Goal: Transaction & Acquisition: Purchase product/service

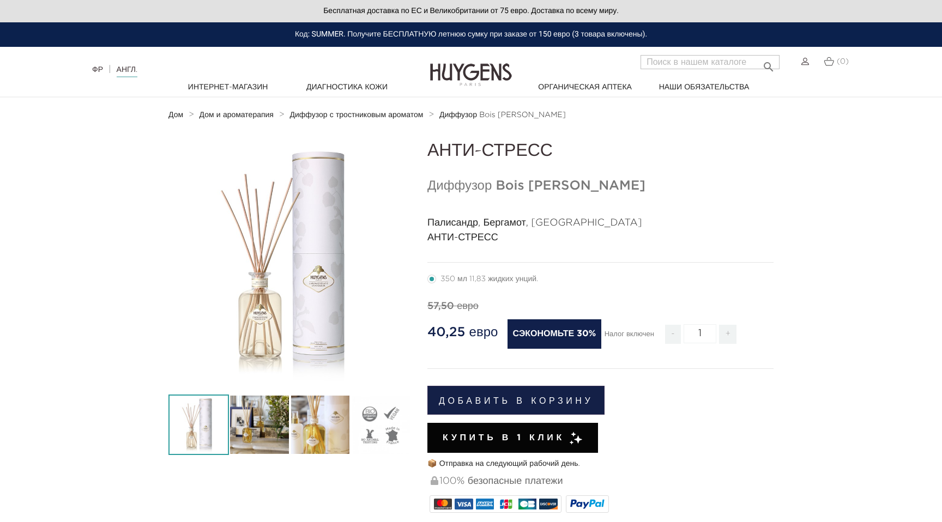
click at [922, 277] on section "-30%   " at bounding box center [471, 497] width 942 height 713
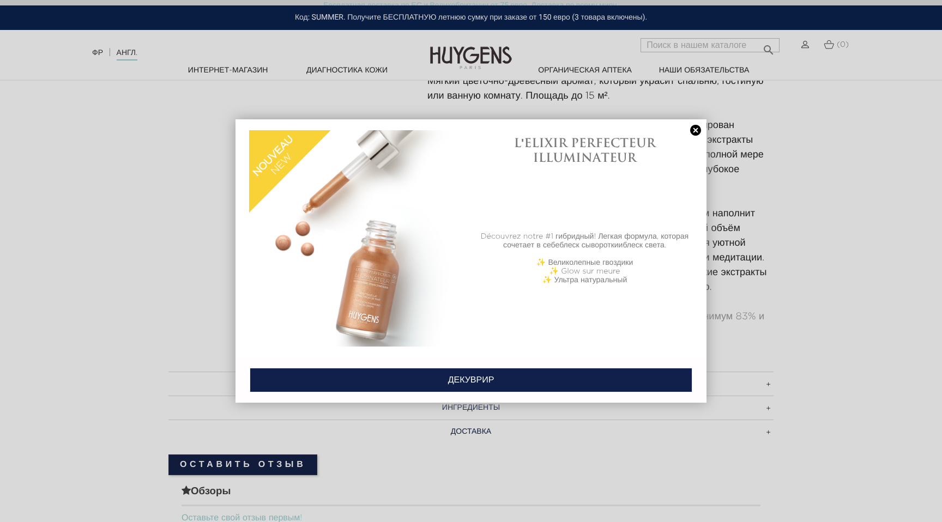
scroll to position [517, 0]
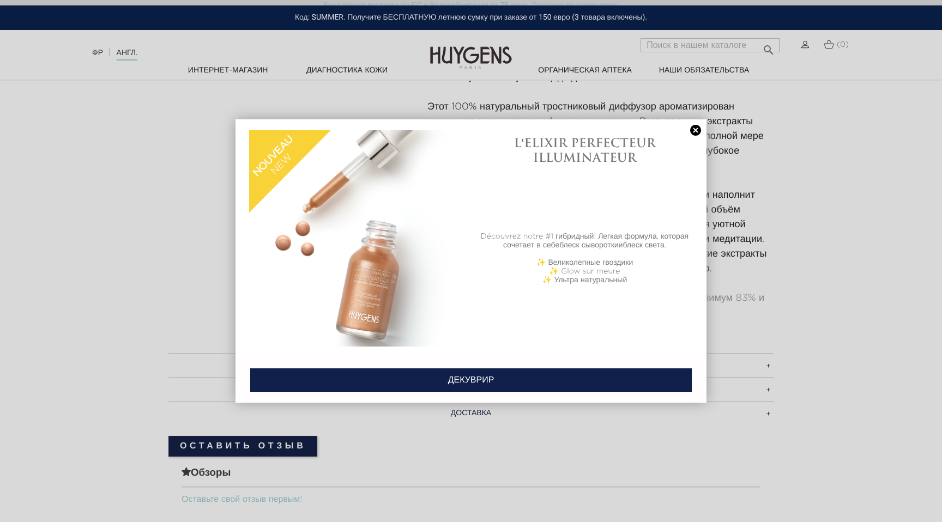
click at [698, 130] on link at bounding box center [695, 130] width 15 height 11
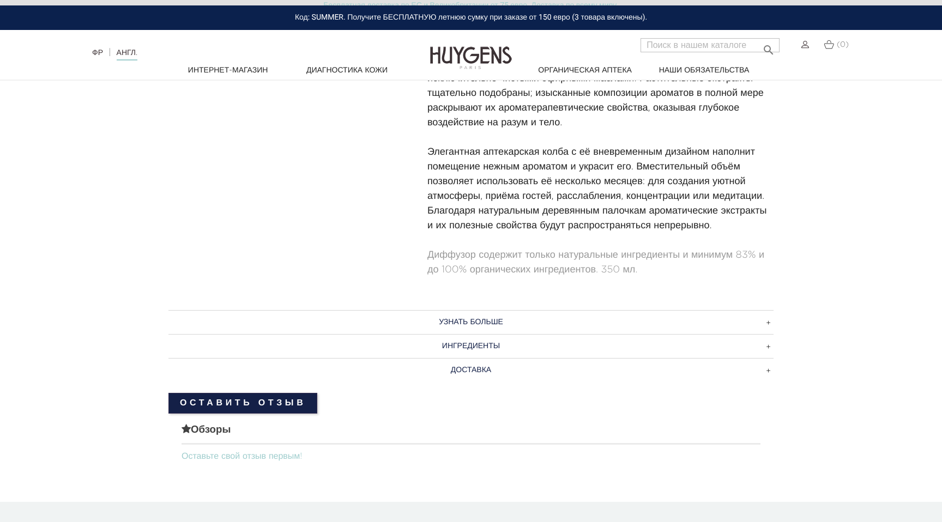
scroll to position [579, 0]
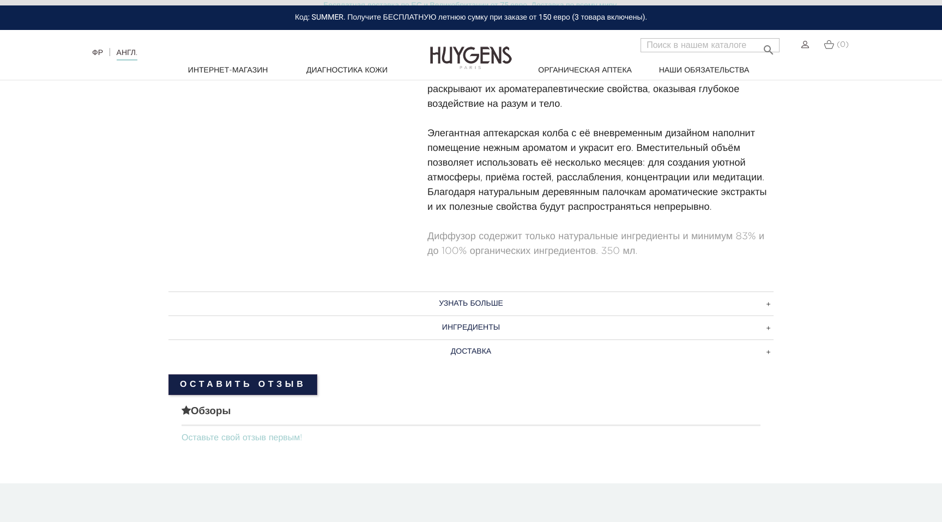
click at [652, 326] on h3 "ИНГРЕДИЕНТЫ" at bounding box center [471, 328] width 605 height 24
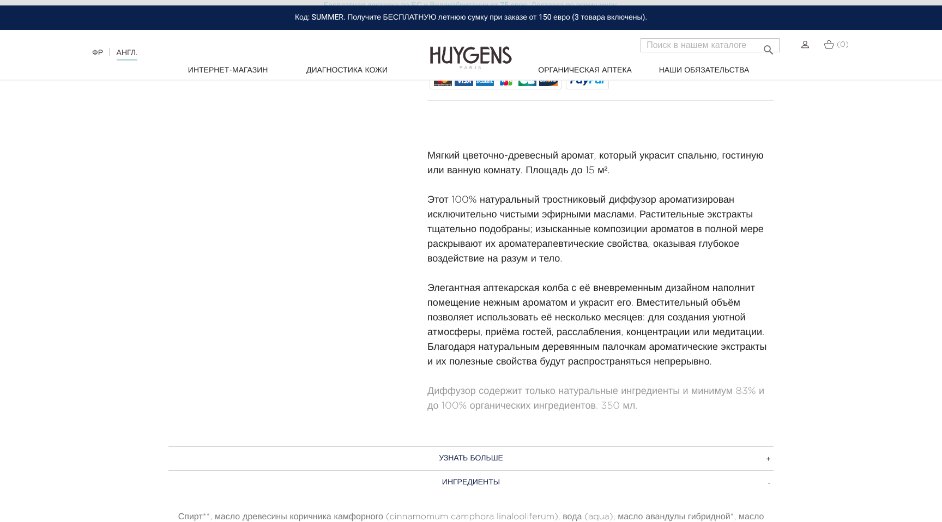
scroll to position [0, 0]
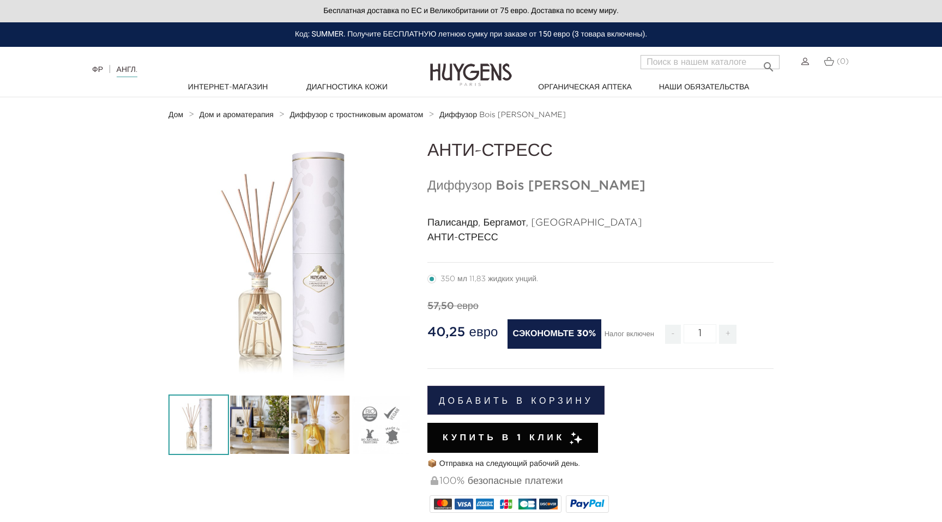
drag, startPoint x: 497, startPoint y: 187, endPoint x: 605, endPoint y: 186, distance: 108.5
click at [605, 186] on h1 "Диффузор Bois Rose Reed" at bounding box center [601, 186] width 346 height 16
copy font "Bois Rose Reed"
click at [797, 216] on section "-30%   " at bounding box center [471, 497] width 942 height 713
click at [257, 113] on font "Дом и ароматерапия" at bounding box center [237, 115] width 74 height 8
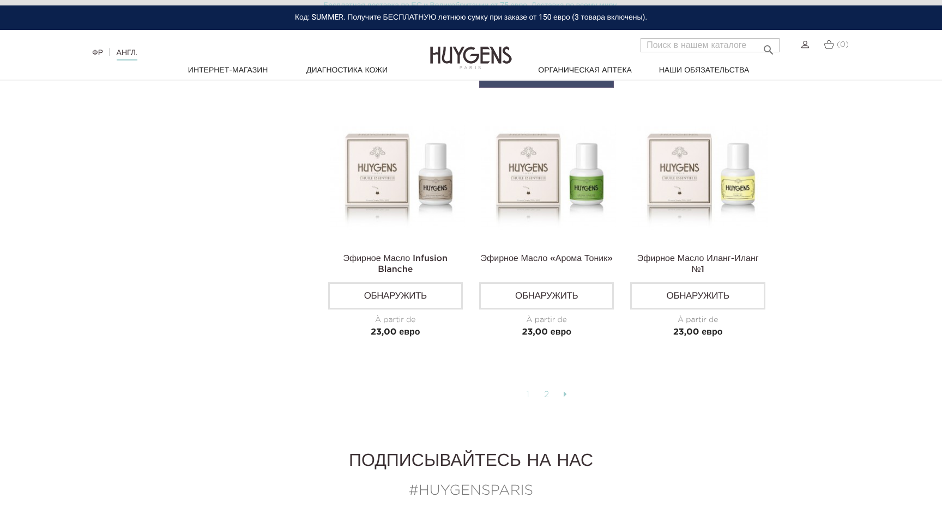
scroll to position [2756, 0]
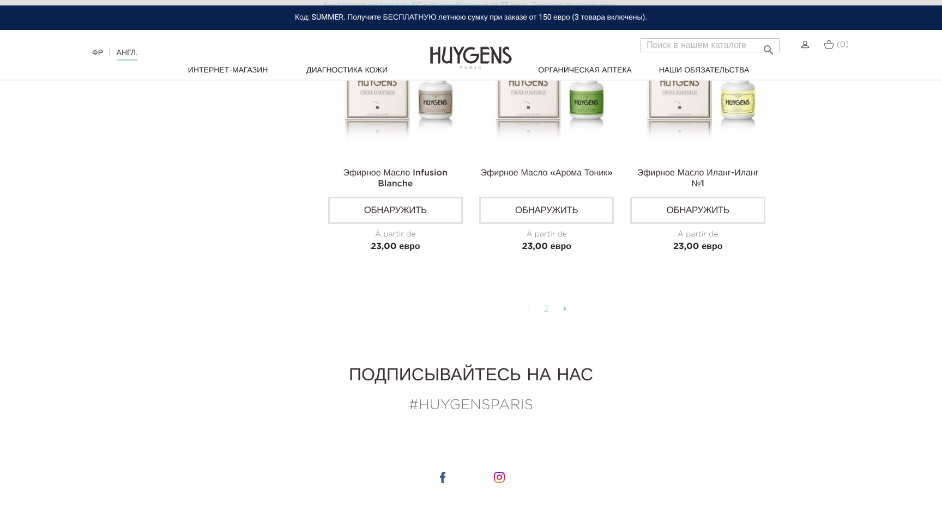
click at [552, 309] on link "2" at bounding box center [547, 309] width 17 height 19
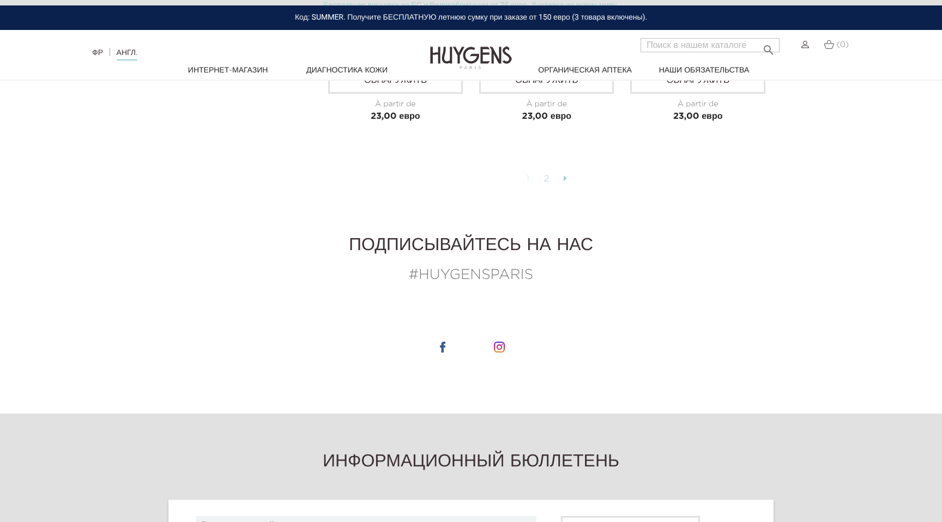
scroll to position [2818, 0]
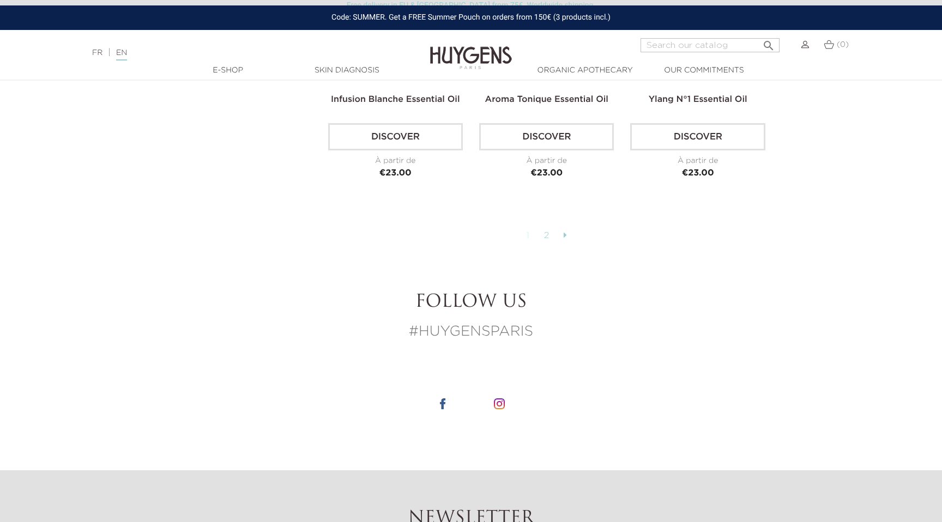
scroll to position [2807, 0]
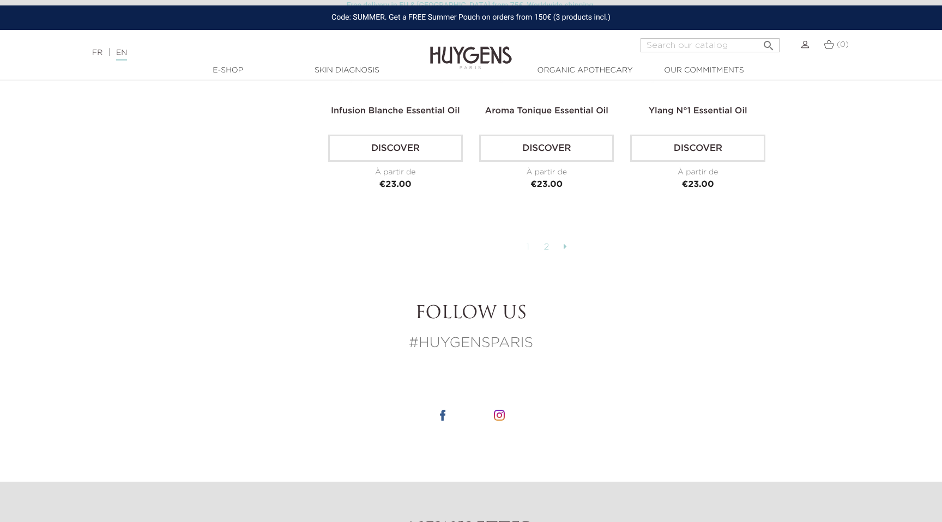
click at [547, 246] on link "2" at bounding box center [547, 247] width 17 height 19
click at [566, 244] on icon at bounding box center [565, 246] width 3 height 9
click at [526, 244] on link "1" at bounding box center [528, 247] width 15 height 19
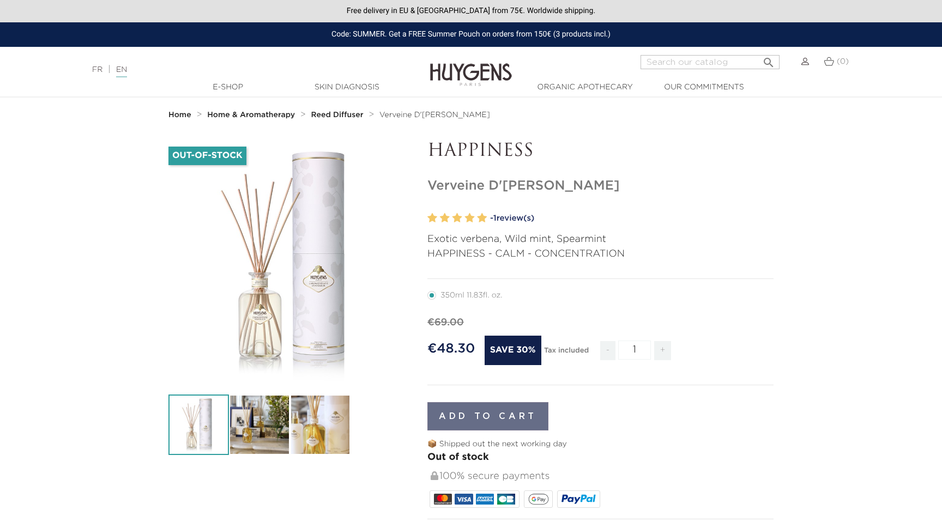
click at [906, 330] on section "-30% Out-of-Stock   " at bounding box center [471, 451] width 942 height 620
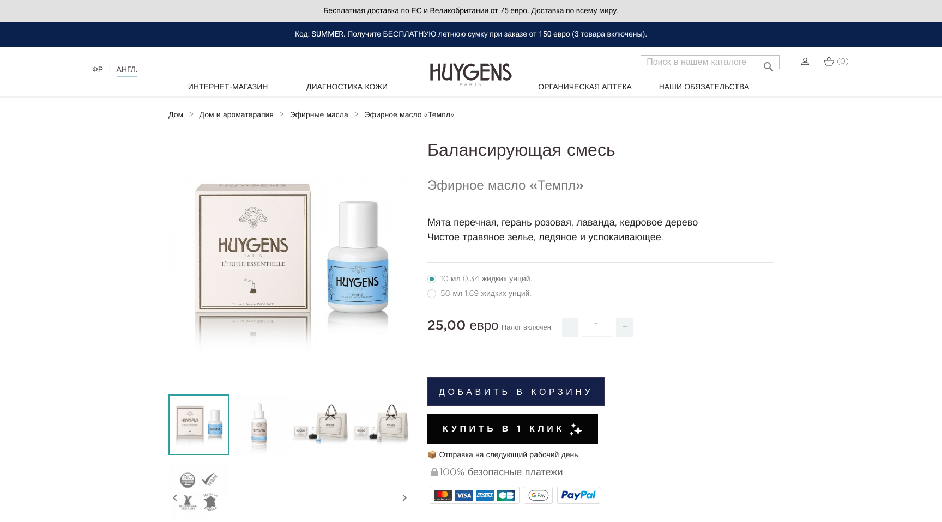
click at [871, 281] on section "  " at bounding box center [471, 427] width 942 height 572
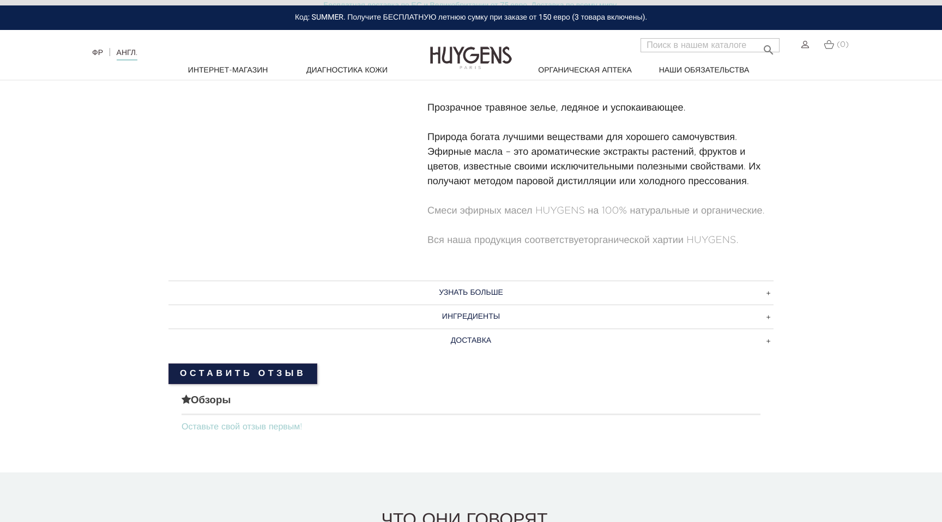
scroll to position [449, 0]
click at [690, 291] on h3 "УЗНАТЬ БОЛЬШЕ" at bounding box center [471, 292] width 605 height 24
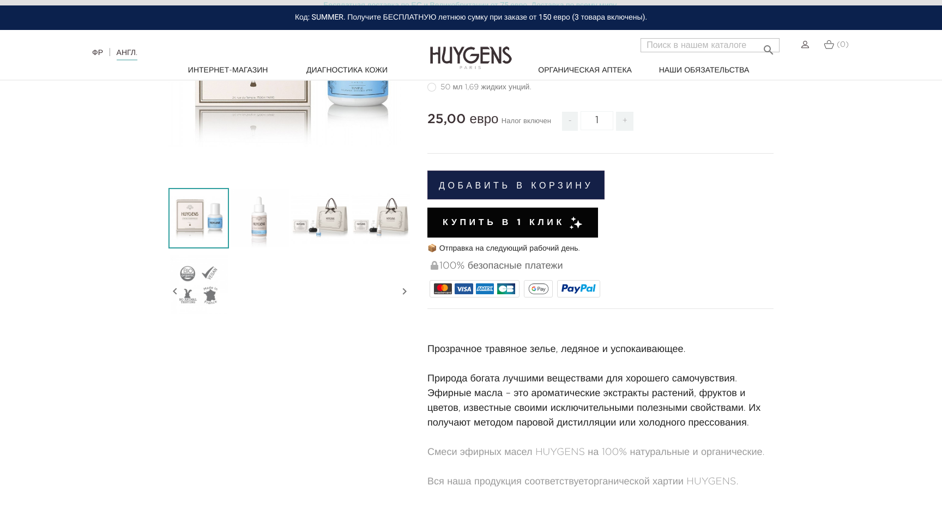
scroll to position [0, 0]
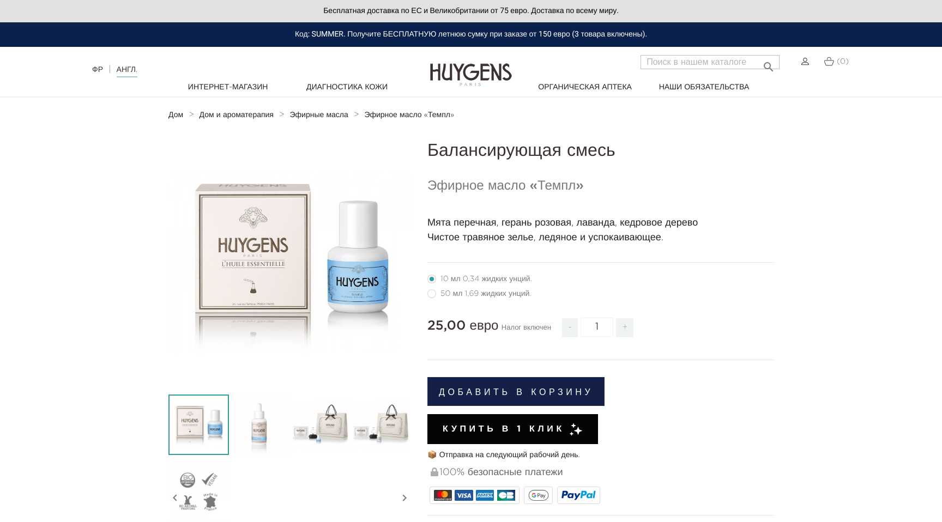
click at [786, 268] on section "  " at bounding box center [471, 427] width 942 height 572
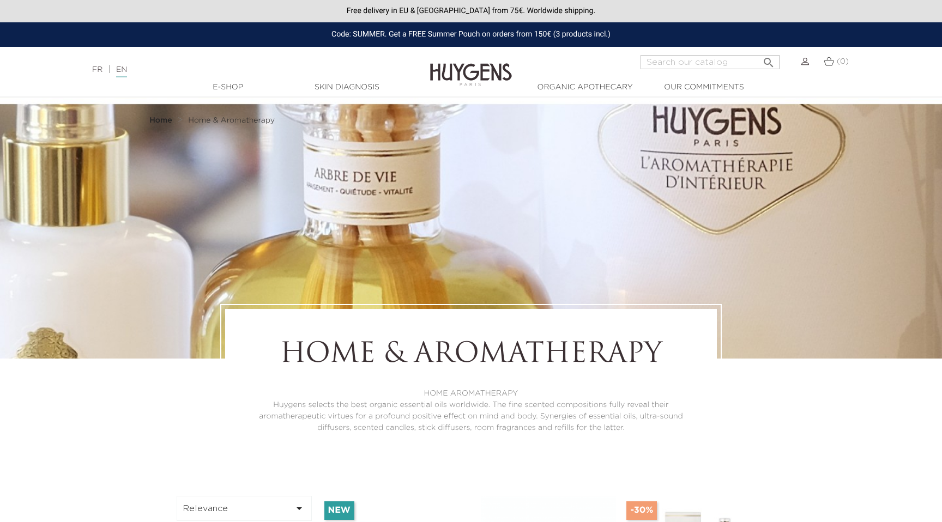
scroll to position [2807, 0]
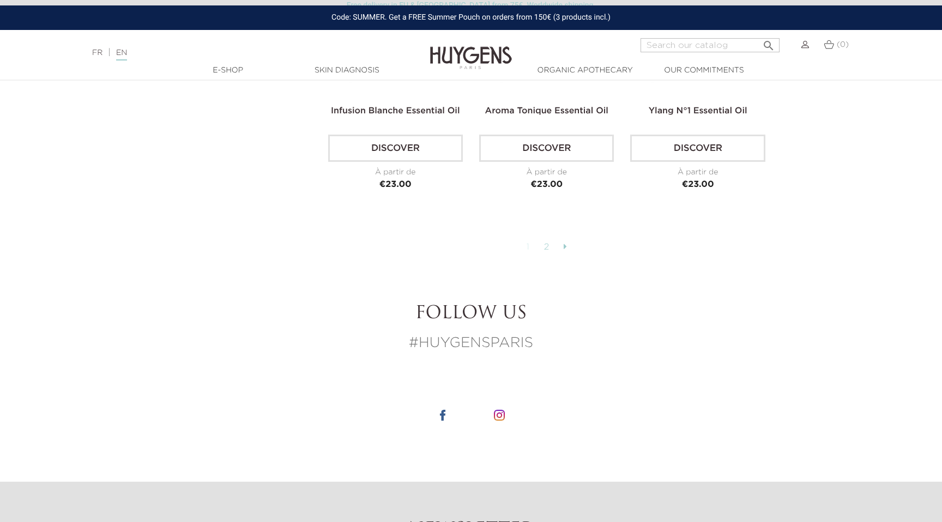
click at [795, 339] on section "Follow us #HUYGENSPARIS" at bounding box center [471, 374] width 942 height 216
click at [549, 244] on link "2" at bounding box center [547, 247] width 17 height 19
click at [568, 244] on link at bounding box center [565, 247] width 14 height 19
click at [528, 241] on link "1" at bounding box center [528, 247] width 15 height 19
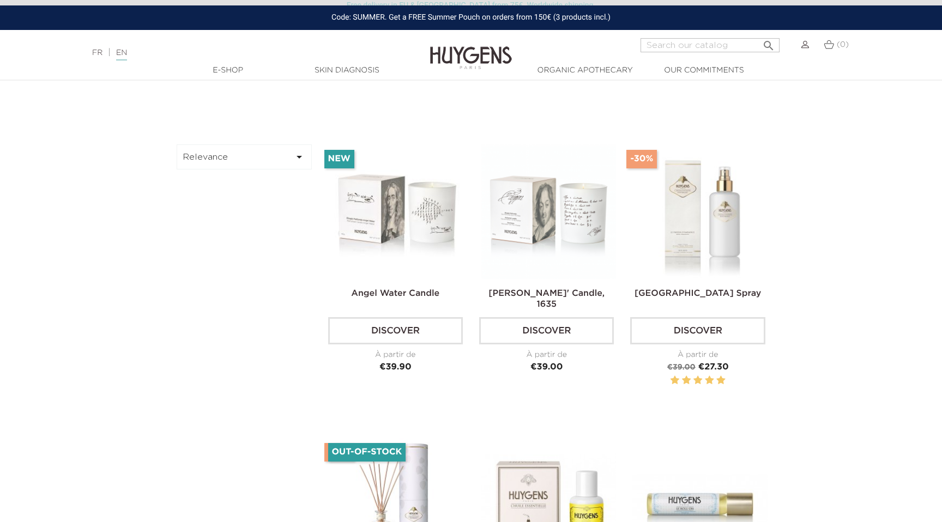
scroll to position [350, 0]
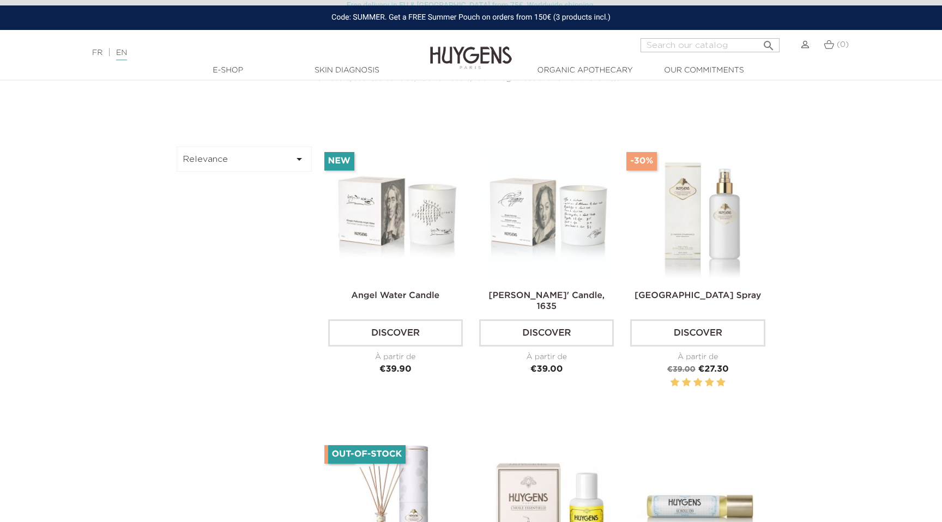
click at [247, 165] on button "Relevance " at bounding box center [244, 159] width 135 height 25
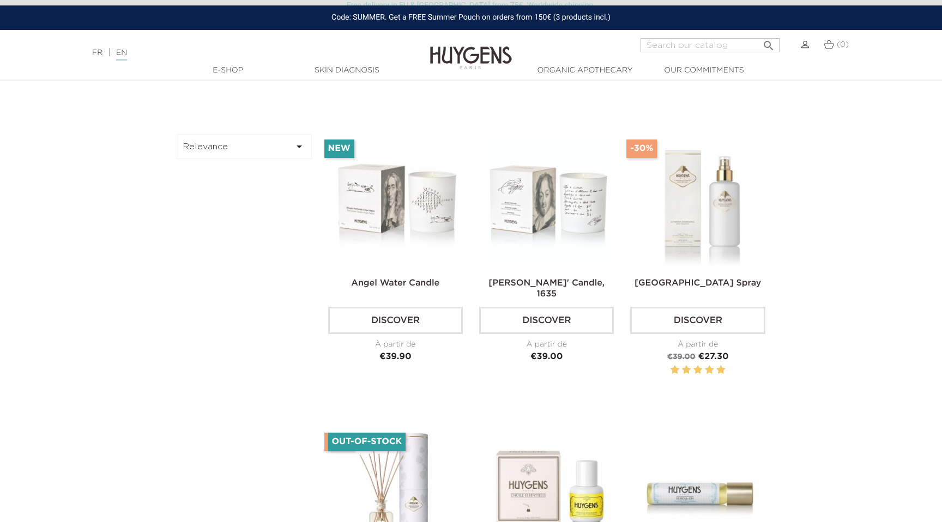
scroll to position [360, 0]
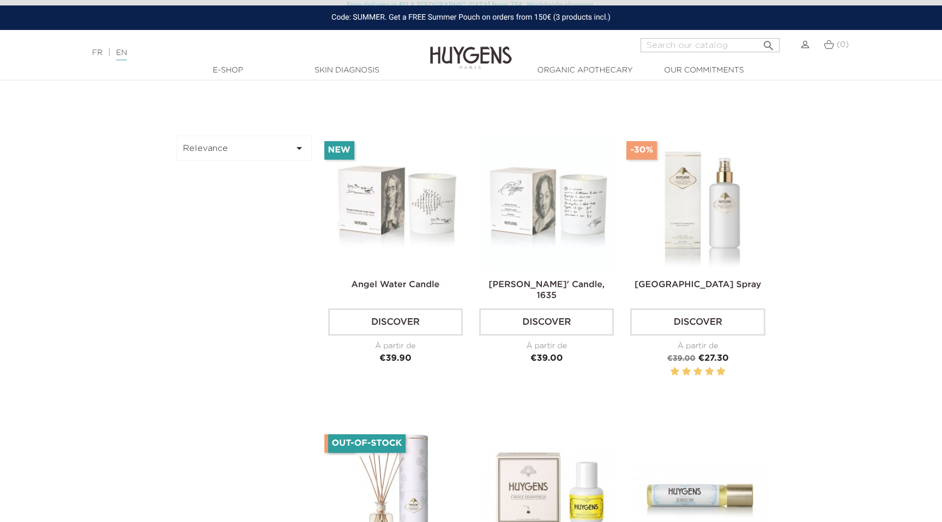
click at [223, 146] on button "Relevance " at bounding box center [244, 148] width 135 height 25
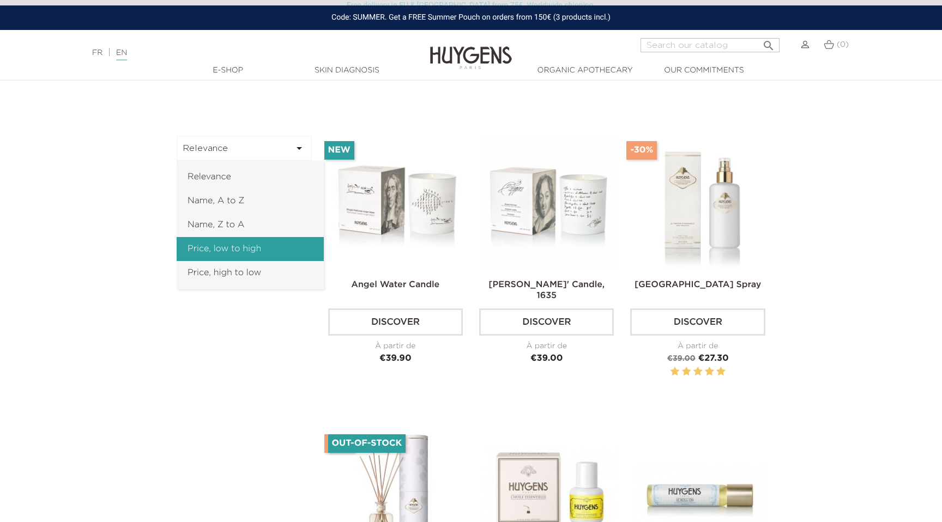
click at [244, 247] on link "Price, low to high" at bounding box center [250, 249] width 147 height 24
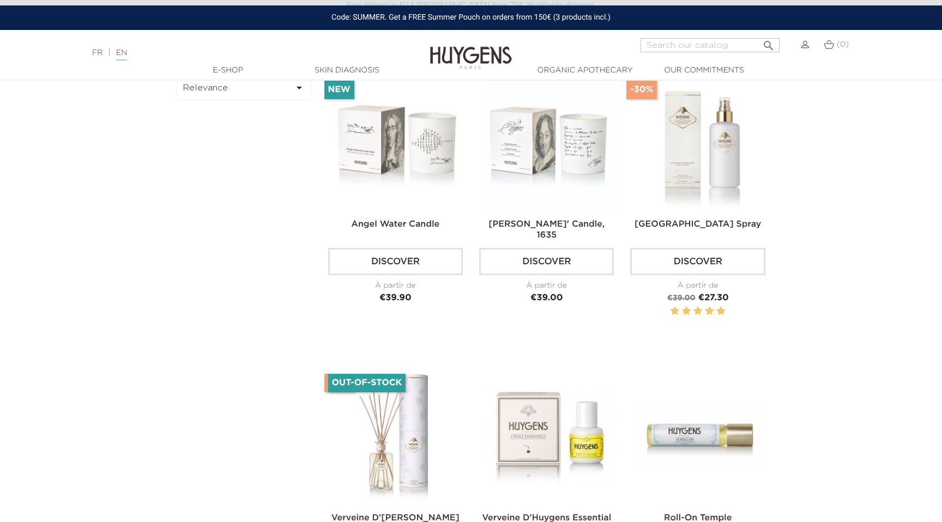
scroll to position [272, 0]
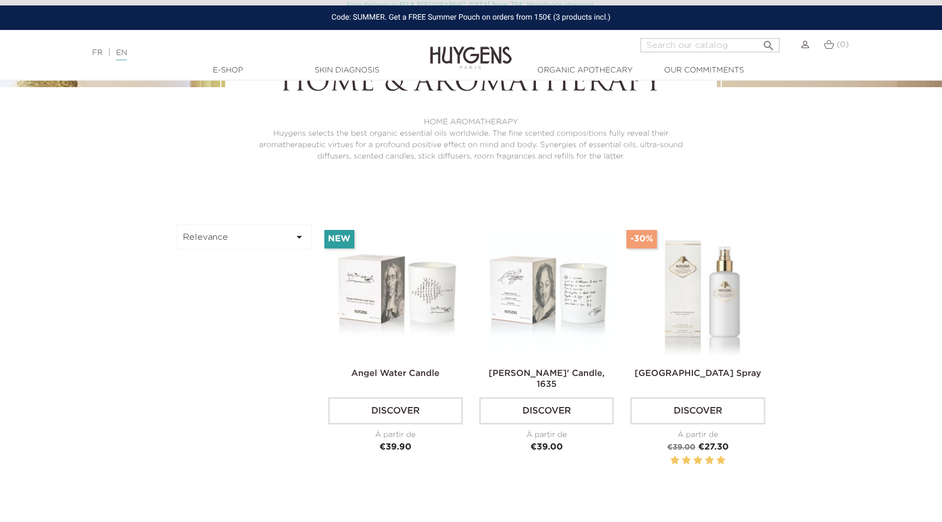
click at [251, 248] on button "Relevance " at bounding box center [244, 237] width 135 height 25
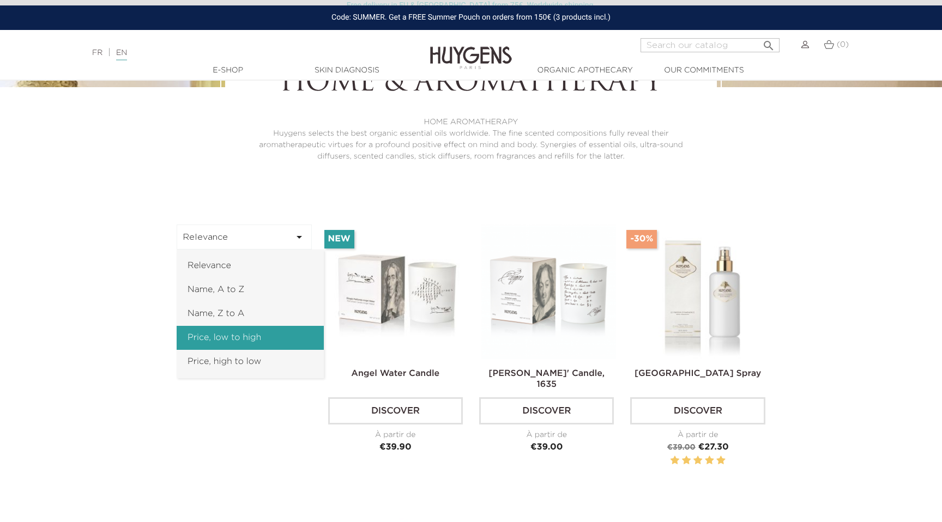
click at [249, 336] on link "Price, low to high" at bounding box center [250, 338] width 147 height 24
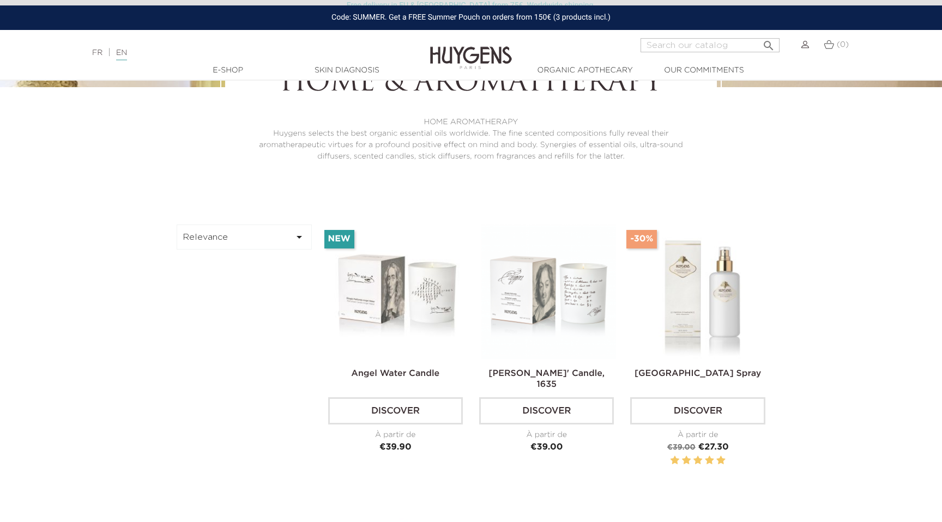
click at [268, 233] on button "Relevance " at bounding box center [244, 237] width 135 height 25
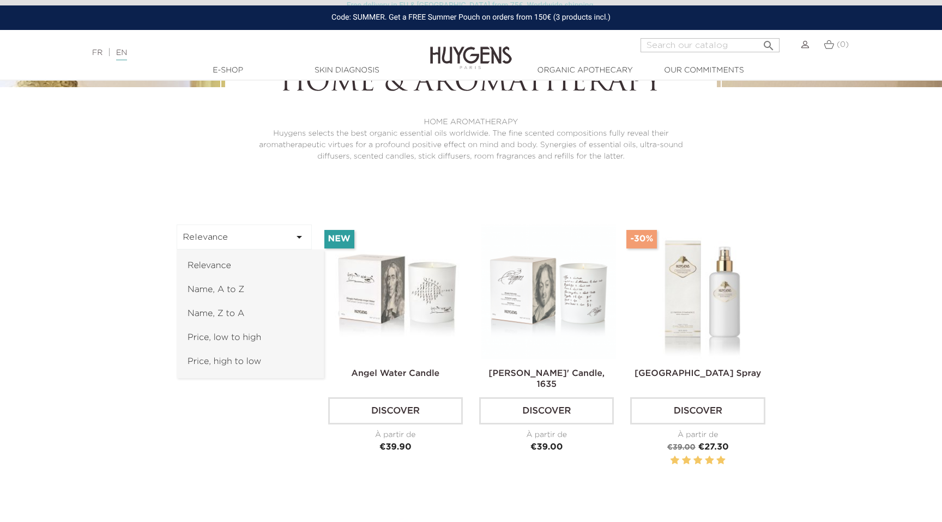
click at [268, 233] on button "Relevance " at bounding box center [244, 237] width 135 height 25
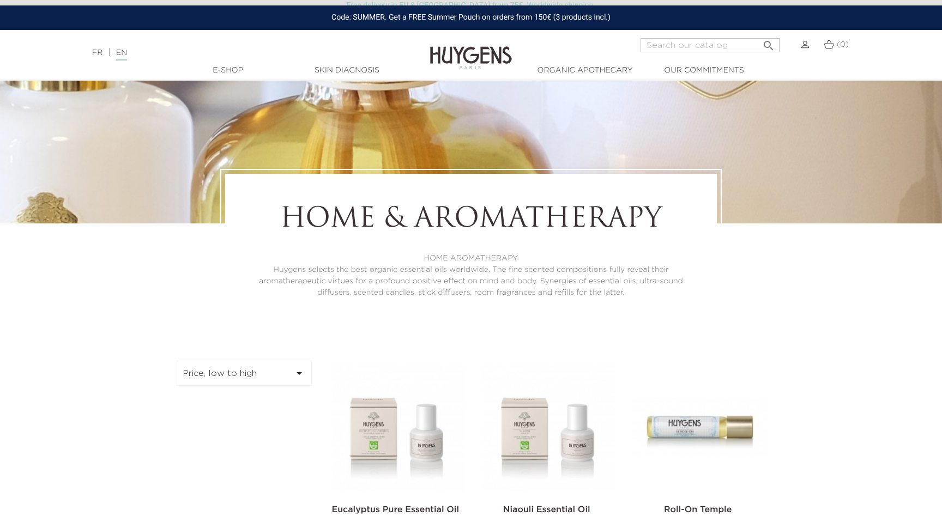
scroll to position [238, 0]
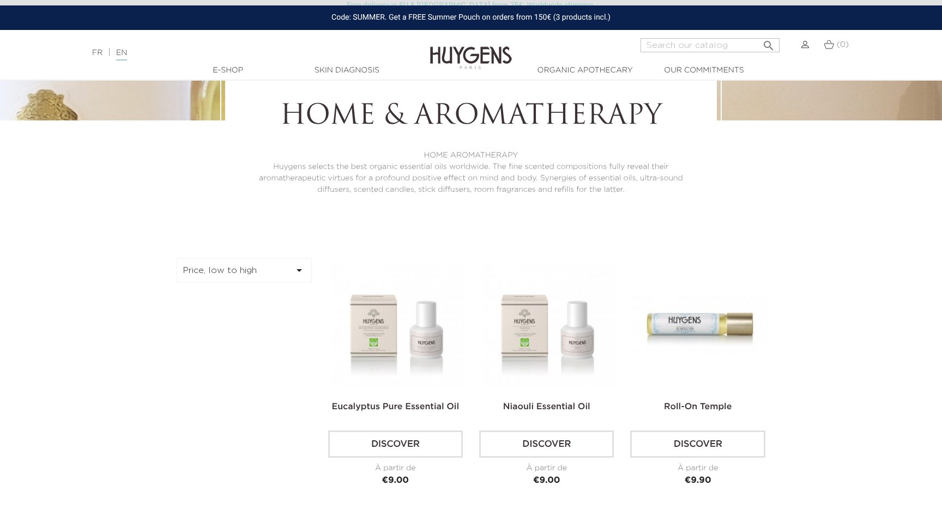
click at [279, 277] on button "Price, low to high " at bounding box center [244, 270] width 135 height 25
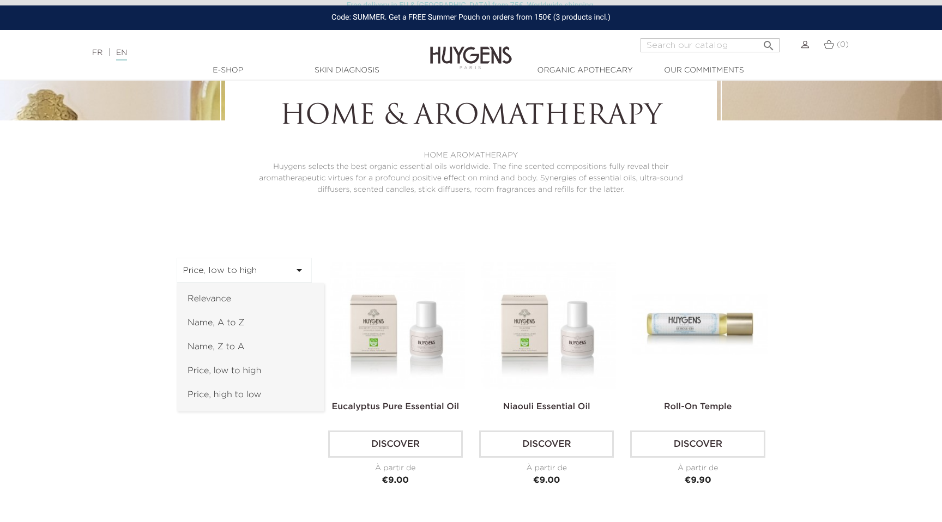
click at [279, 277] on button "Price, low to high " at bounding box center [244, 270] width 135 height 25
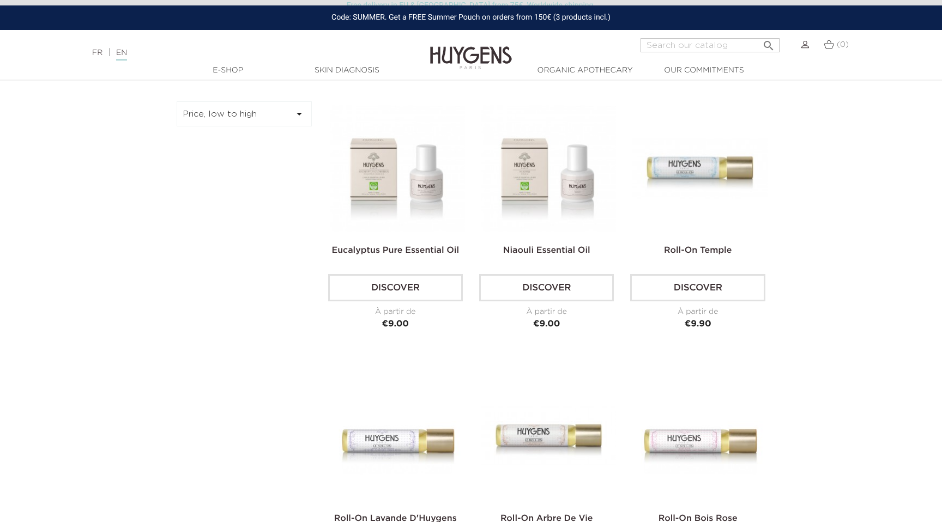
scroll to position [408, 0]
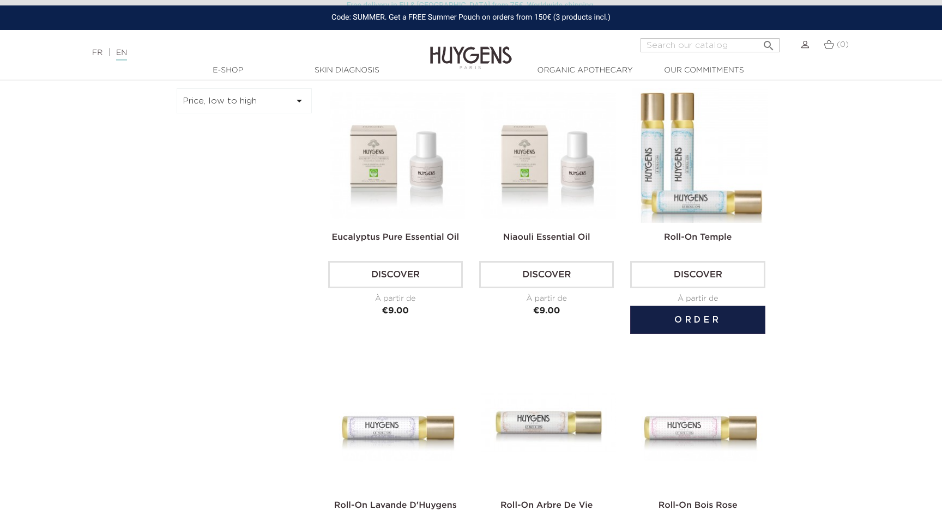
click at [682, 166] on img at bounding box center [700, 155] width 135 height 135
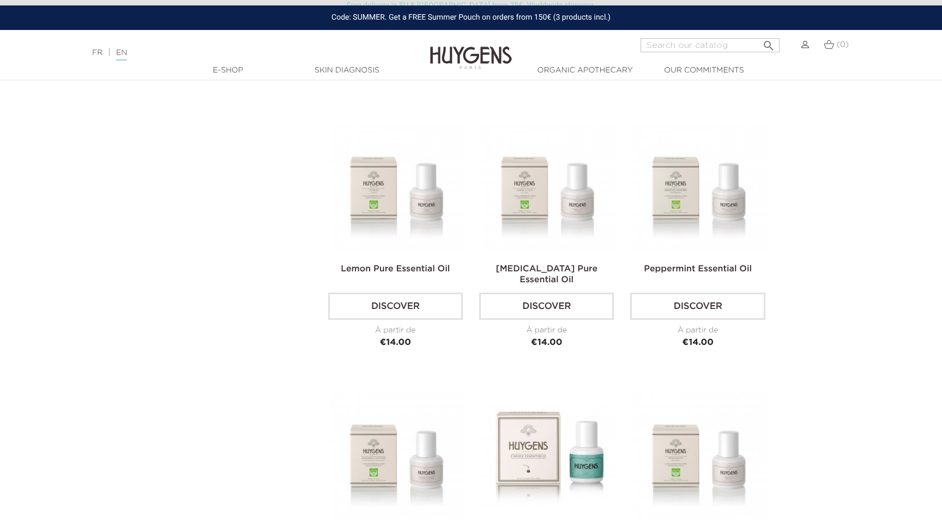
scroll to position [961, 0]
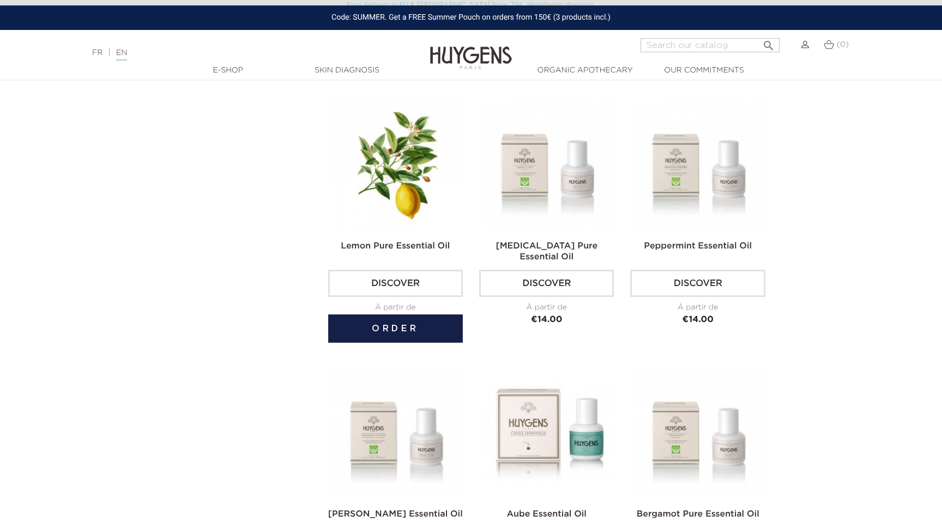
click at [398, 208] on img at bounding box center [397, 164] width 135 height 135
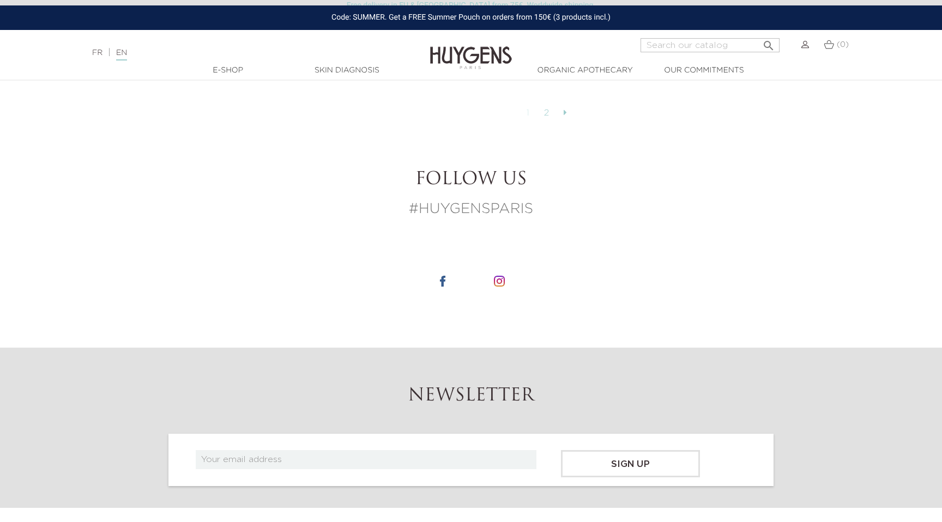
scroll to position [2864, 0]
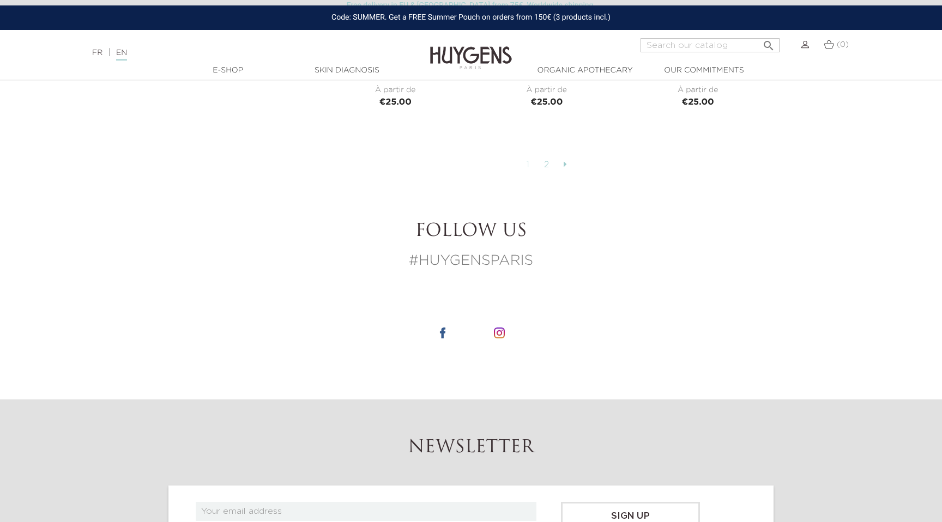
click at [548, 163] on link "2" at bounding box center [547, 165] width 17 height 19
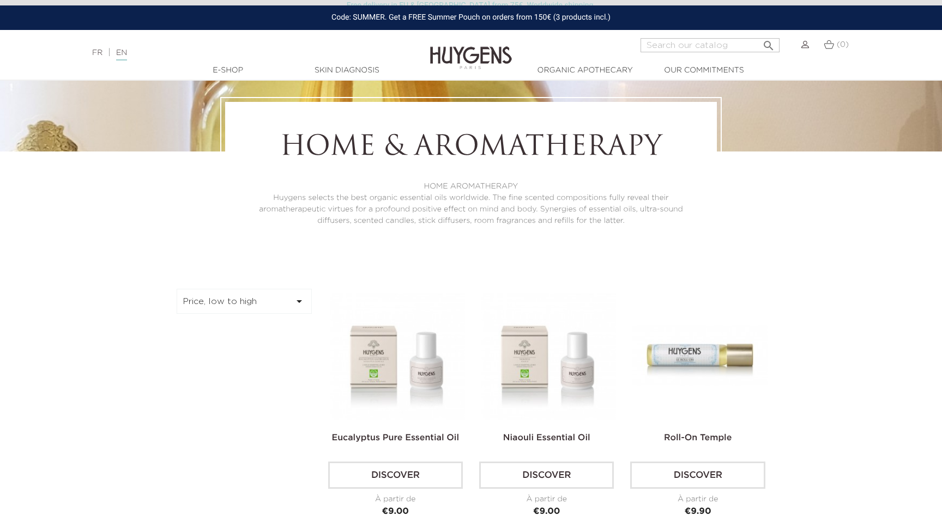
scroll to position [31, 0]
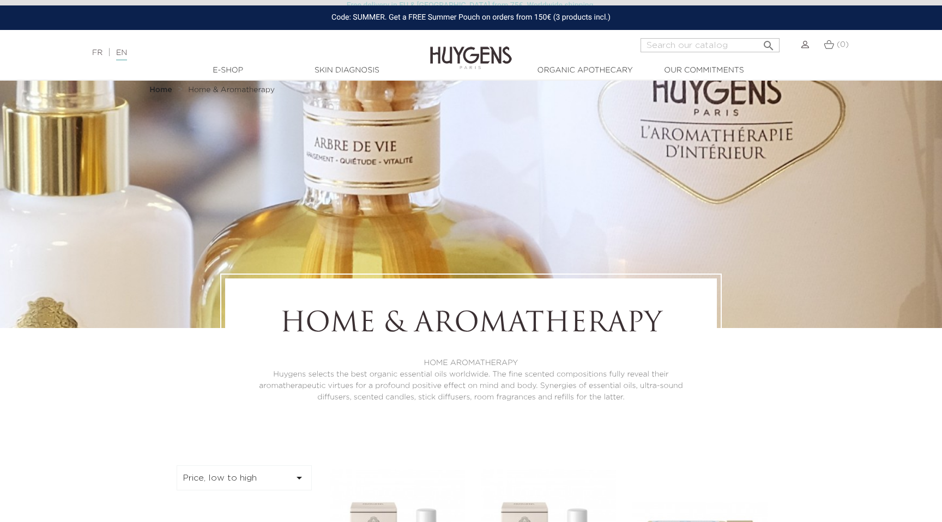
click at [237, 484] on button "Price, low to high " at bounding box center [244, 478] width 135 height 25
click at [237, 507] on link "Relevance" at bounding box center [250, 507] width 147 height 24
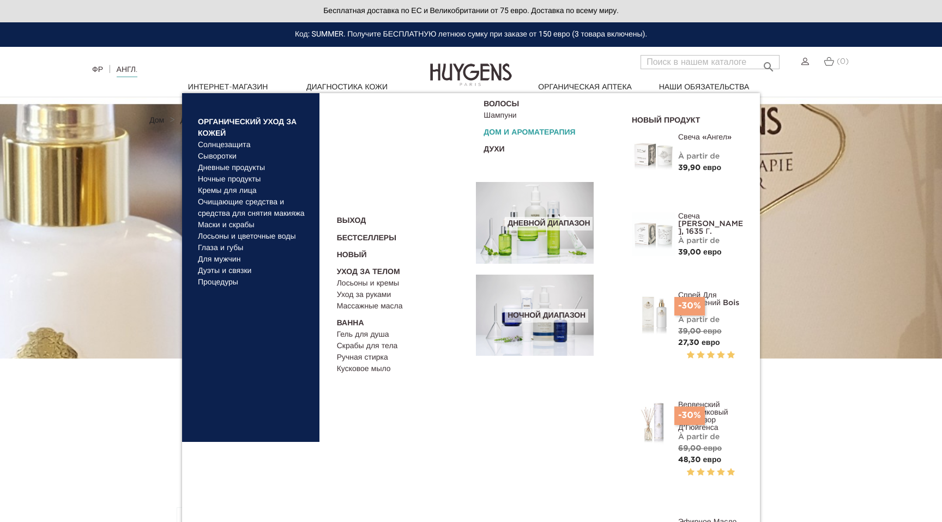
click at [509, 134] on font "Дом и ароматерапия" at bounding box center [530, 133] width 92 height 8
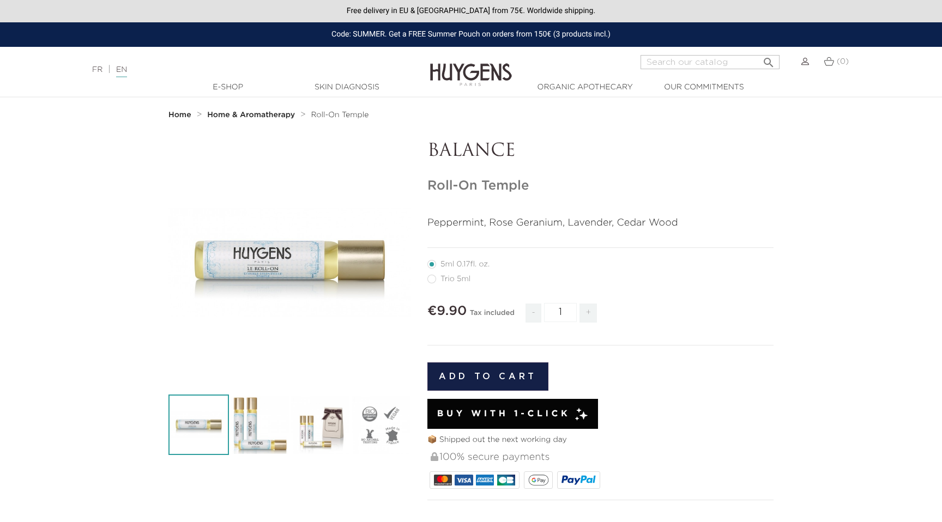
scroll to position [13, 0]
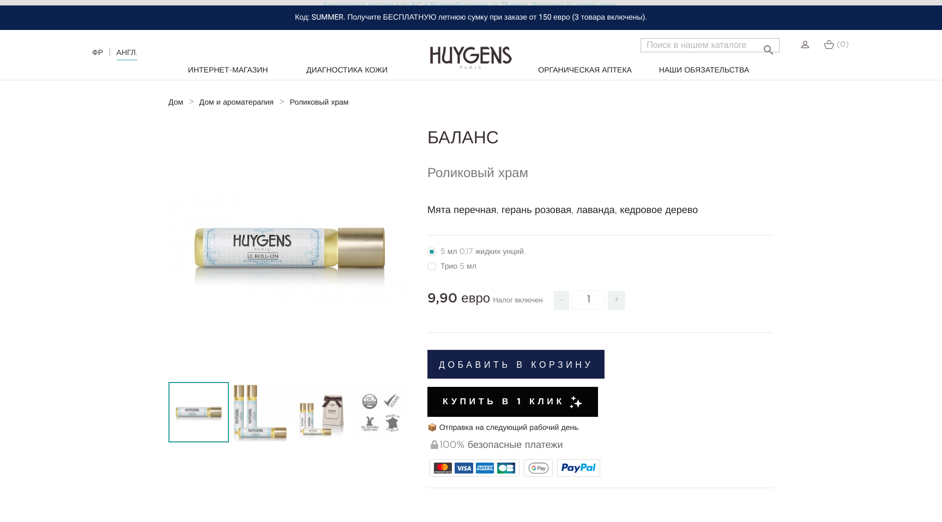
click at [761, 183] on div "БАЛАНС Роликовый храм" at bounding box center [600, 406] width 363 height 555
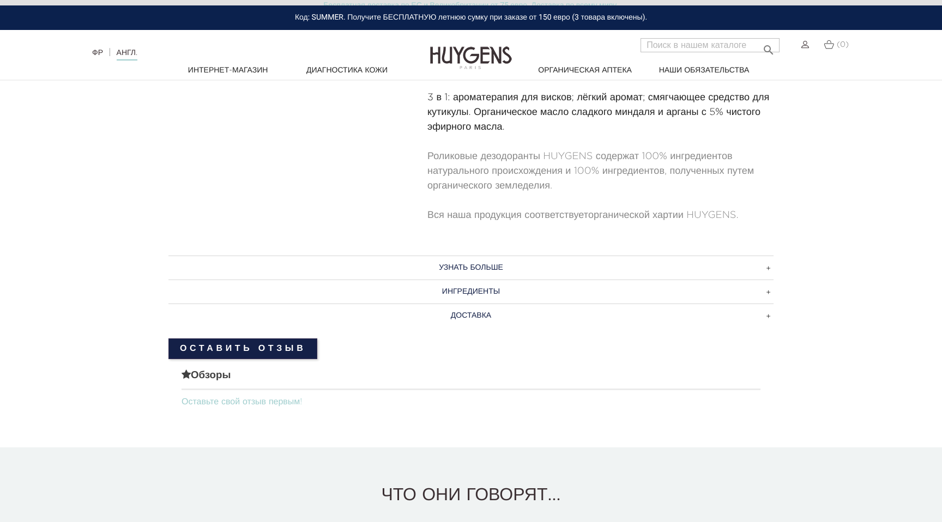
scroll to position [478, 0]
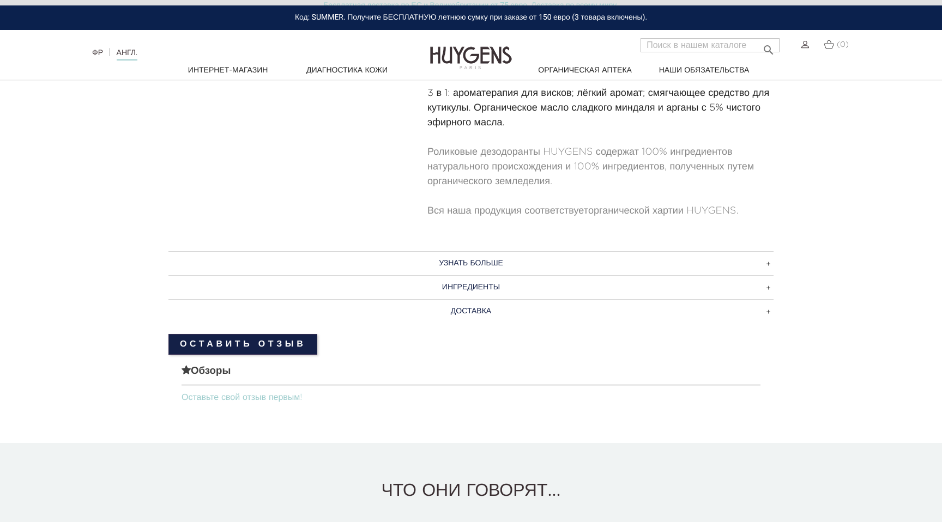
click at [518, 266] on h3 "УЗНАТЬ БОЛЬШЕ" at bounding box center [471, 263] width 605 height 24
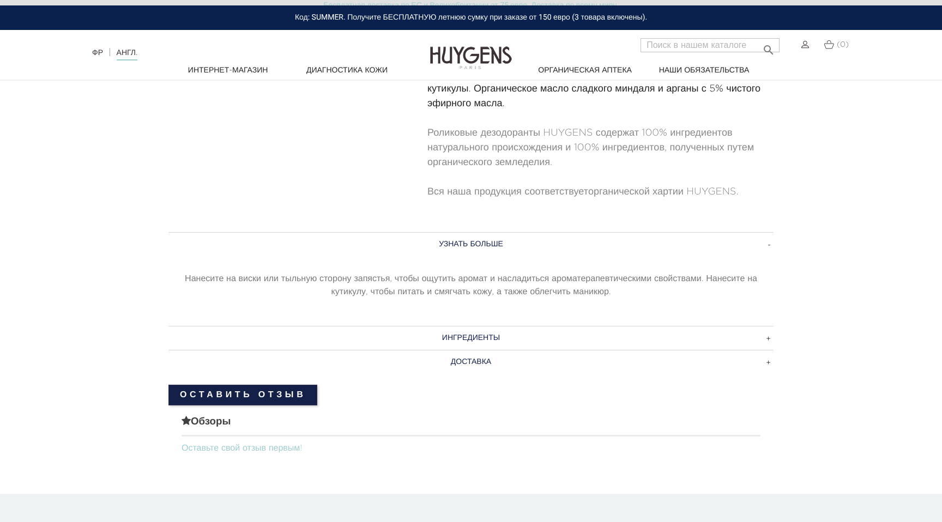
scroll to position [497, 0]
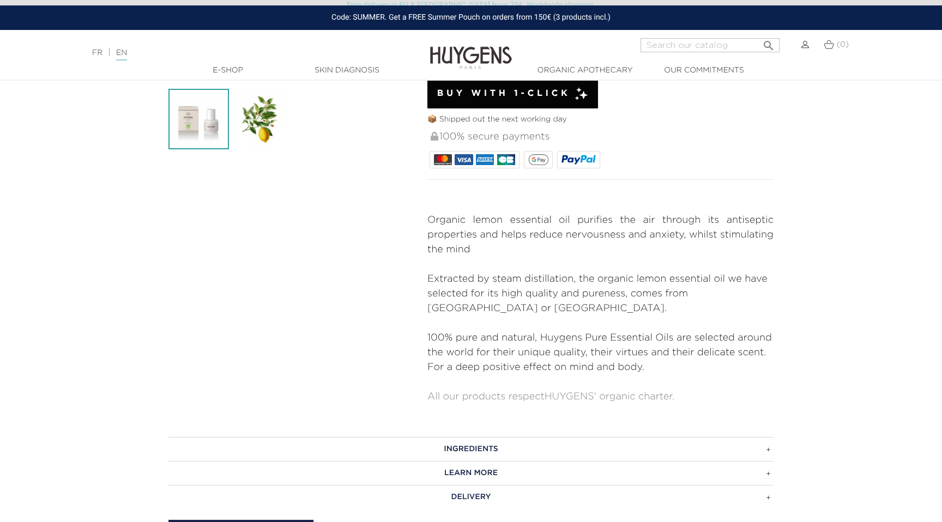
scroll to position [306, 0]
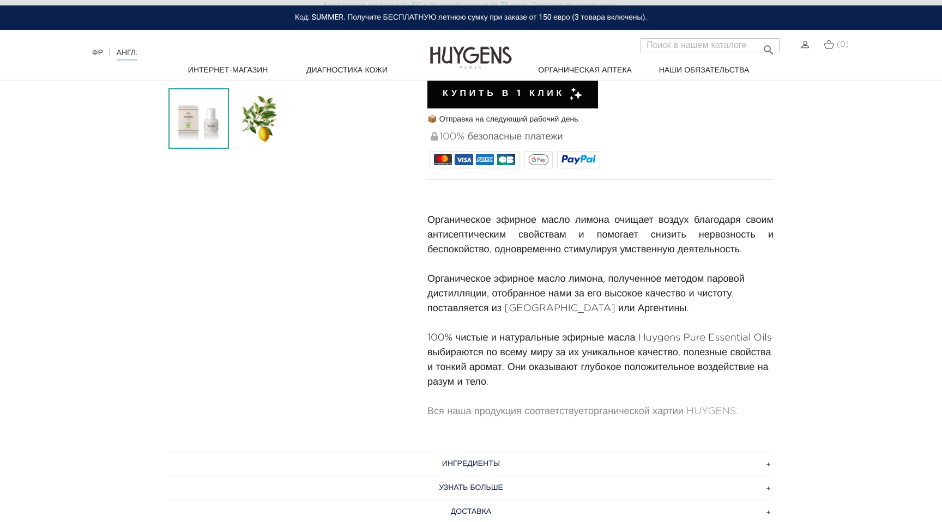
click at [866, 256] on section "  " at bounding box center [471, 135] width 942 height 601
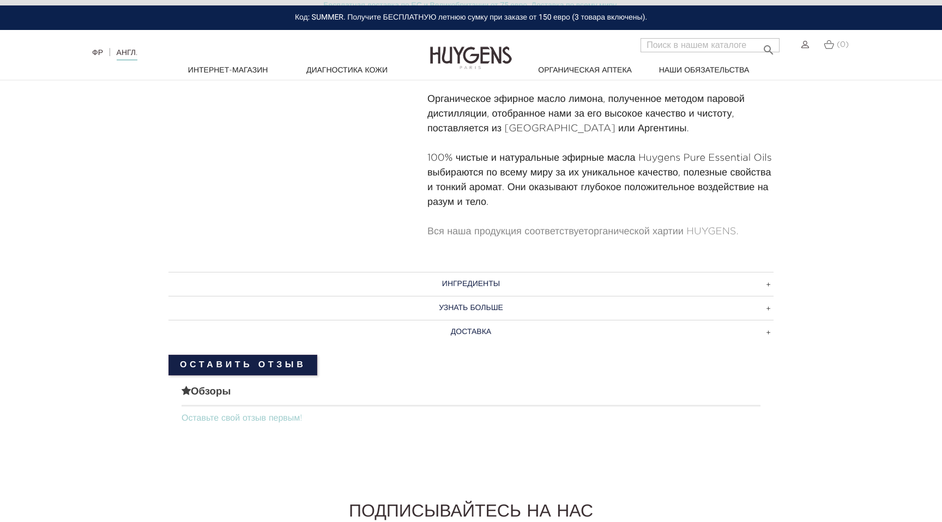
scroll to position [492, 0]
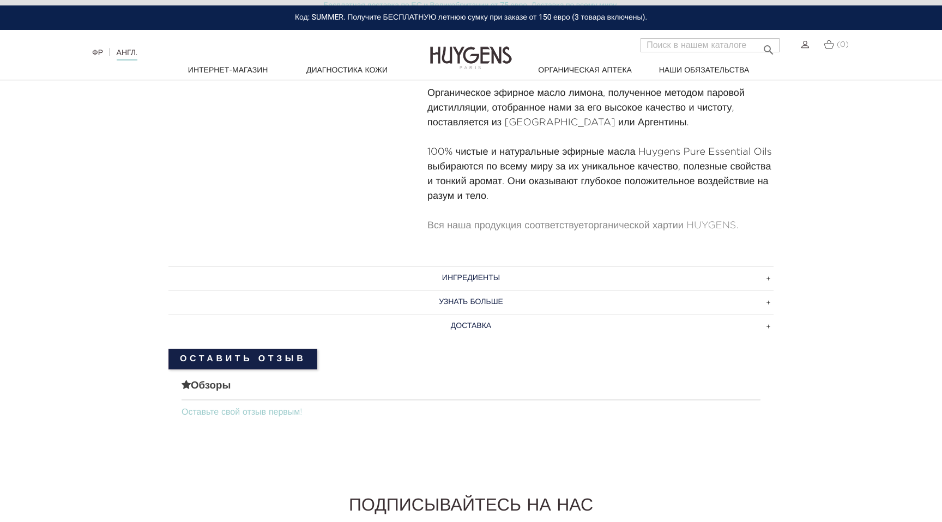
click at [535, 299] on h3 "УЗНАТЬ БОЛЬШЕ" at bounding box center [471, 302] width 605 height 24
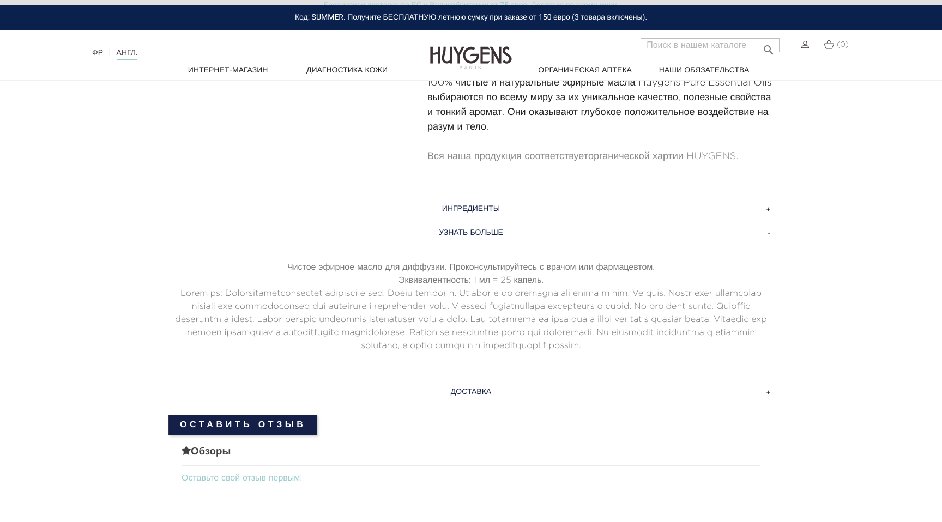
scroll to position [570, 0]
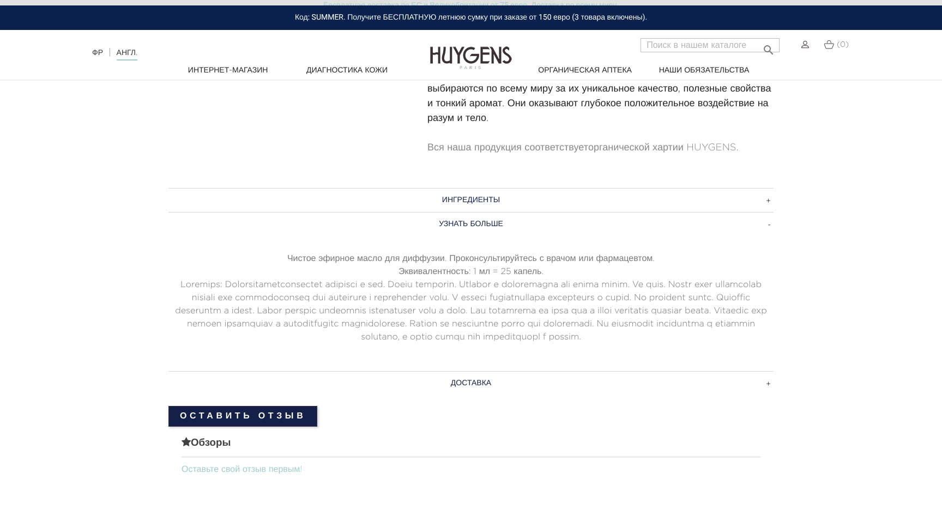
click at [493, 201] on font "ИНГРЕДИЕНТЫ" at bounding box center [471, 200] width 58 height 8
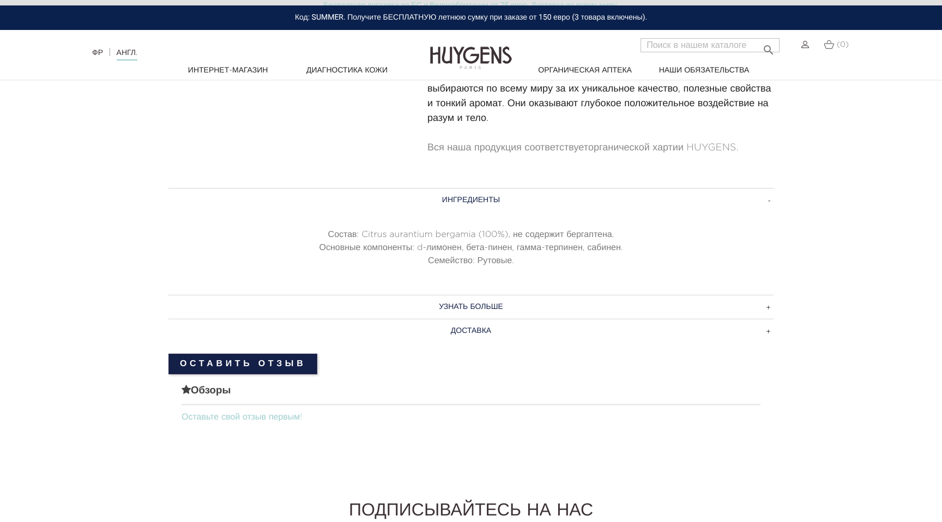
click at [576, 306] on h3 "УЗНАТЬ БОЛЬШЕ" at bounding box center [471, 307] width 605 height 24
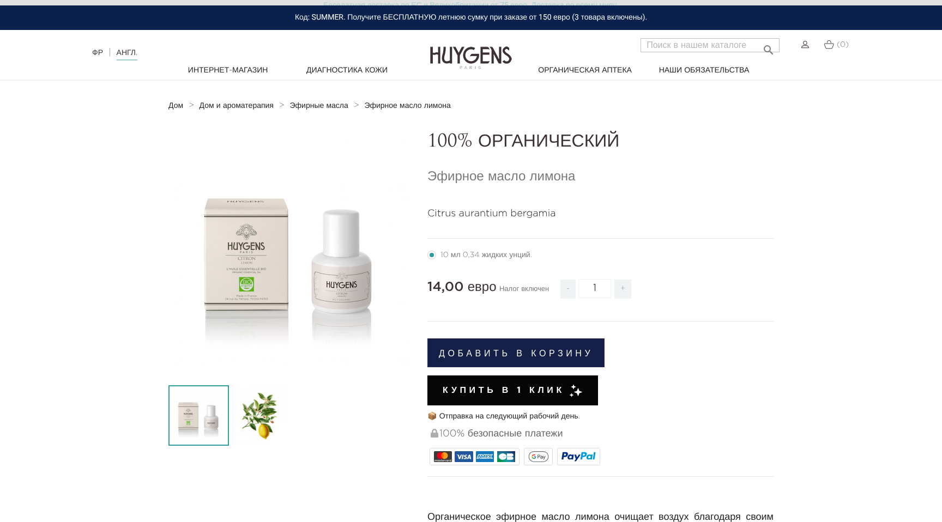
scroll to position [0, 0]
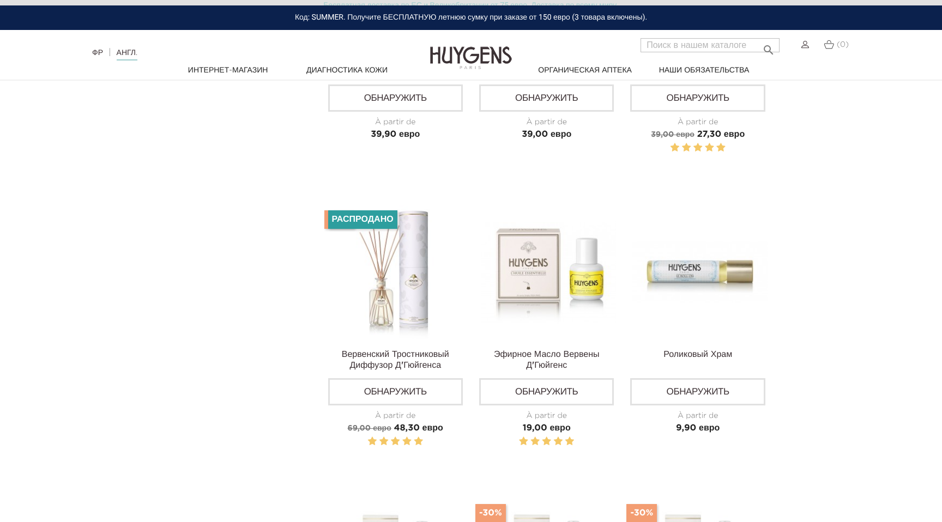
scroll to position [598, 0]
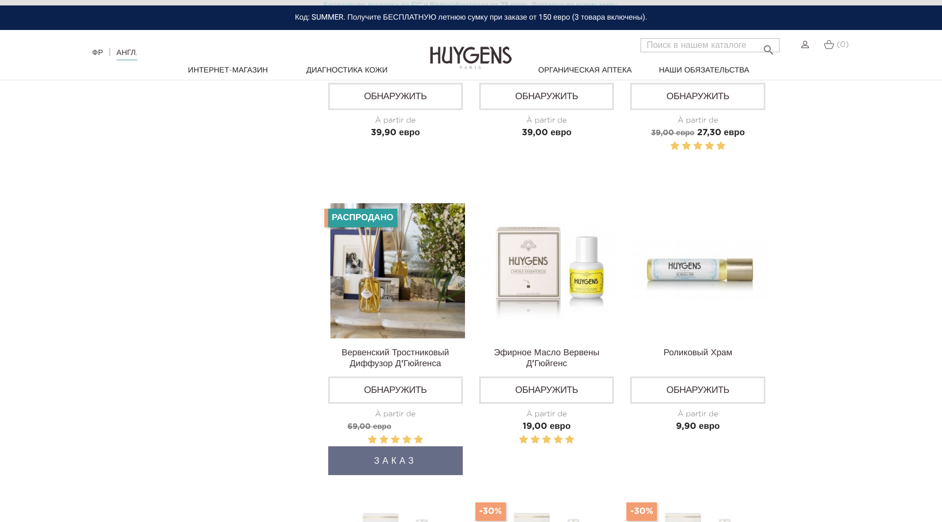
click at [383, 292] on img at bounding box center [397, 270] width 135 height 135
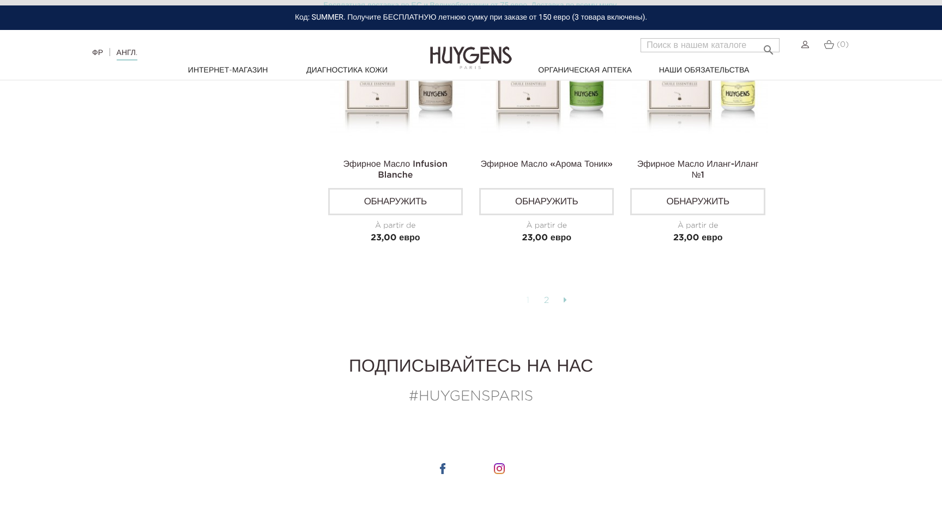
scroll to position [2700, 0]
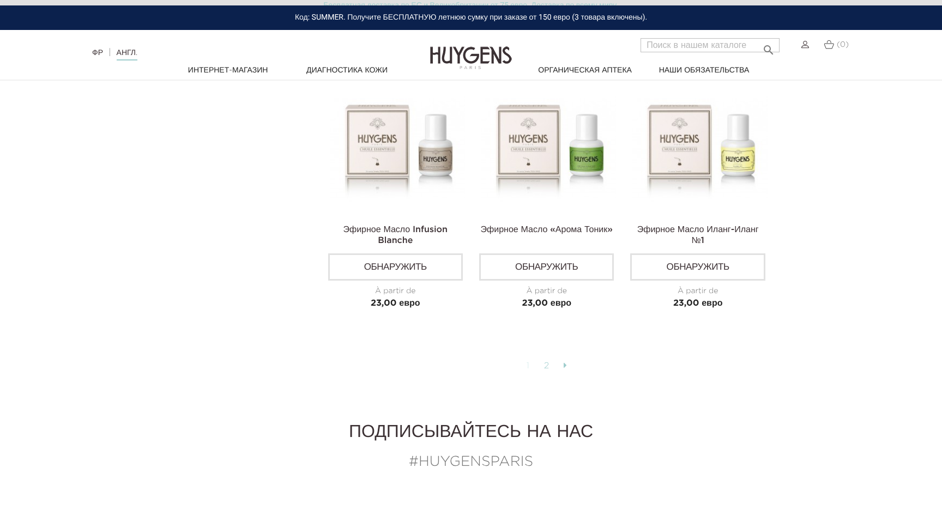
click at [546, 362] on font "2" at bounding box center [547, 366] width 6 height 9
click at [550, 361] on link "2" at bounding box center [547, 366] width 17 height 19
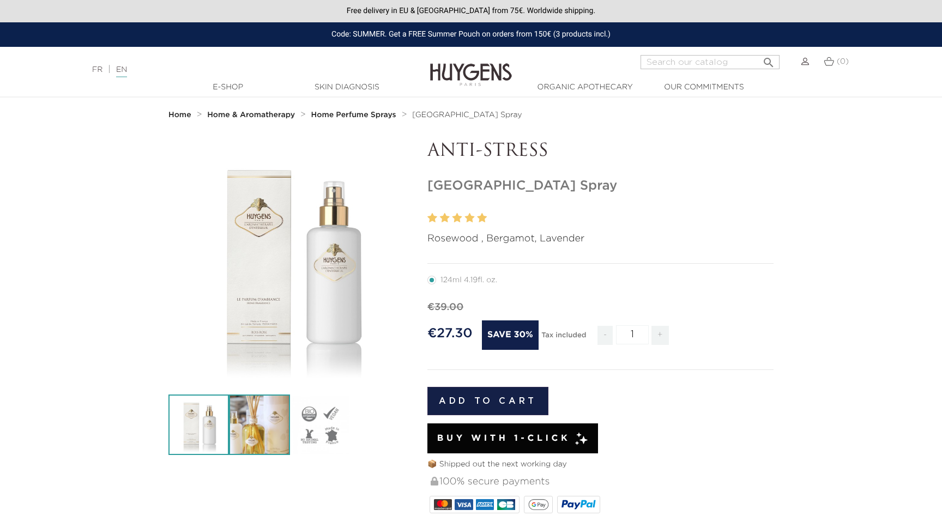
click at [251, 435] on img at bounding box center [259, 425] width 61 height 61
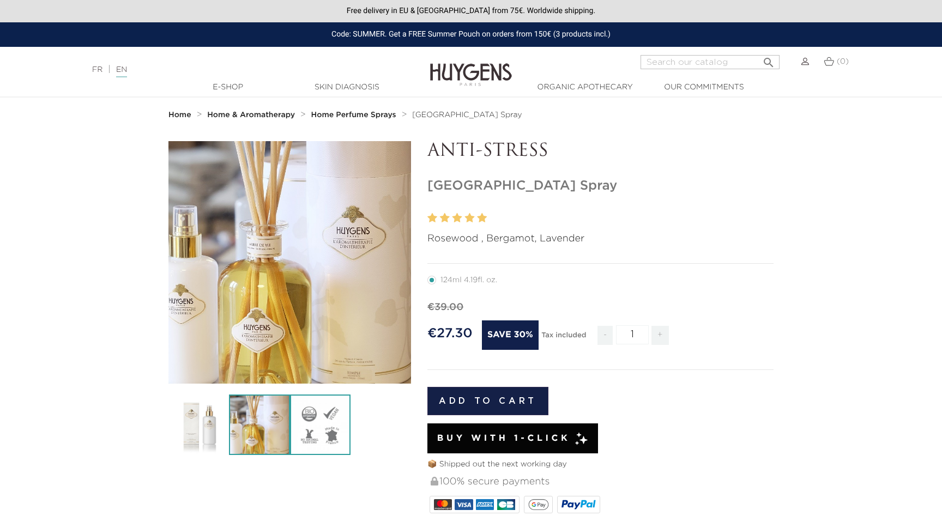
click at [313, 434] on img at bounding box center [320, 425] width 61 height 61
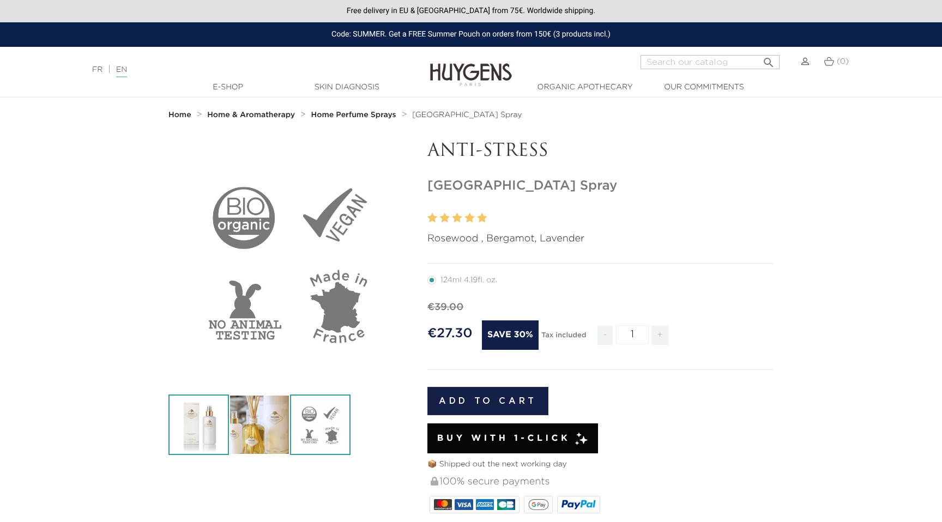
click at [212, 430] on img at bounding box center [199, 425] width 61 height 61
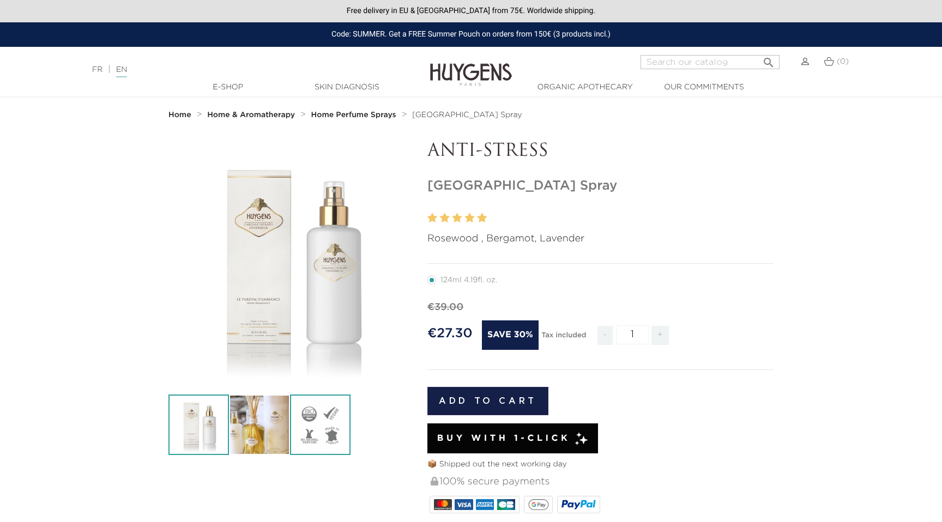
click at [314, 424] on img at bounding box center [320, 425] width 61 height 61
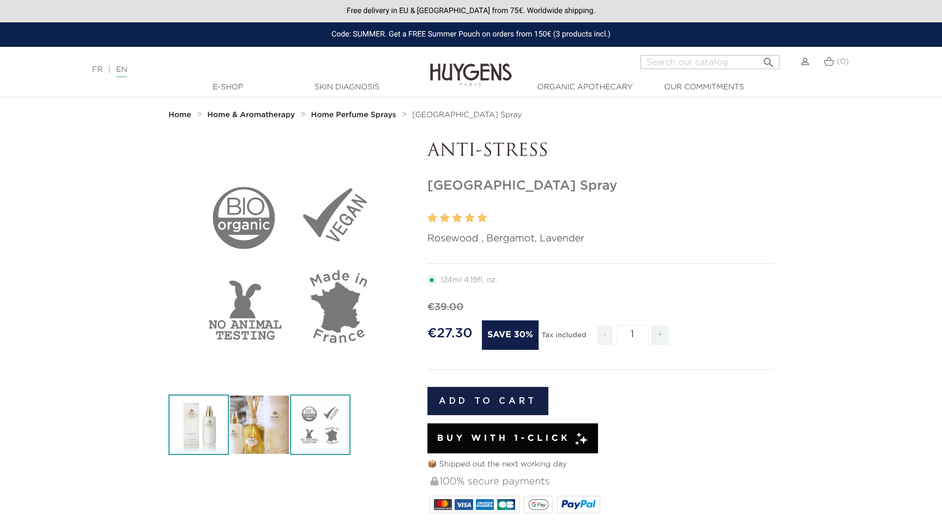
click at [217, 421] on img at bounding box center [199, 425] width 61 height 61
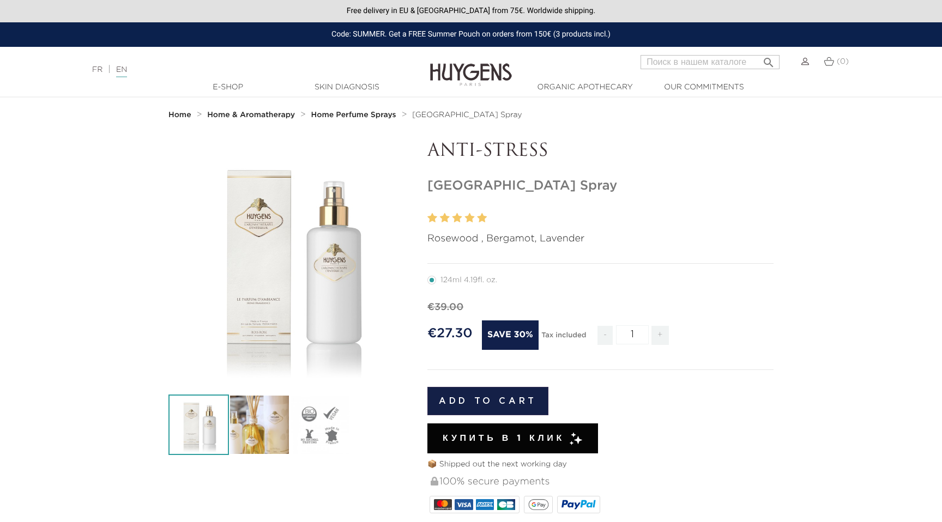
click at [870, 293] on section "-30%   " at bounding box center [471, 468] width 942 height 654
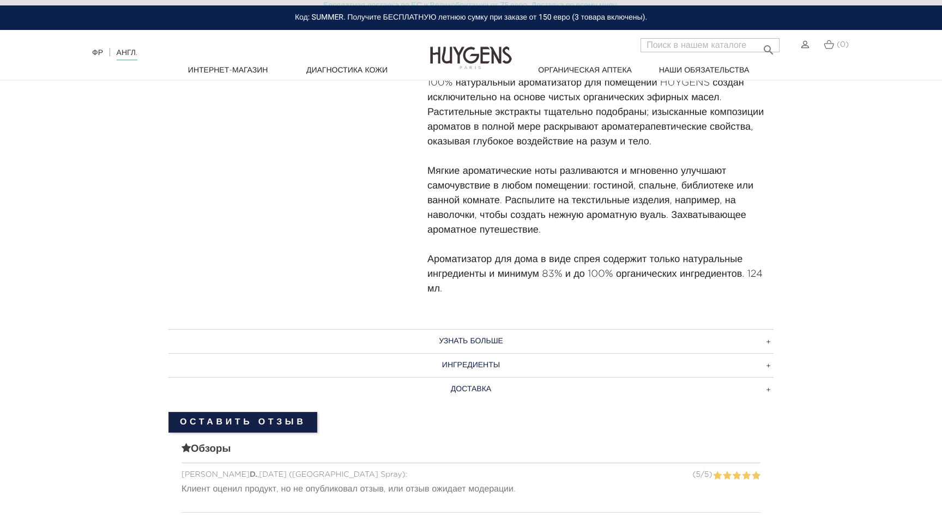
scroll to position [531, 0]
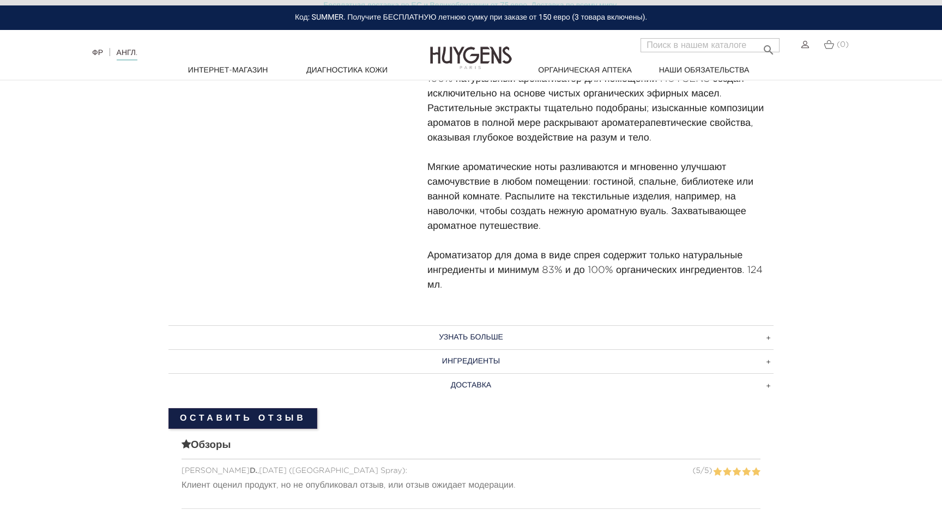
click at [560, 339] on h3 "УЗНАТЬ БОЛЬШЕ" at bounding box center [471, 338] width 605 height 24
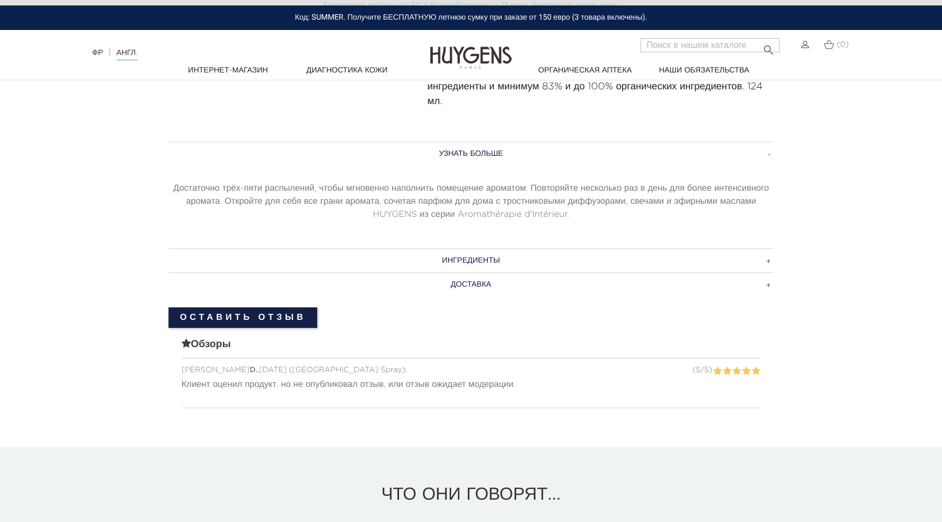
scroll to position [716, 0]
click at [675, 254] on h3 "ИНГРЕДИЕНТЫ" at bounding box center [471, 260] width 605 height 24
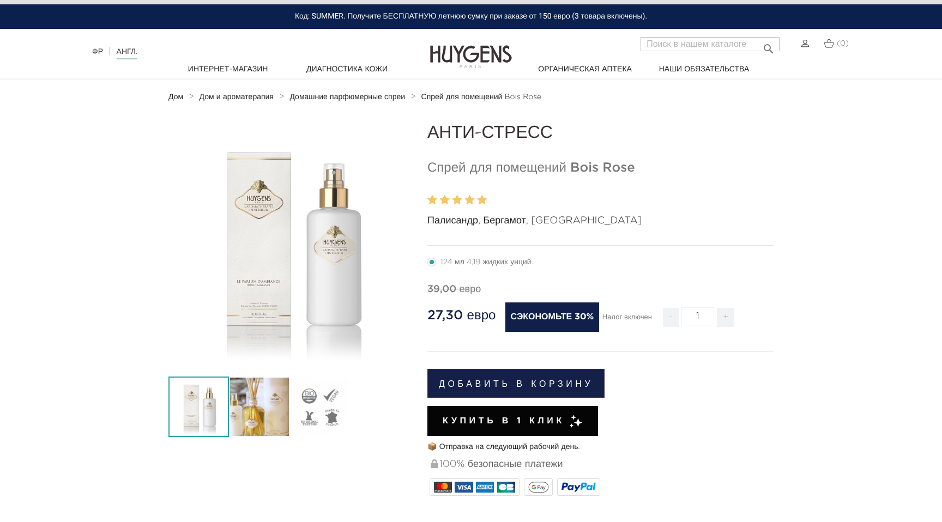
scroll to position [0, 0]
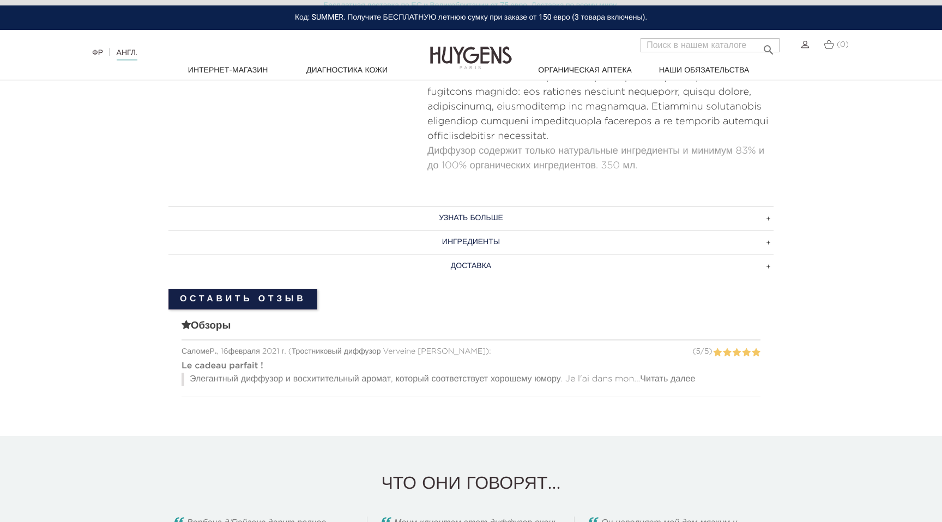
scroll to position [617, 0]
click at [710, 212] on h3 "УЗНАТЬ БОЛЬШЕ" at bounding box center [471, 217] width 605 height 24
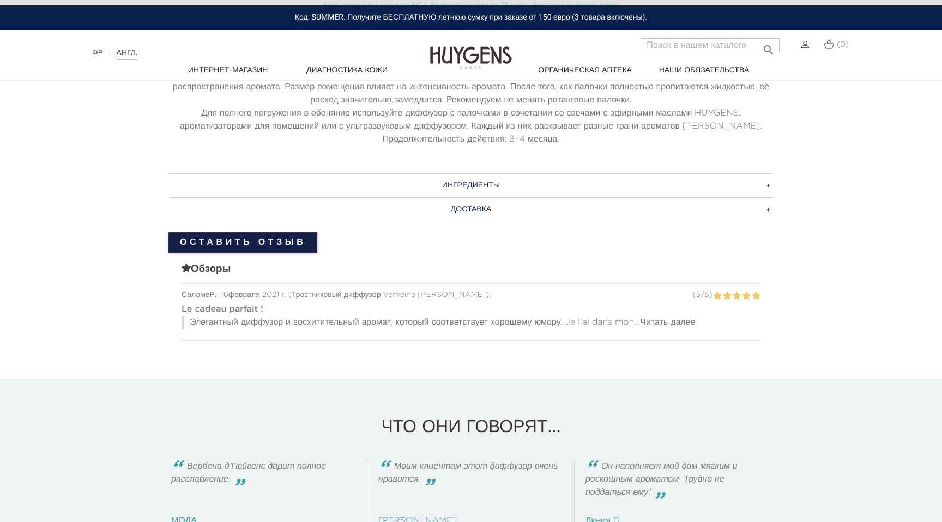
scroll to position [802, 0]
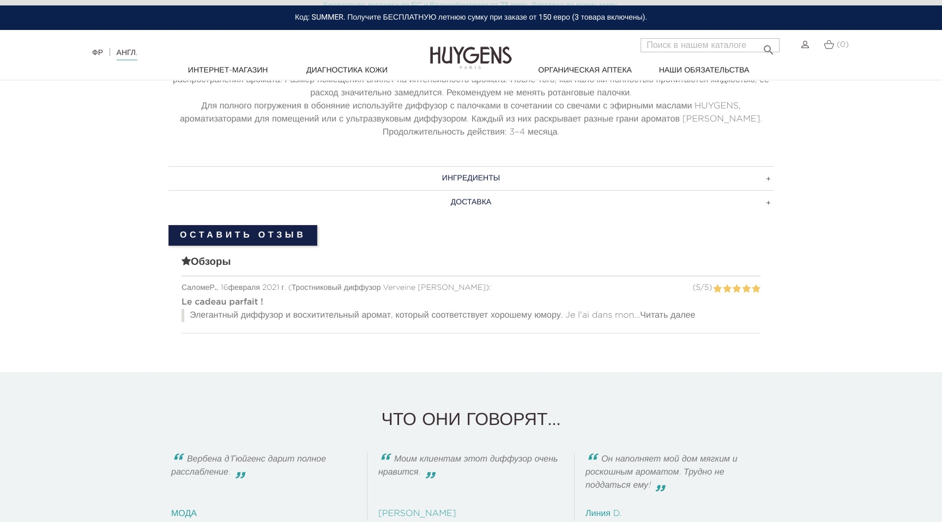
click at [739, 187] on h3 "ИНГРЕДИЕНТЫ" at bounding box center [471, 178] width 605 height 24
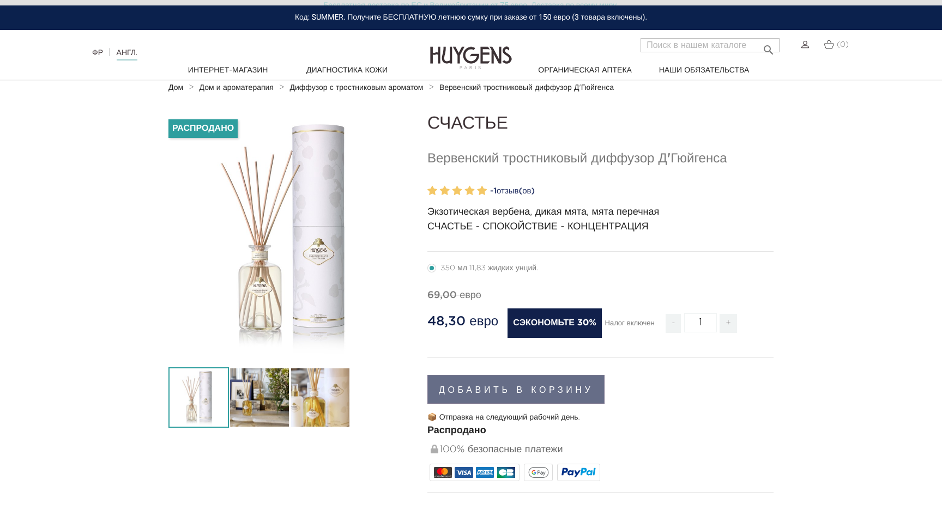
scroll to position [38, 0]
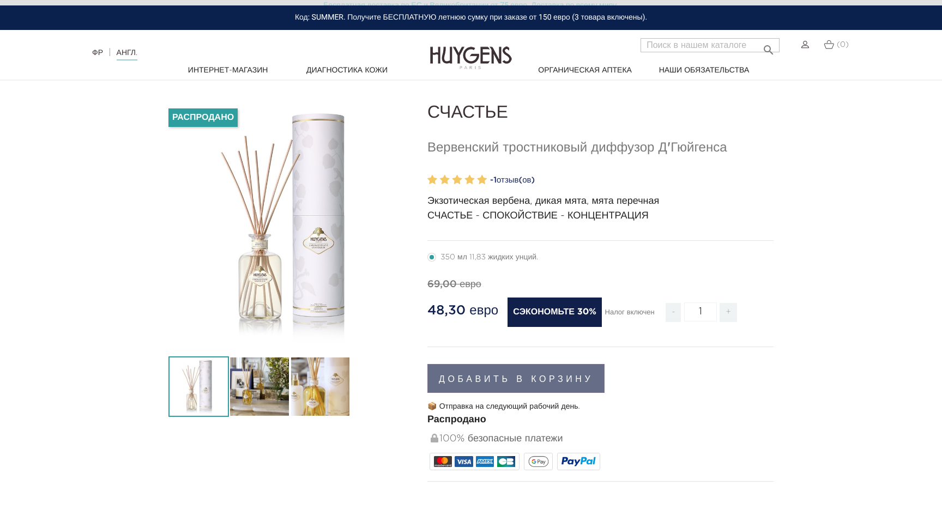
click at [790, 370] on section "-30% Распродано   " at bounding box center [471, 435] width 942 height 664
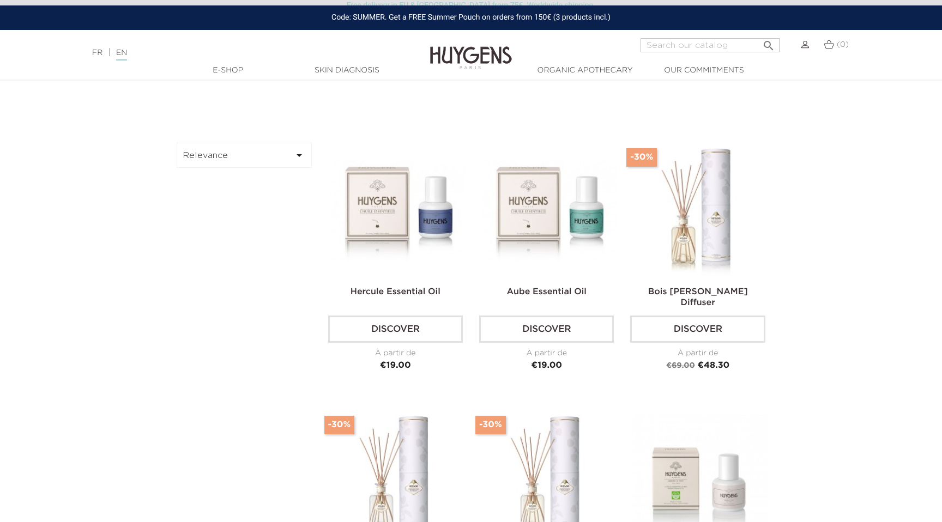
scroll to position [354, 0]
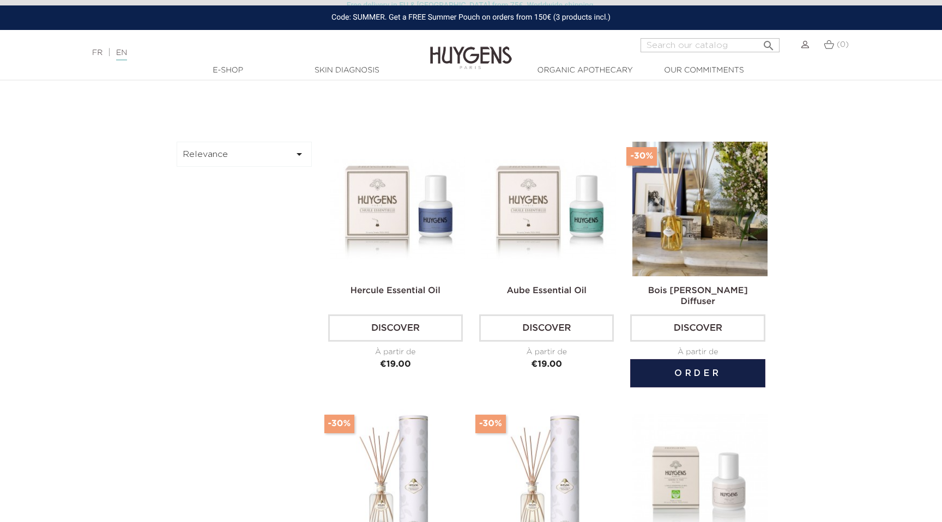
click at [719, 234] on img at bounding box center [700, 209] width 135 height 135
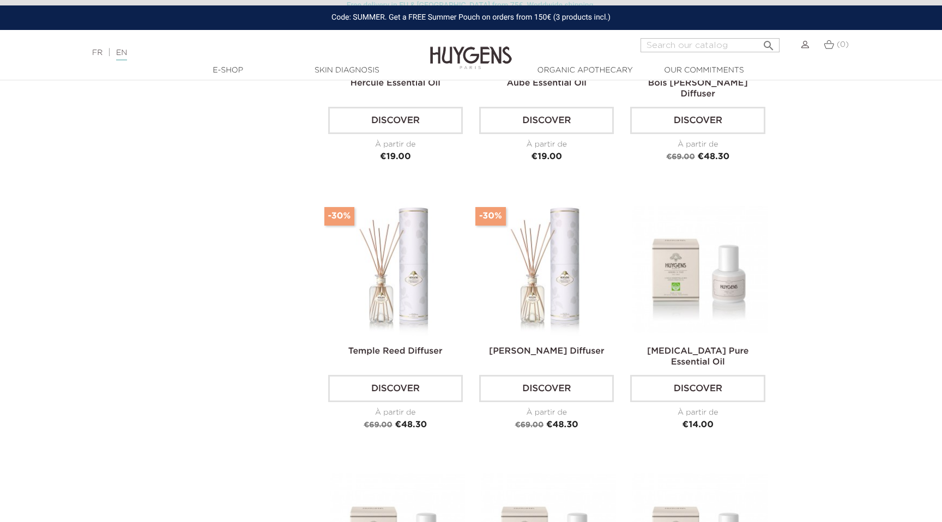
scroll to position [569, 0]
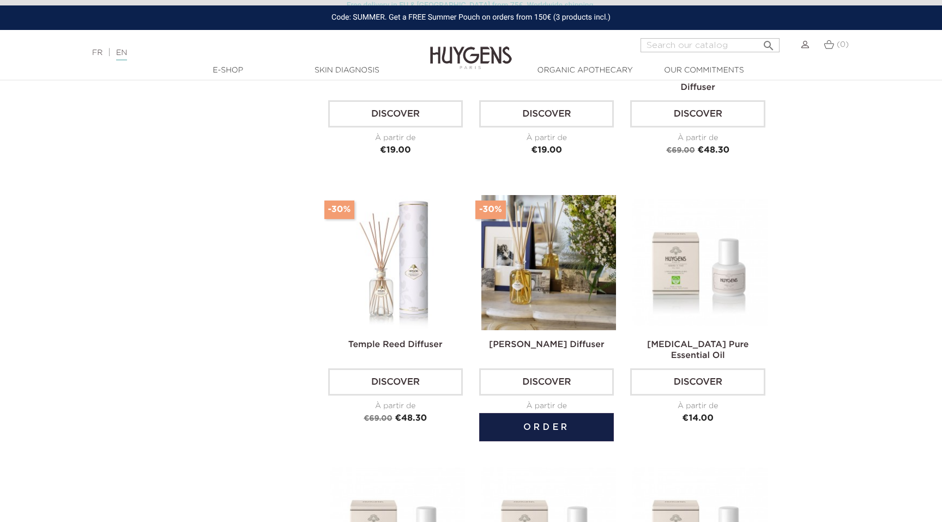
click at [545, 297] on img at bounding box center [549, 262] width 135 height 135
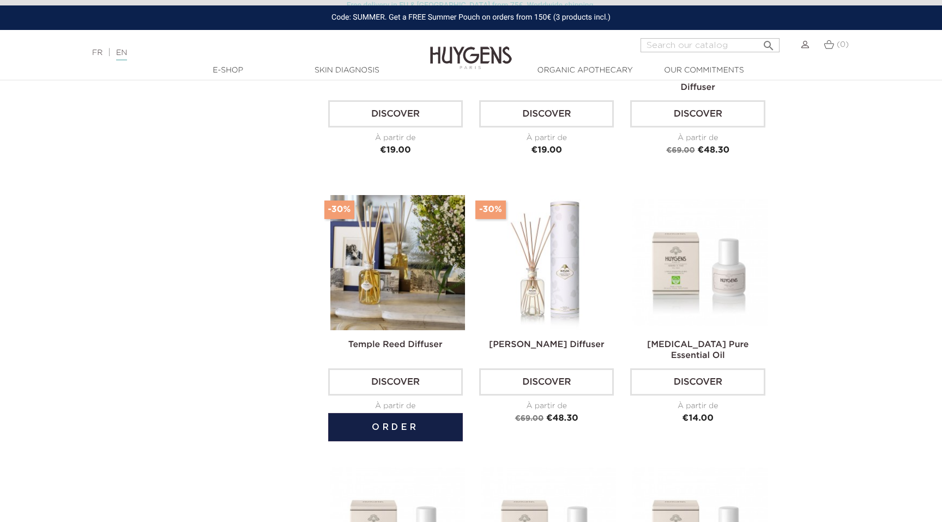
click at [405, 280] on img at bounding box center [397, 262] width 135 height 135
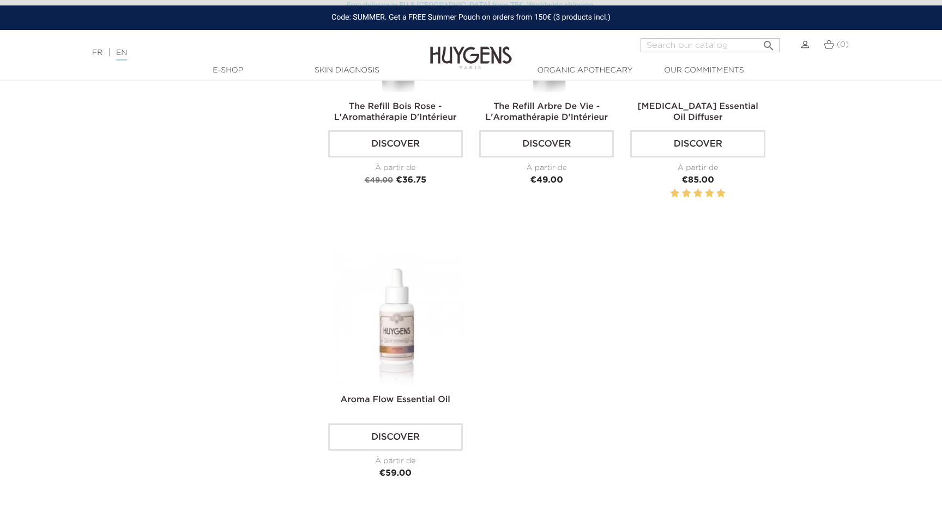
scroll to position [1678, 0]
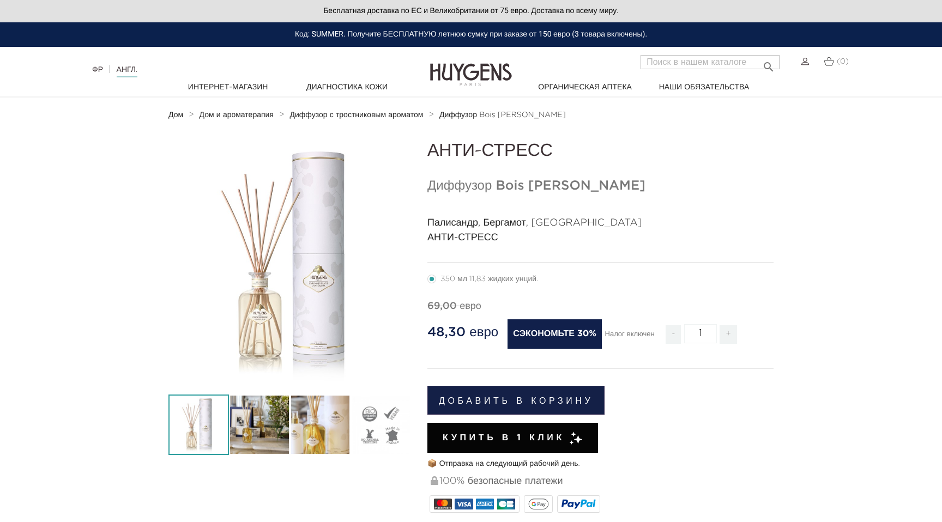
click at [897, 243] on section "-30%   " at bounding box center [471, 497] width 942 height 713
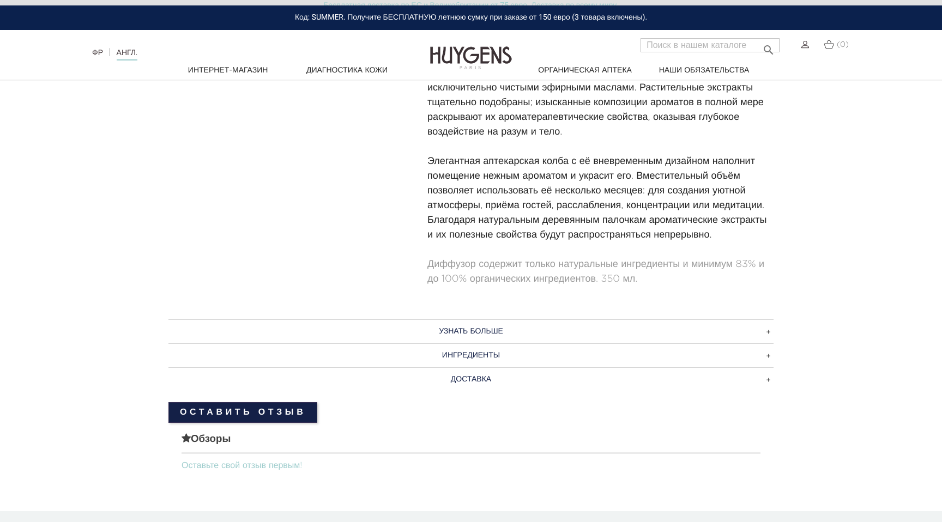
scroll to position [573, 0]
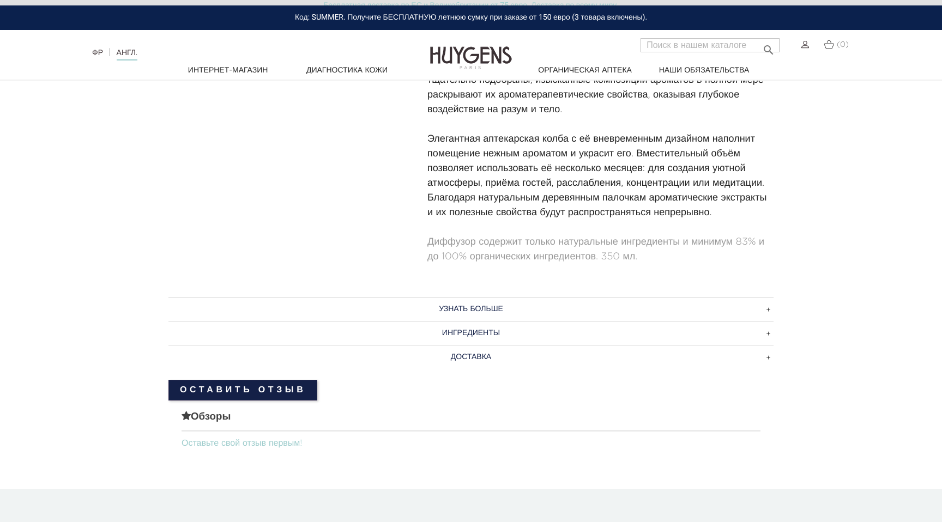
click at [465, 327] on h3 "ИНГРЕДИЕНТЫ" at bounding box center [471, 333] width 605 height 24
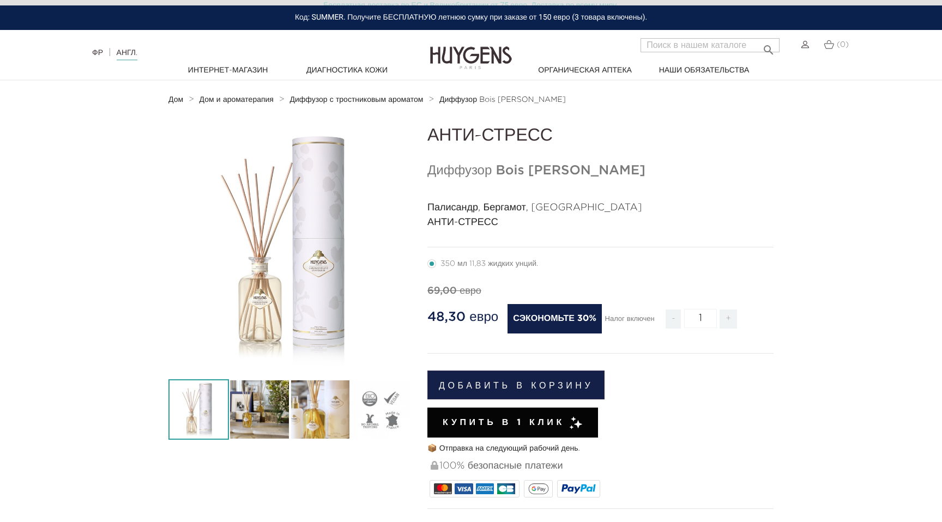
scroll to position [0, 0]
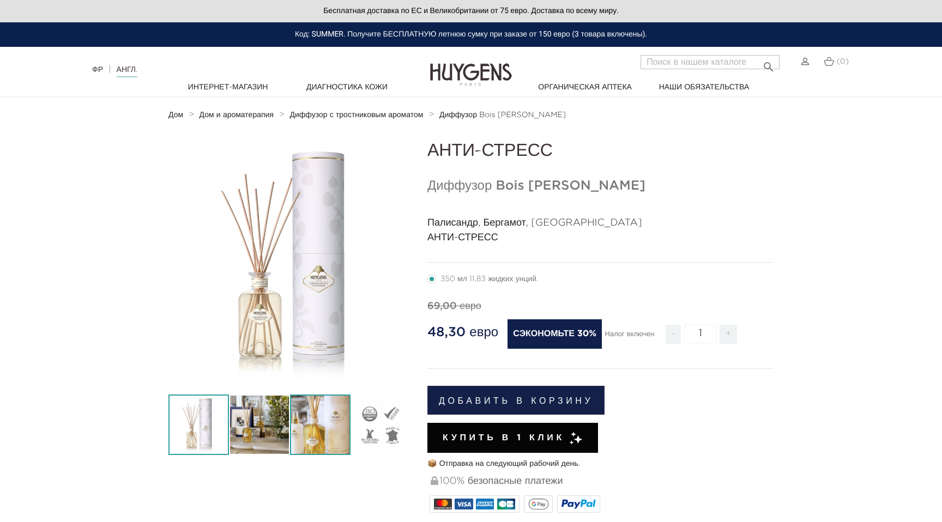
click at [316, 417] on img at bounding box center [320, 425] width 61 height 61
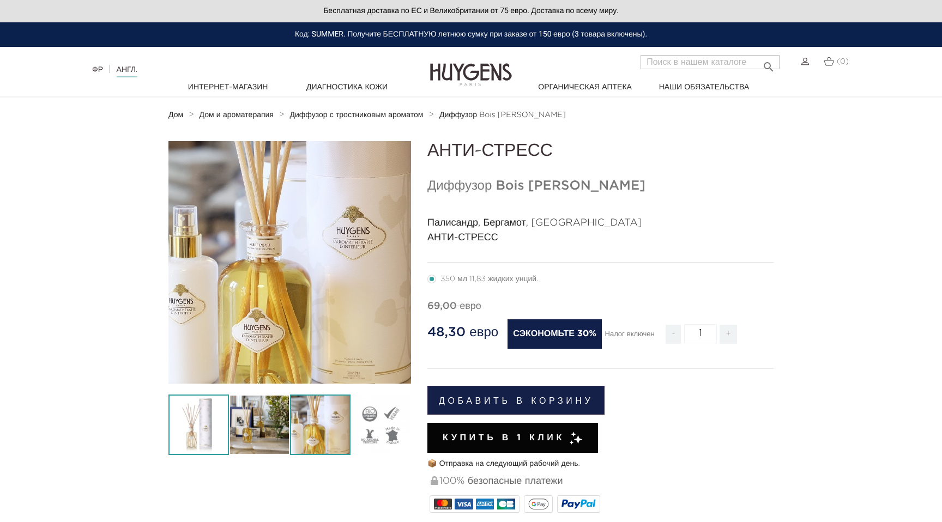
click at [201, 423] on img at bounding box center [199, 425] width 61 height 61
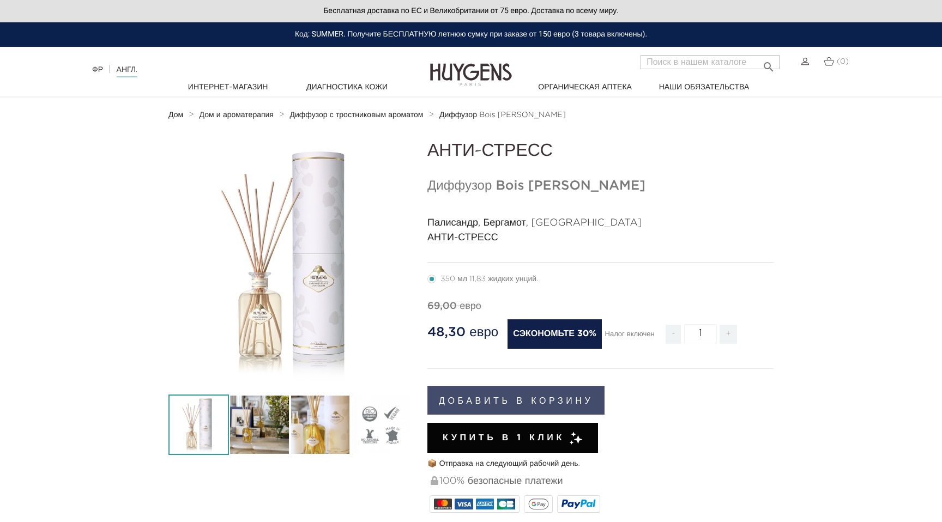
click at [500, 396] on button "Добавить в корзину" at bounding box center [516, 400] width 177 height 29
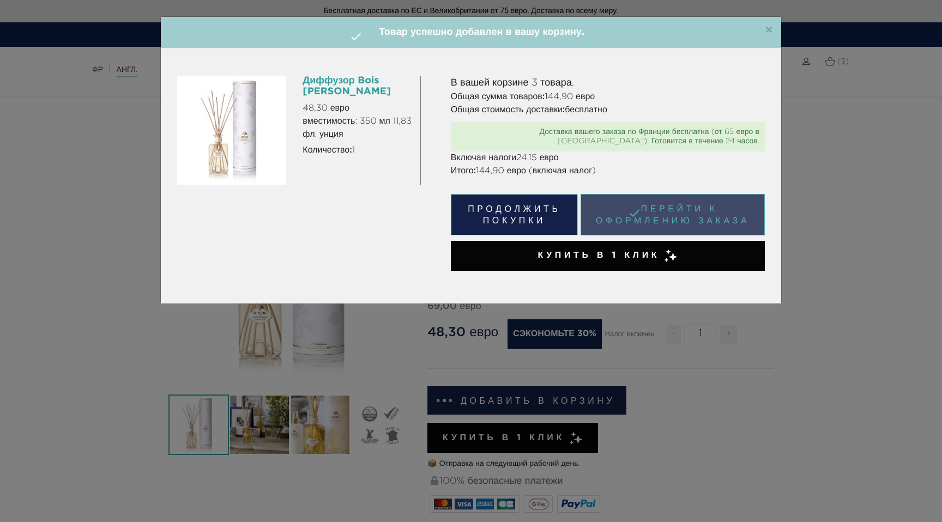
click at [668, 213] on link " Перейти к оформлению заказа" at bounding box center [673, 214] width 184 height 41
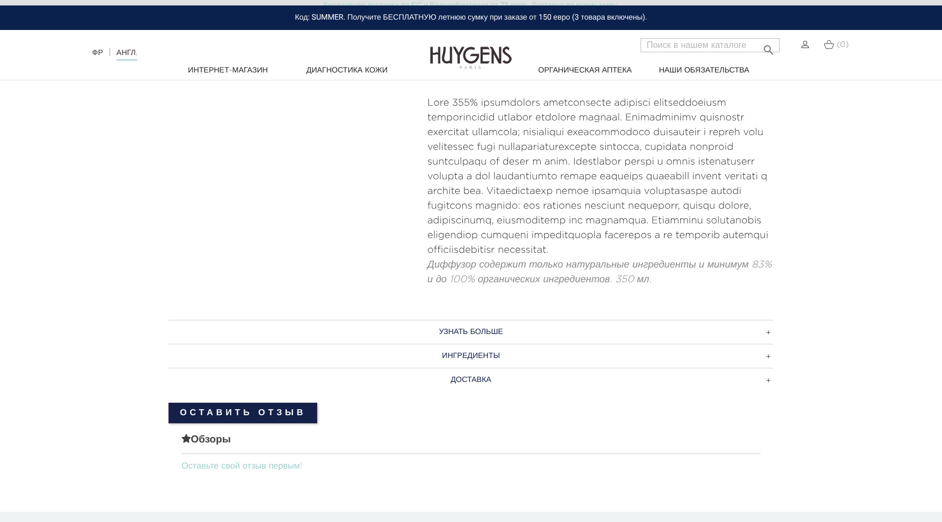
scroll to position [534, 0]
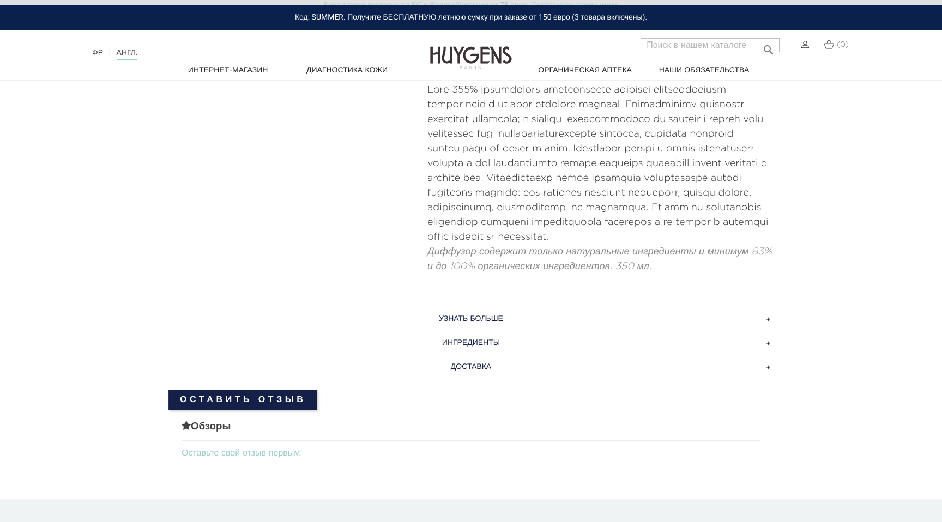
click at [585, 342] on h3 "ИНГРЕДИЕНТЫ" at bounding box center [471, 343] width 605 height 24
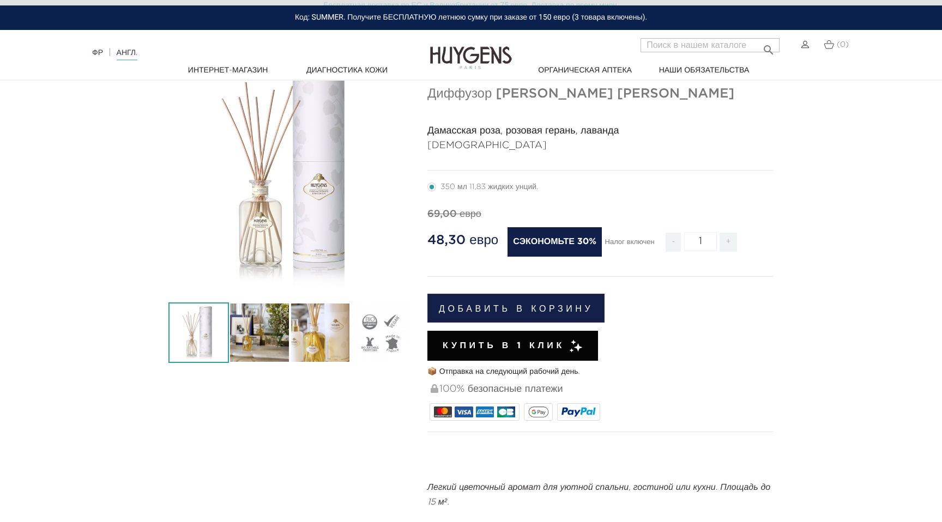
scroll to position [93, 0]
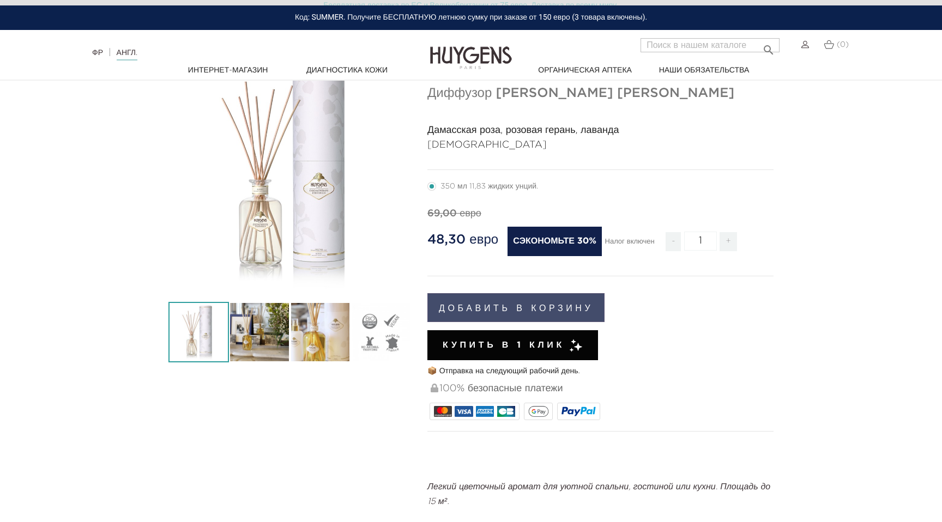
click at [544, 299] on button "Добавить в корзину" at bounding box center [516, 307] width 177 height 29
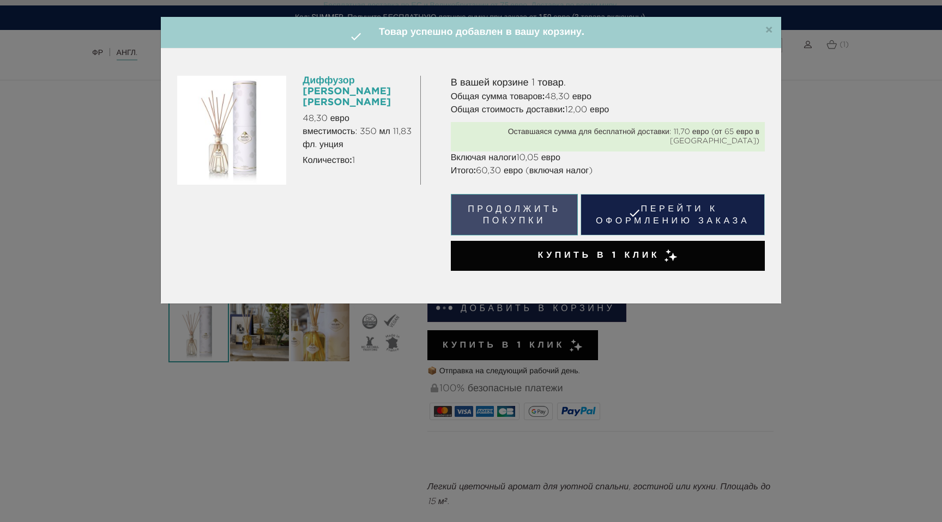
click at [512, 214] on button "Продолжить покупки" at bounding box center [515, 214] width 128 height 41
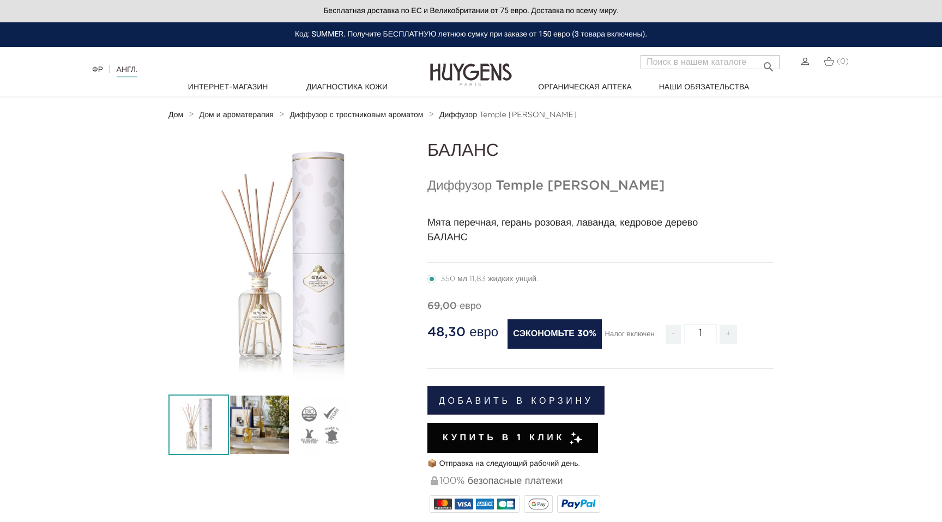
click at [792, 244] on section "-30%   " at bounding box center [471, 475] width 942 height 669
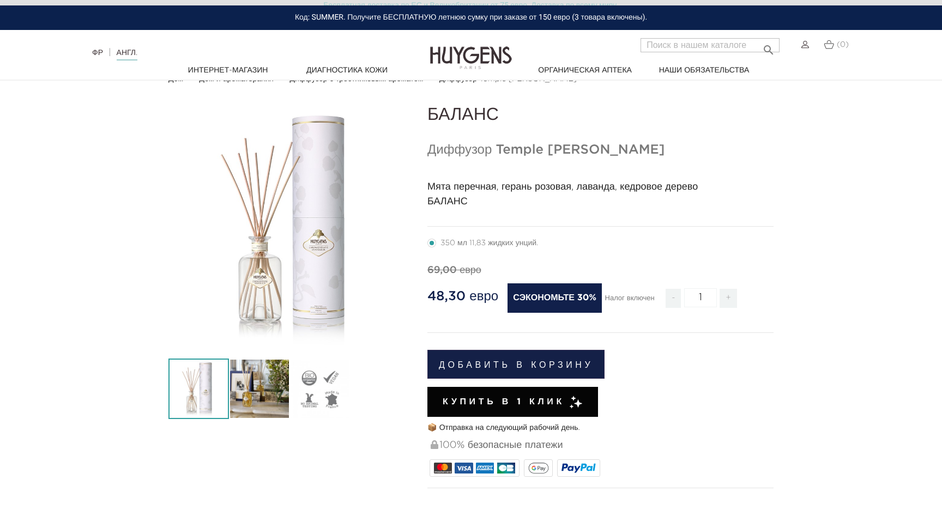
scroll to position [43, 0]
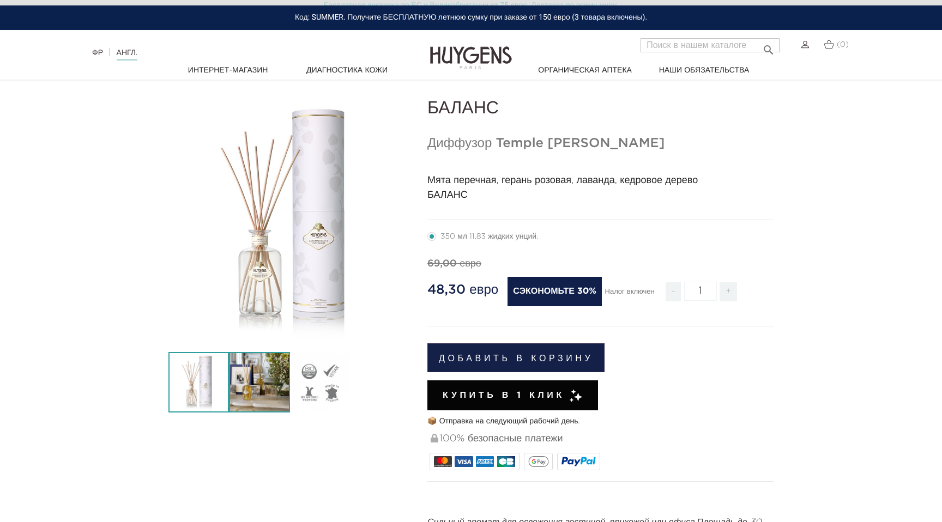
click at [262, 384] on img at bounding box center [259, 382] width 61 height 61
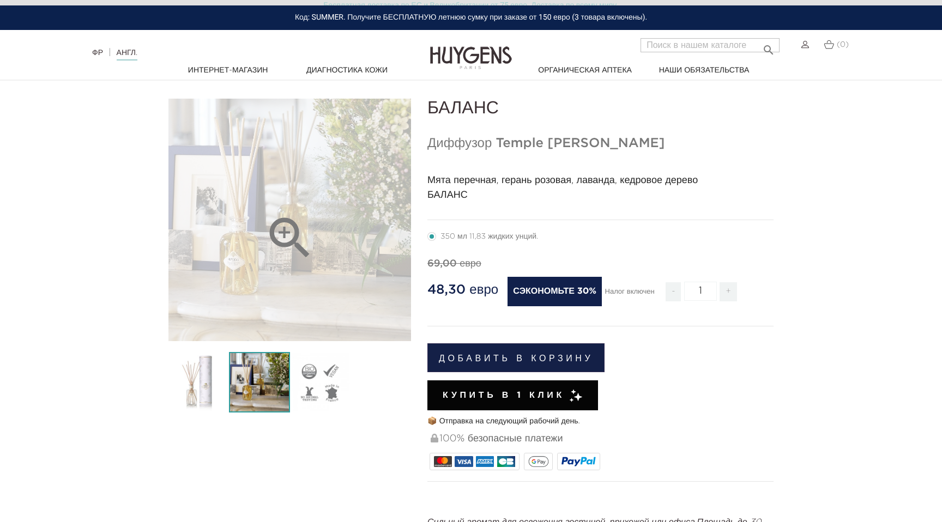
click at [259, 288] on div "" at bounding box center [290, 220] width 243 height 243
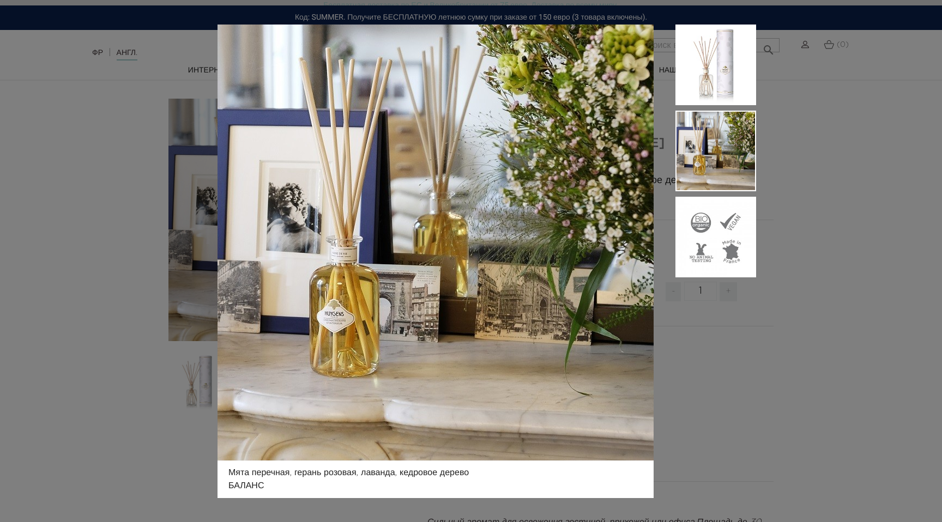
click at [153, 352] on div "Мята перечная, герань розовая, лаванда, кедровое дерево БАЛАНС" at bounding box center [471, 261] width 942 height 522
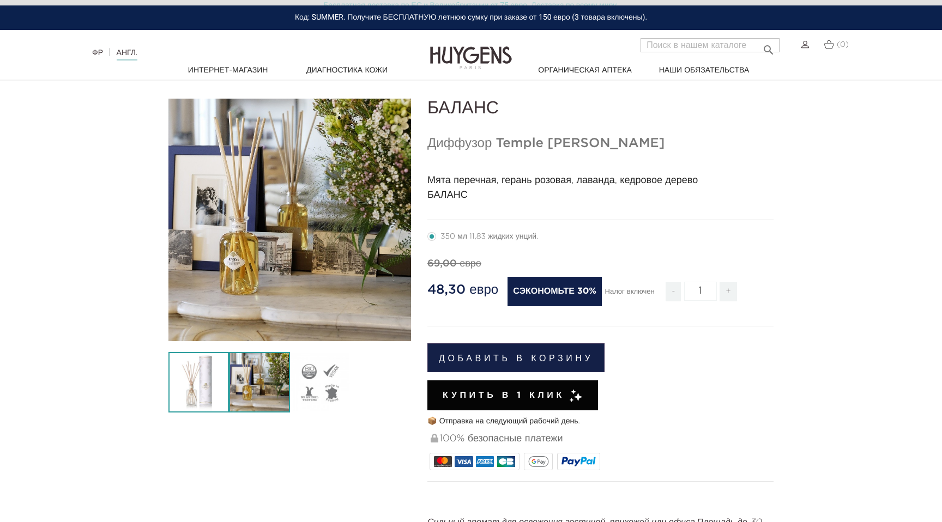
click at [182, 380] on img at bounding box center [199, 382] width 61 height 61
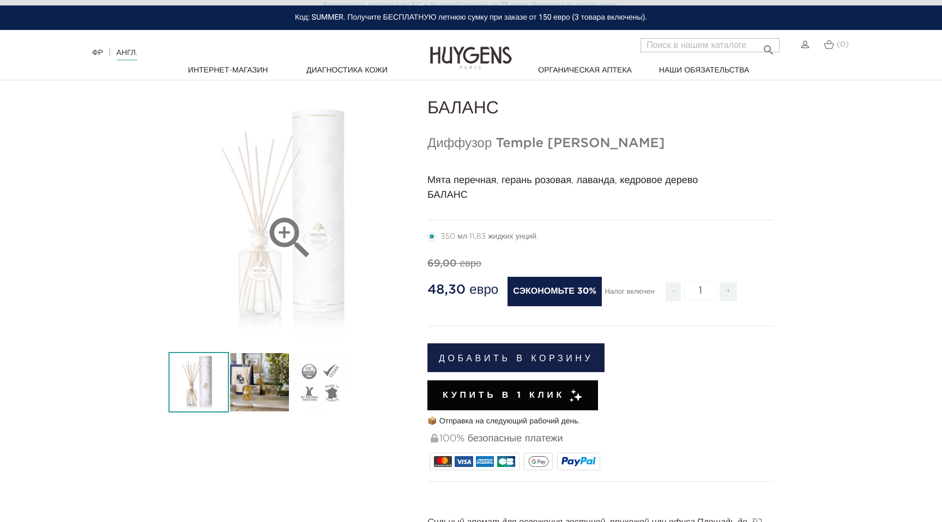
click at [273, 237] on font "" at bounding box center [290, 238] width 55 height 55
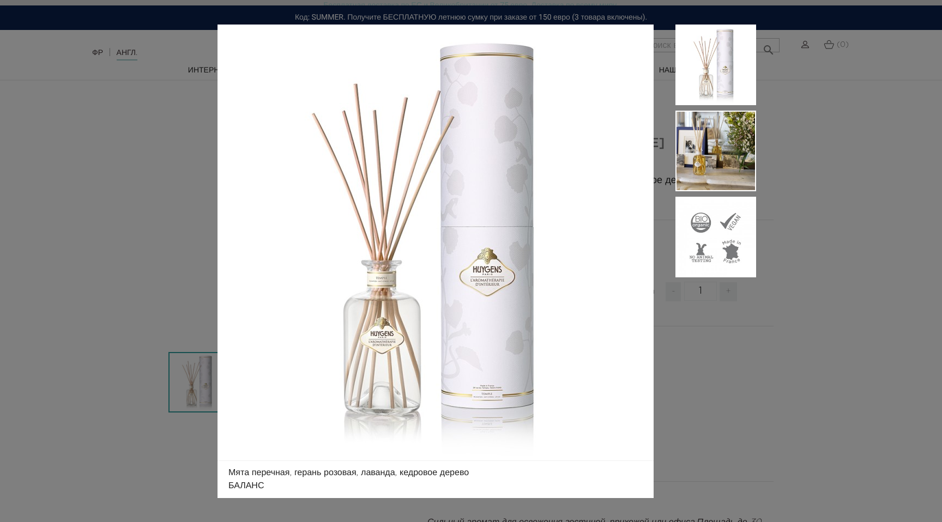
click at [179, 258] on div "Мята перечная, герань розовая, лаванда, кедровое дерево БАЛАНС" at bounding box center [471, 261] width 942 height 522
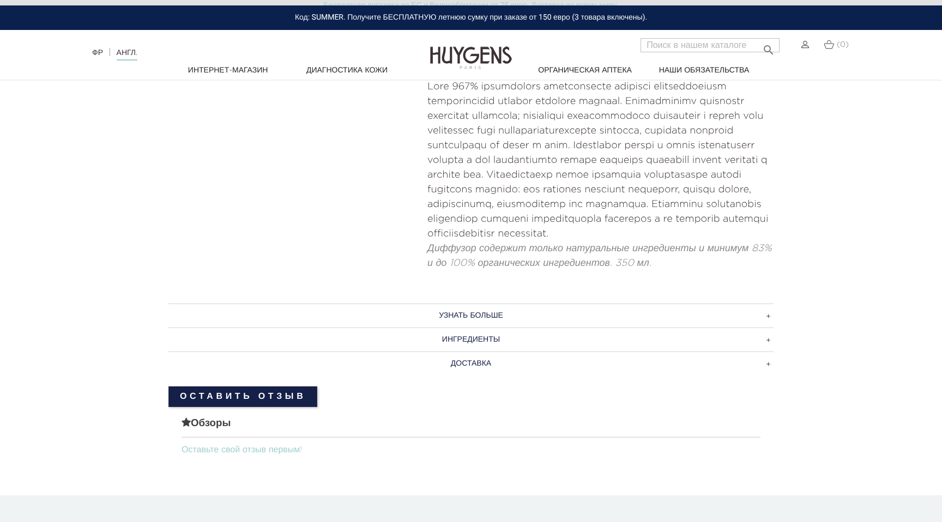
scroll to position [523, 0]
click at [767, 303] on h3 "УЗНАТЬ БОЛЬШЕ" at bounding box center [471, 315] width 605 height 24
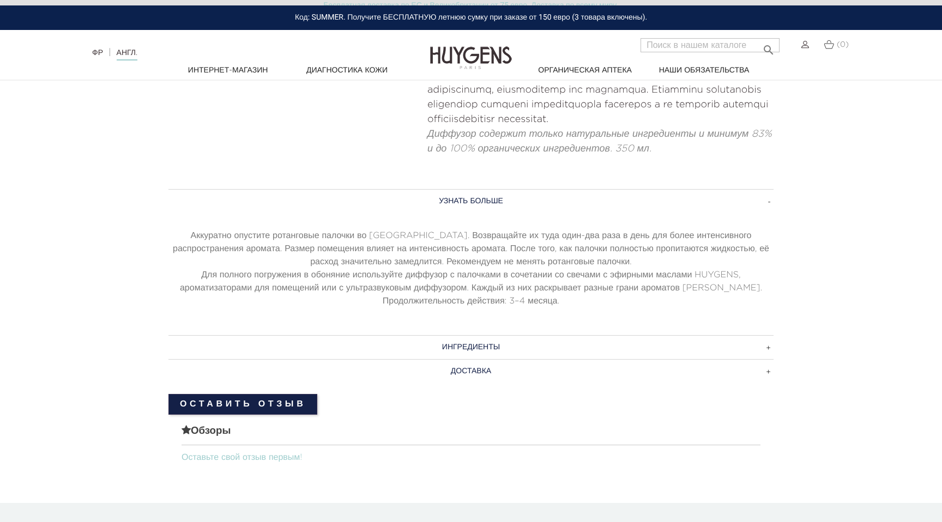
scroll to position [658, 0]
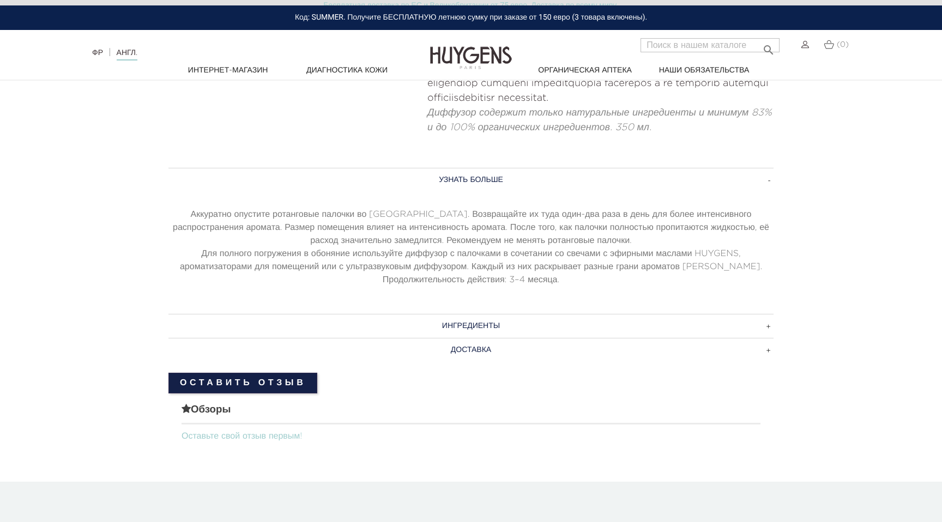
click at [615, 314] on h3 "ИНГРЕДИЕНТЫ" at bounding box center [471, 326] width 605 height 24
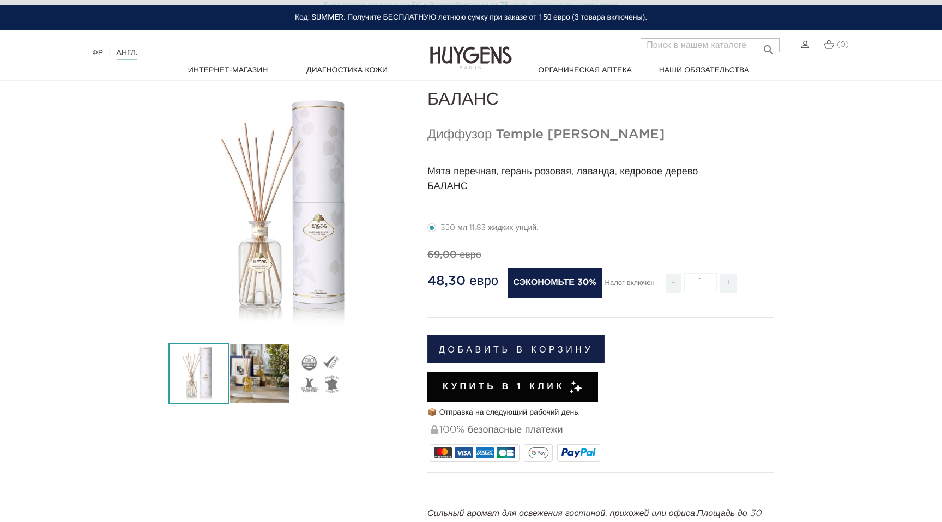
scroll to position [0, 0]
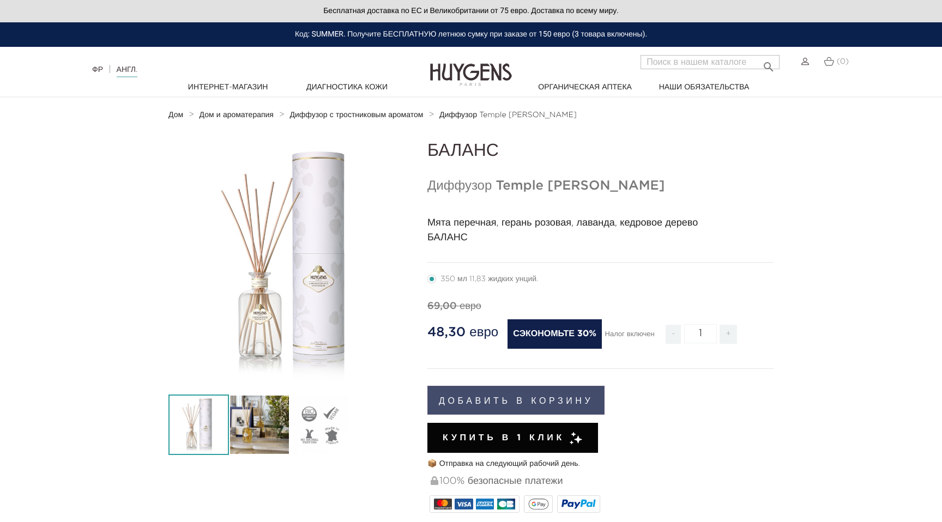
click at [507, 398] on button "Добавить в корзину" at bounding box center [516, 400] width 177 height 29
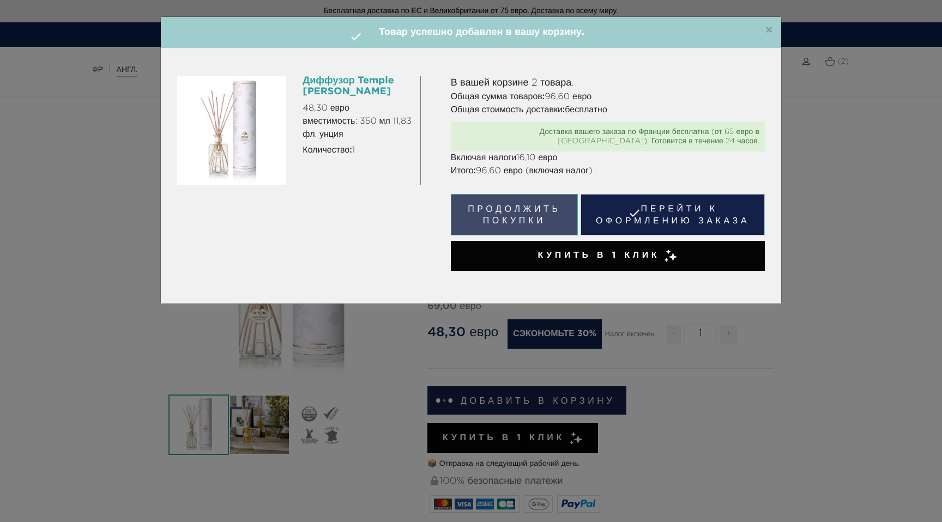
click at [533, 217] on button "Продолжить покупки" at bounding box center [515, 214] width 128 height 41
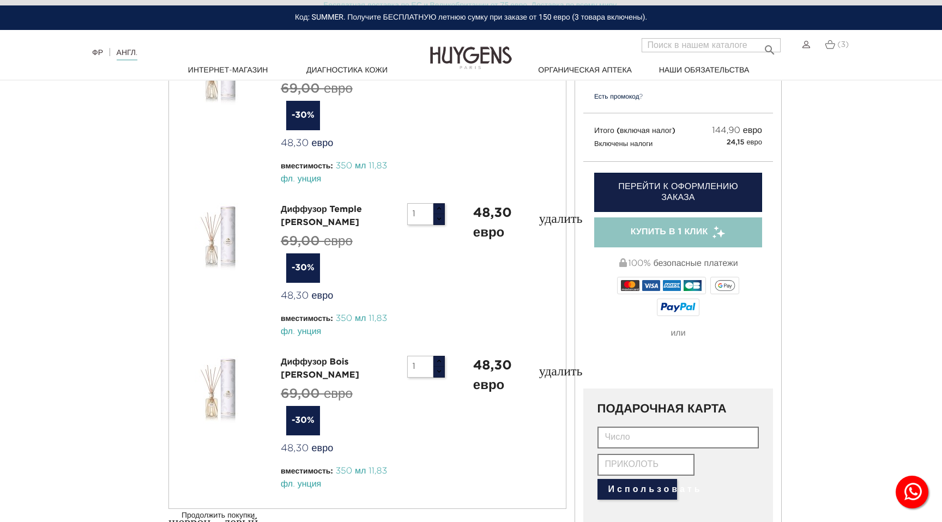
scroll to position [145, 0]
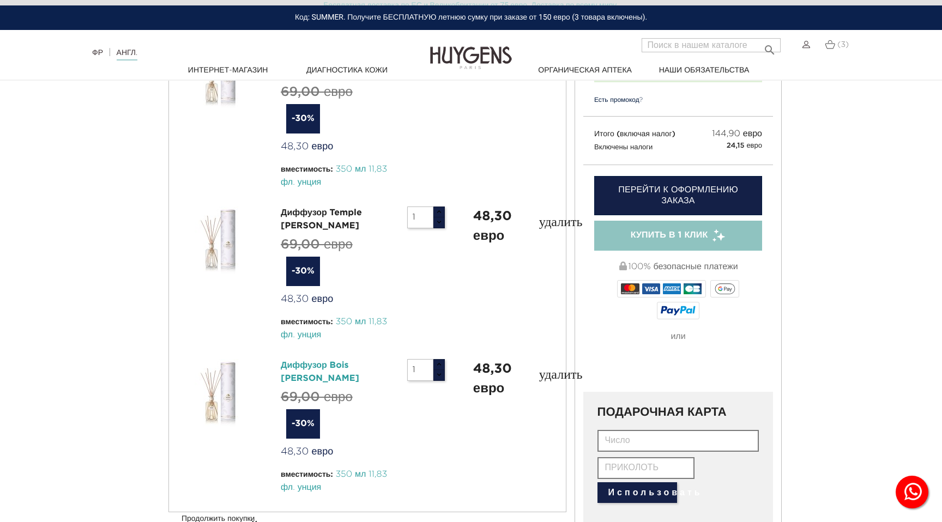
click at [341, 362] on font "Диффузор Bois [PERSON_NAME]" at bounding box center [320, 373] width 79 height 22
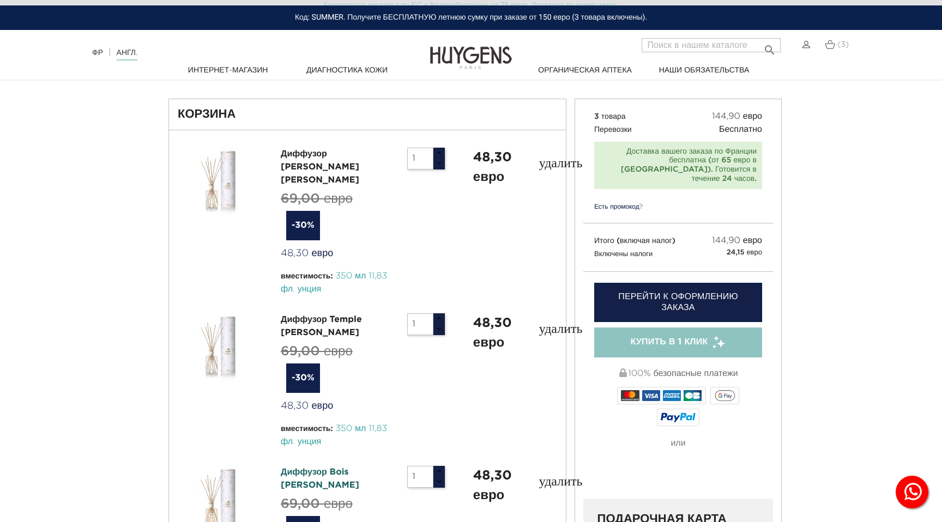
scroll to position [44, 0]
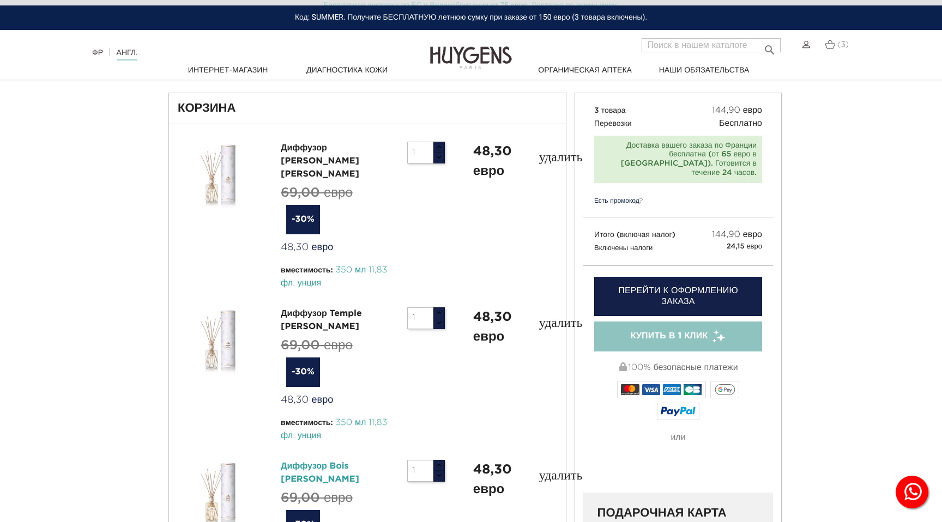
click at [359, 462] on font "Диффузор Bois [PERSON_NAME]" at bounding box center [320, 473] width 79 height 22
click at [348, 145] on font "Диффузор [PERSON_NAME] [PERSON_NAME]" at bounding box center [320, 161] width 79 height 35
click at [329, 310] on font "Диффузор Temple [PERSON_NAME]" at bounding box center [321, 321] width 81 height 22
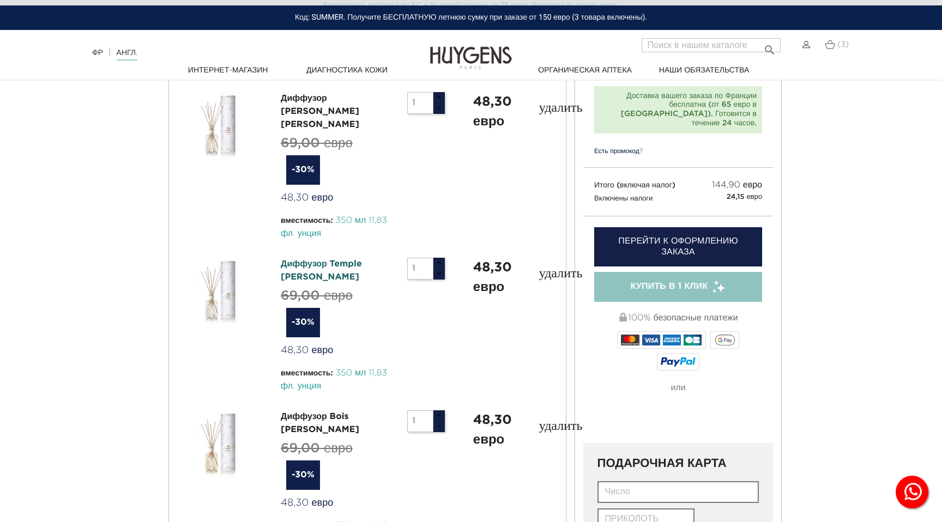
scroll to position [103, 0]
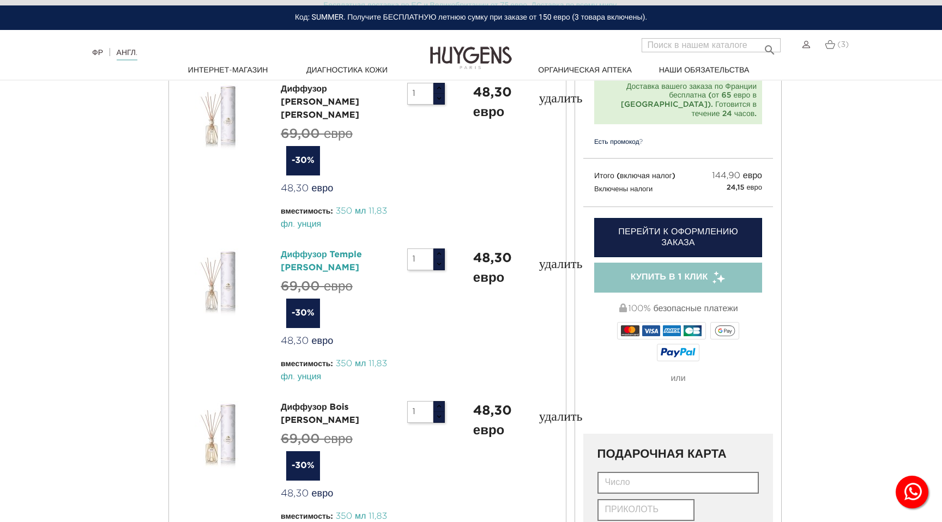
click at [362, 251] on font "Диффузор Temple [PERSON_NAME]" at bounding box center [321, 262] width 81 height 22
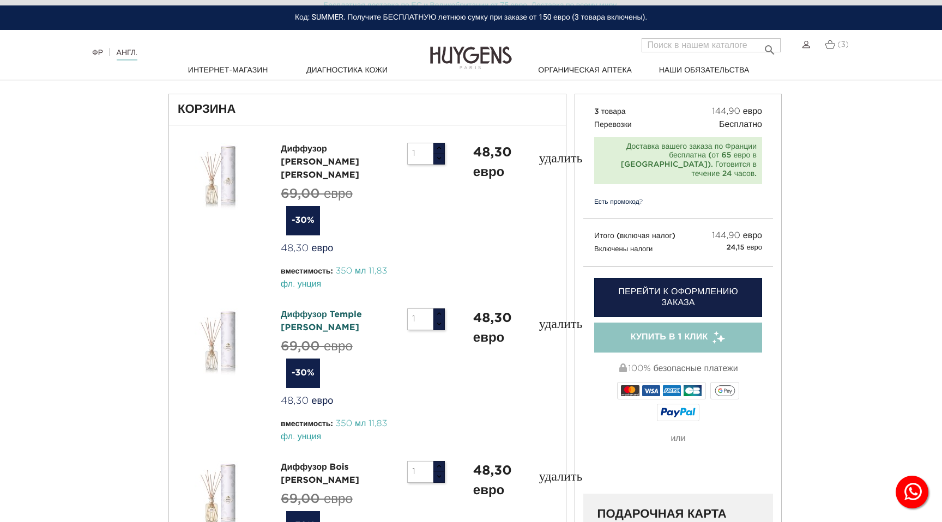
scroll to position [50, 0]
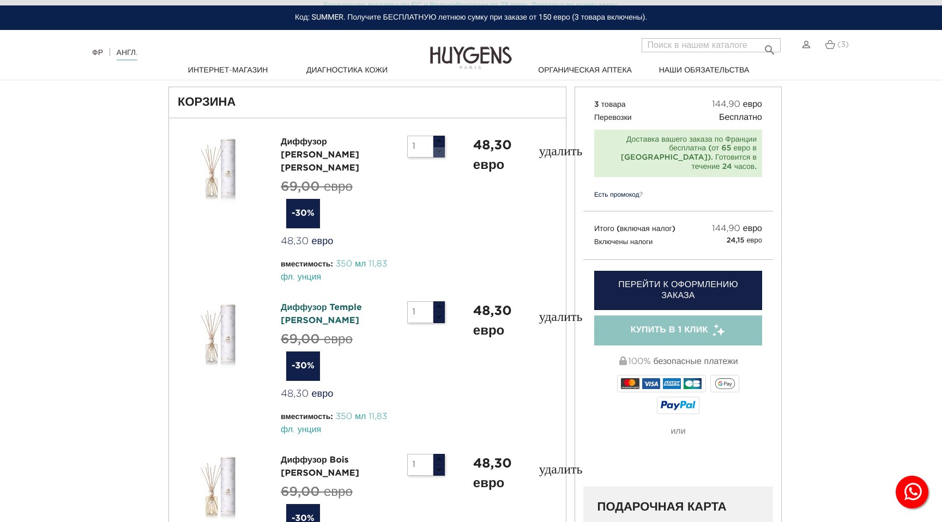
click at [438, 150] on button "button" at bounding box center [439, 151] width 12 height 11
type input "2"
click at [441, 302] on button "button" at bounding box center [439, 307] width 12 height 11
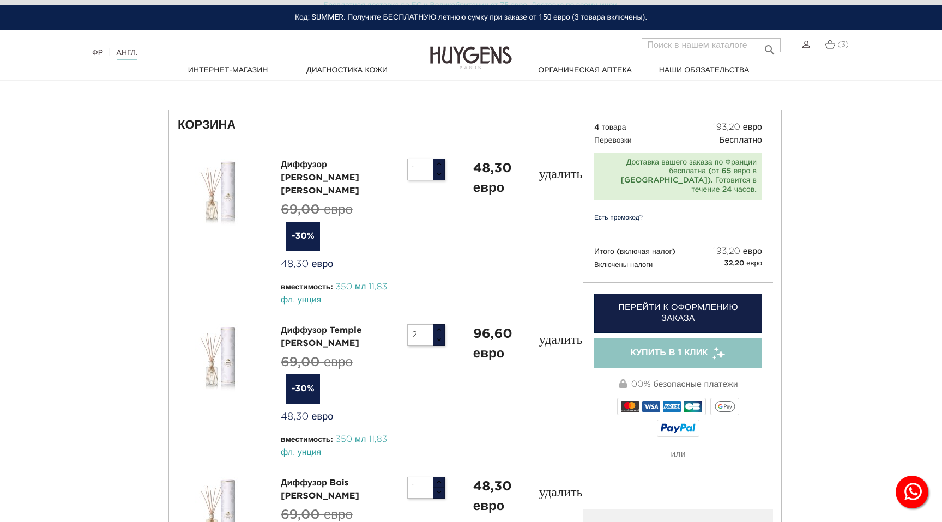
scroll to position [0, 0]
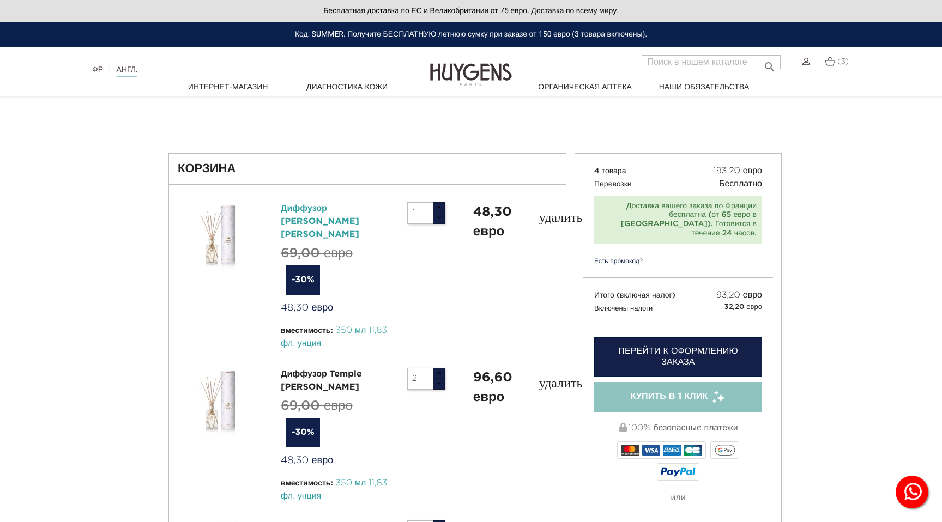
click at [351, 212] on font "Диффузор [PERSON_NAME] [PERSON_NAME]" at bounding box center [320, 222] width 79 height 35
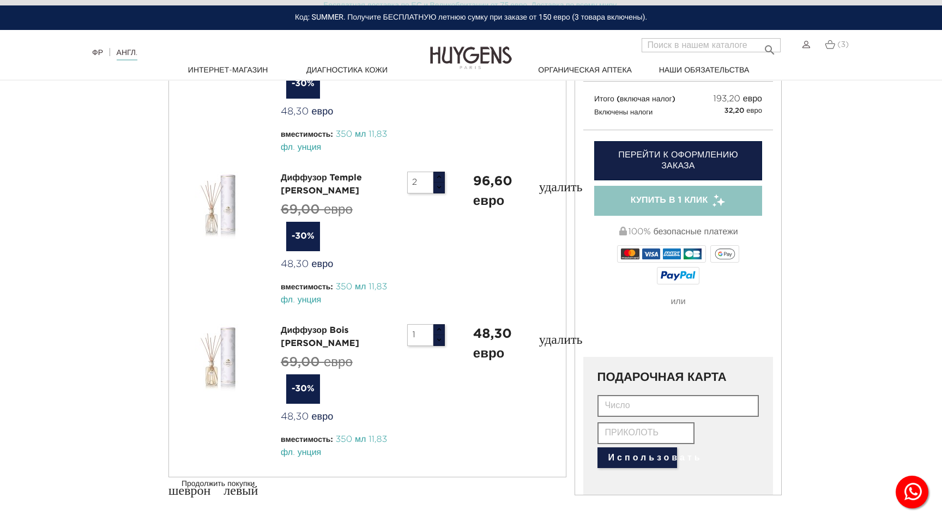
scroll to position [182, 0]
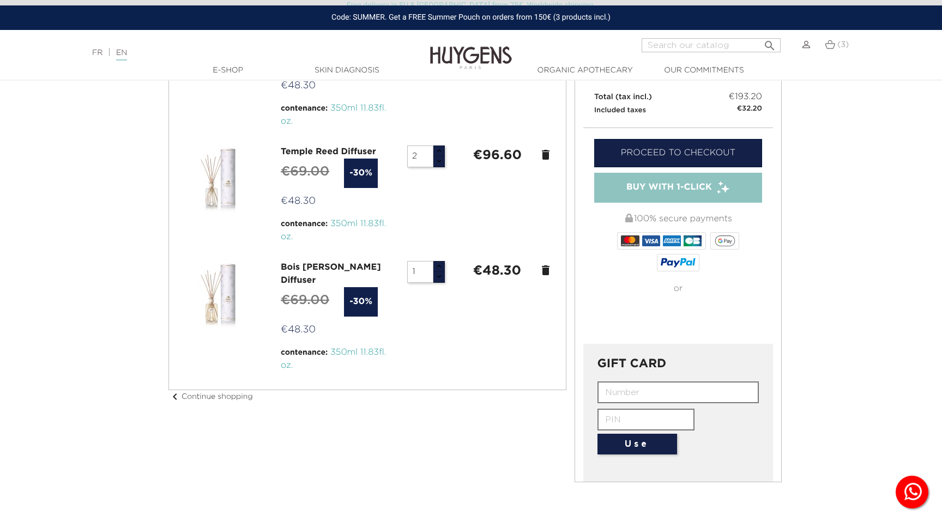
click at [662, 434] on button "Use" at bounding box center [638, 444] width 80 height 21
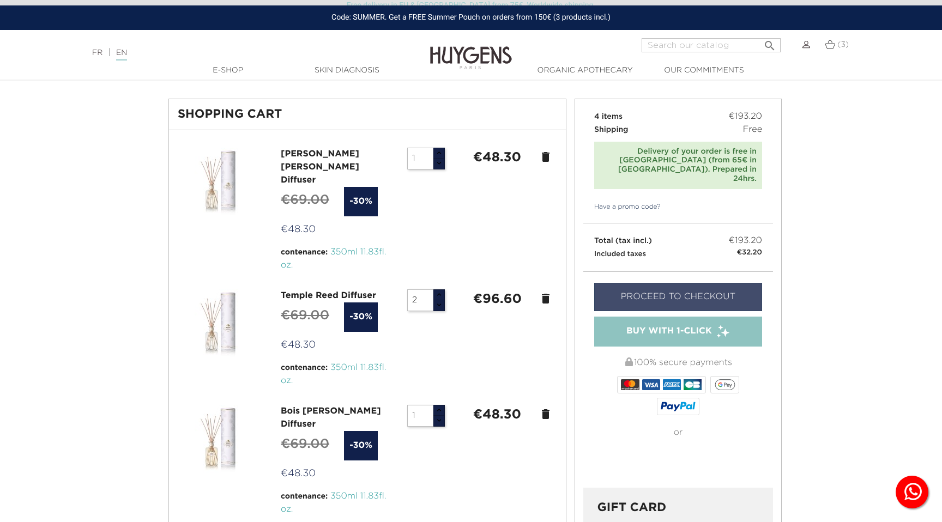
scroll to position [34, 0]
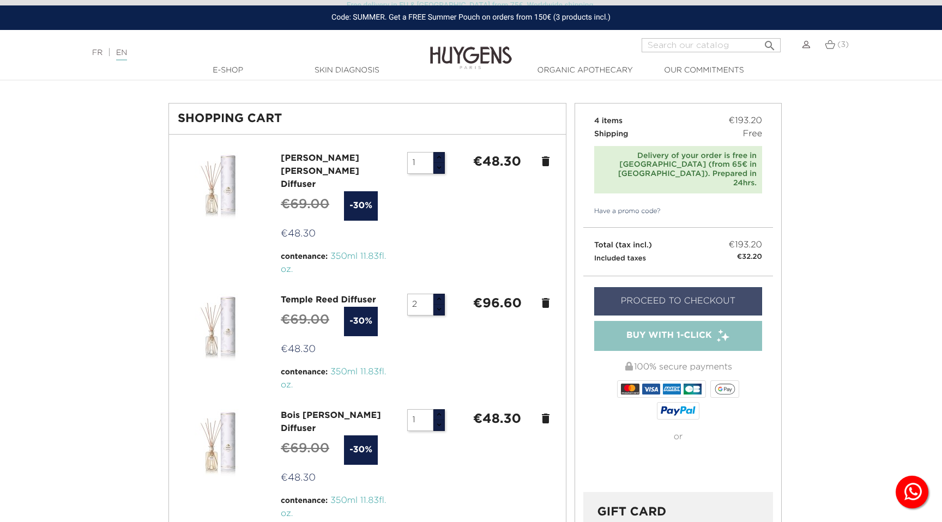
click at [708, 287] on link "Proceed to checkout" at bounding box center [678, 301] width 168 height 28
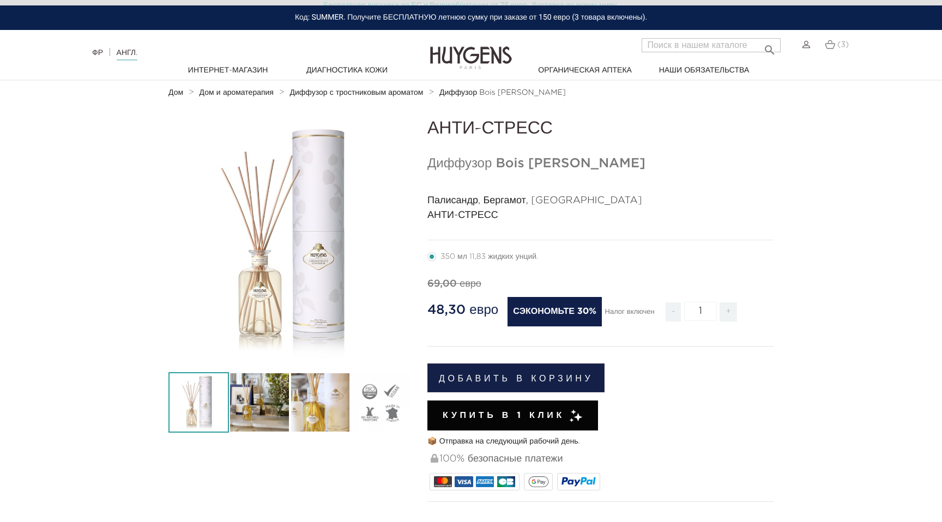
scroll to position [23, 0]
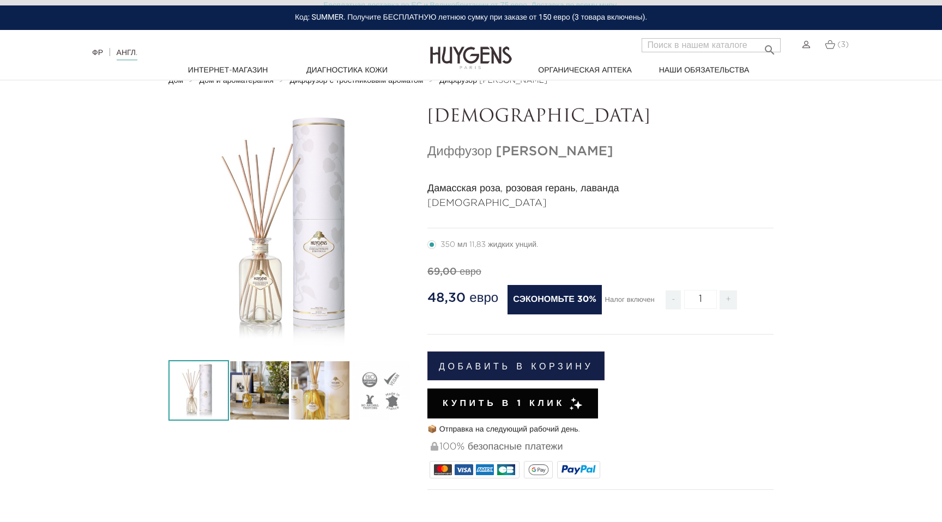
scroll to position [24, 0]
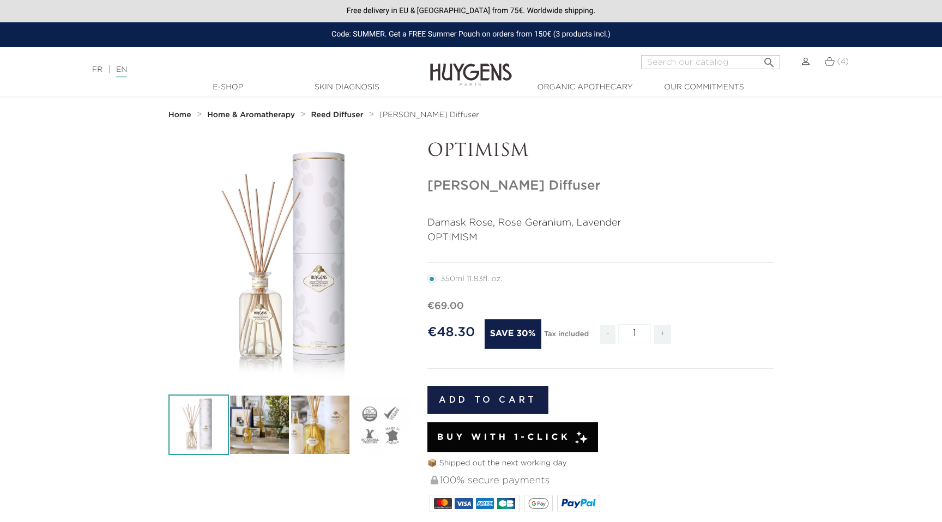
drag, startPoint x: 430, startPoint y: 147, endPoint x: 584, endPoint y: 187, distance: 159.4
click at [584, 187] on div "OPTIMISM Rosier Reed Diffuser" at bounding box center [600, 452] width 363 height 622
copy div "OPTIMISM Rosier Reed Diffuser"
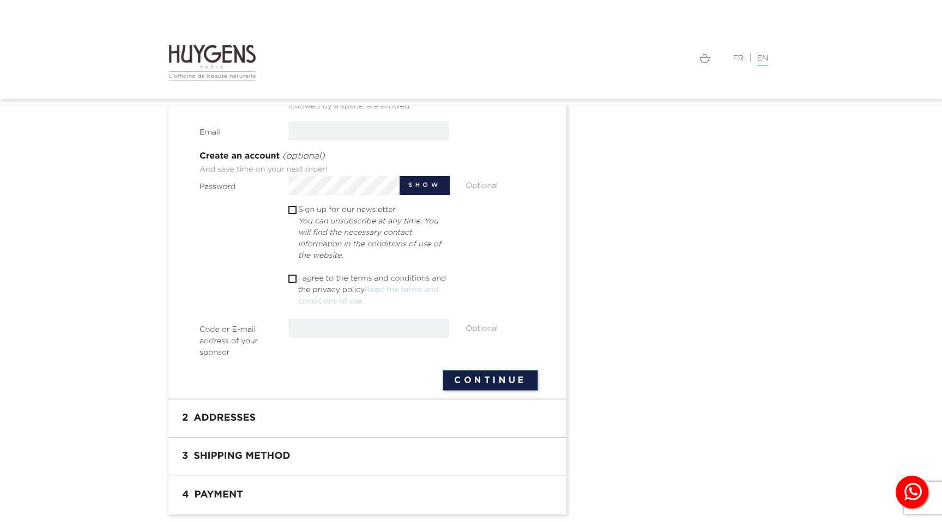
scroll to position [328, 0]
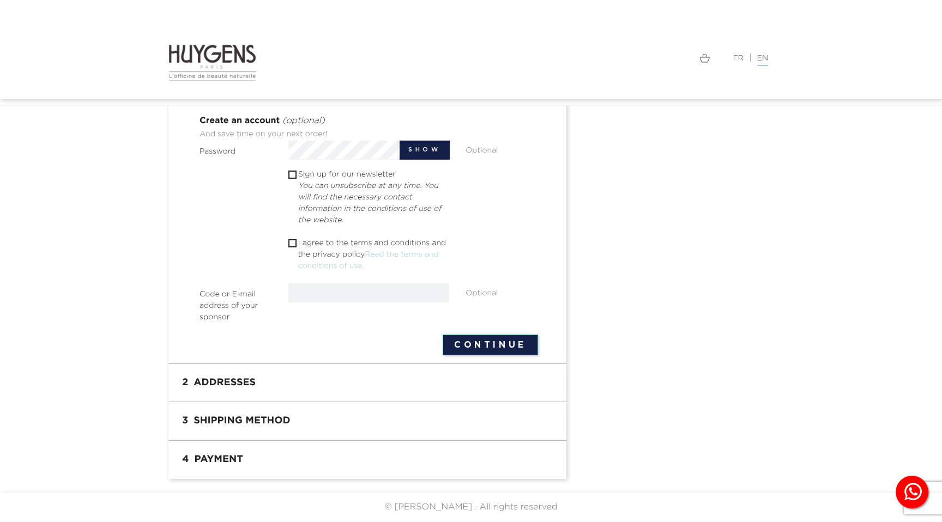
click at [230, 389] on h1 "2 Addresses" at bounding box center [368, 383] width 382 height 22
click at [314, 382] on h1 "2 Addresses" at bounding box center [368, 383] width 382 height 22
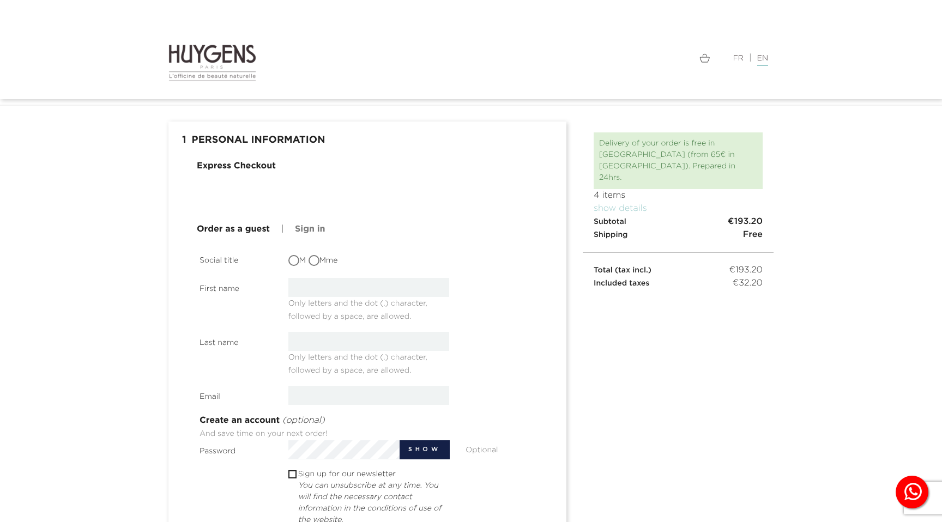
scroll to position [29, 0]
click at [290, 264] on input "M" at bounding box center [295, 261] width 11 height 11
radio input "true"
click at [330, 288] on input "text" at bounding box center [368, 287] width 161 height 19
type input "[PERSON_NAME]"
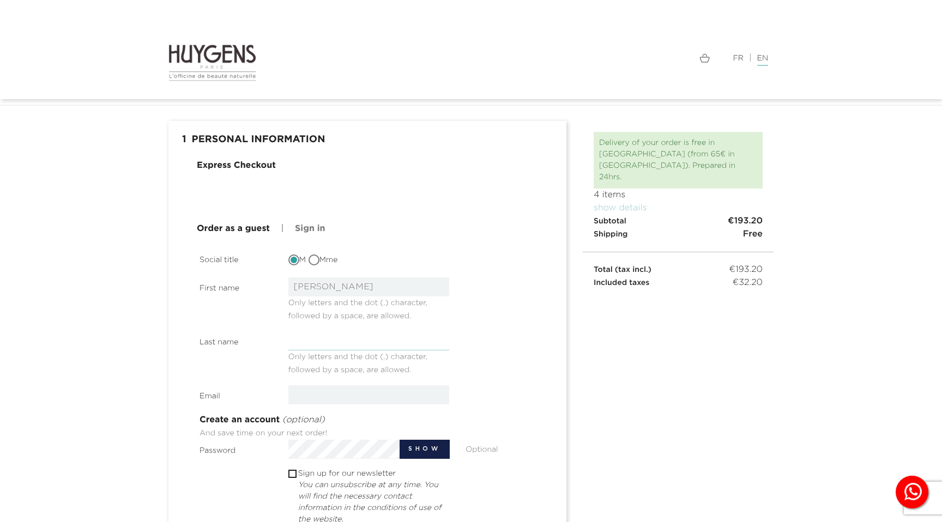
click at [327, 341] on input "text" at bounding box center [368, 341] width 161 height 19
type input "Makarov"
click at [483, 365] on div "Last name [GEOGRAPHIC_DATA] Only letters and the dot (.) character, followed by…" at bounding box center [368, 354] width 355 height 45
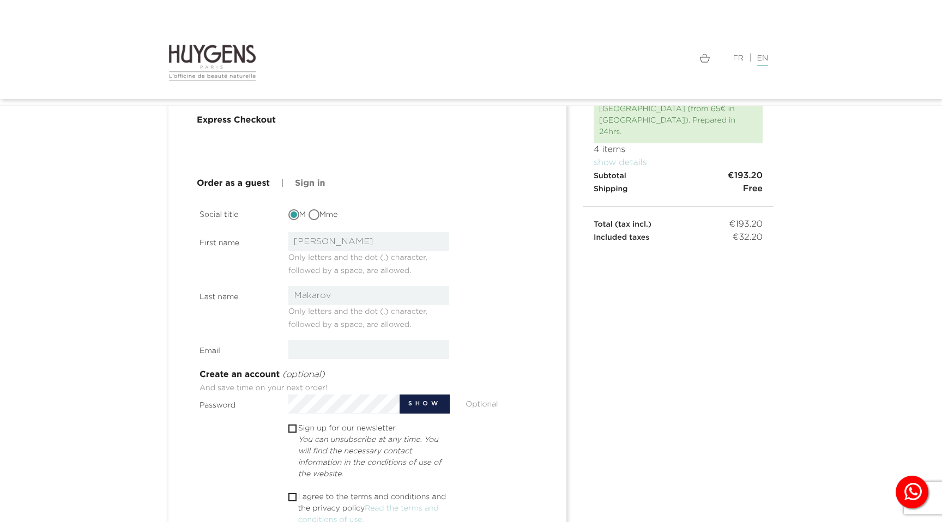
scroll to position [81, 0]
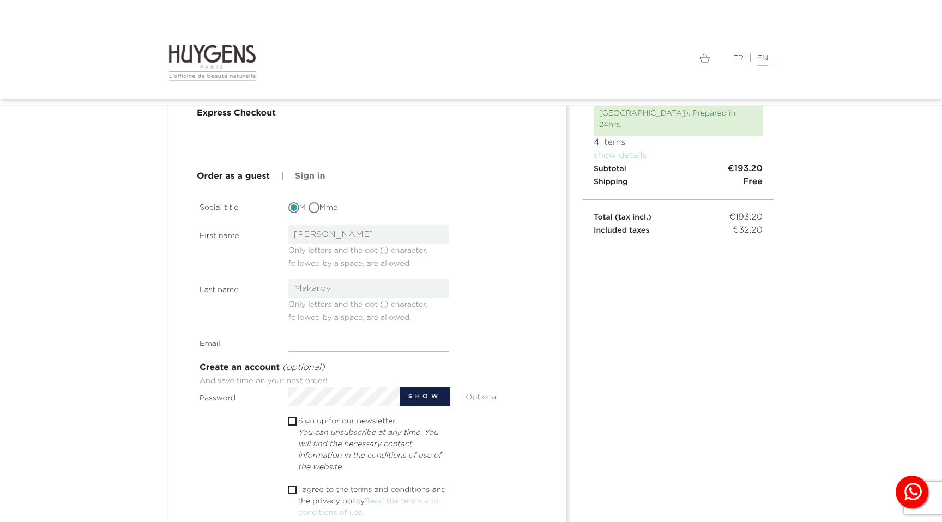
click at [400, 333] on input "email" at bounding box center [368, 342] width 161 height 19
click at [400, 334] on input "email" at bounding box center [368, 342] width 161 height 19
click at [399, 336] on input "email" at bounding box center [368, 342] width 161 height 19
paste input "[EMAIL_ADDRESS][DOMAIN_NAME]"
type input "[EMAIL_ADDRESS][DOMAIN_NAME]"
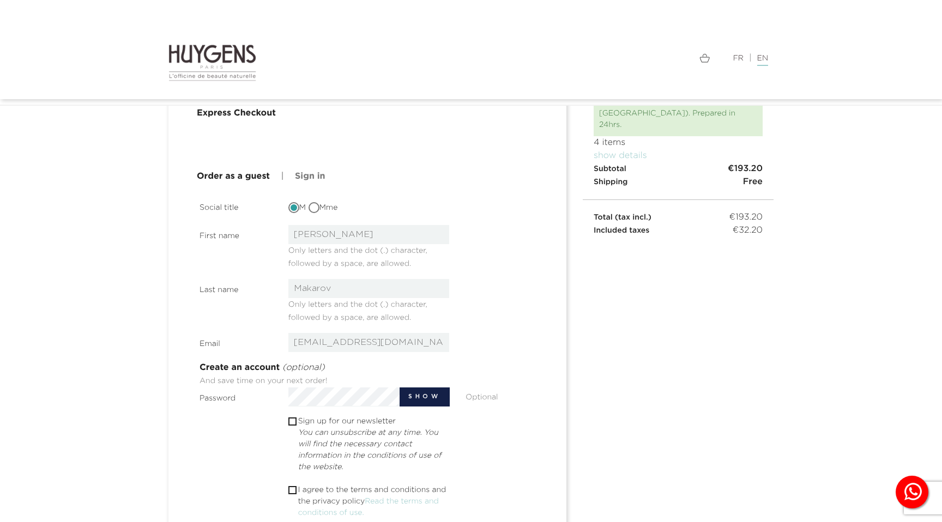
click at [615, 417] on div " 1 Personal Information mode_edit Edit Express Checkout Order as a guest | Sig…" at bounding box center [471, 398] width 622 height 658
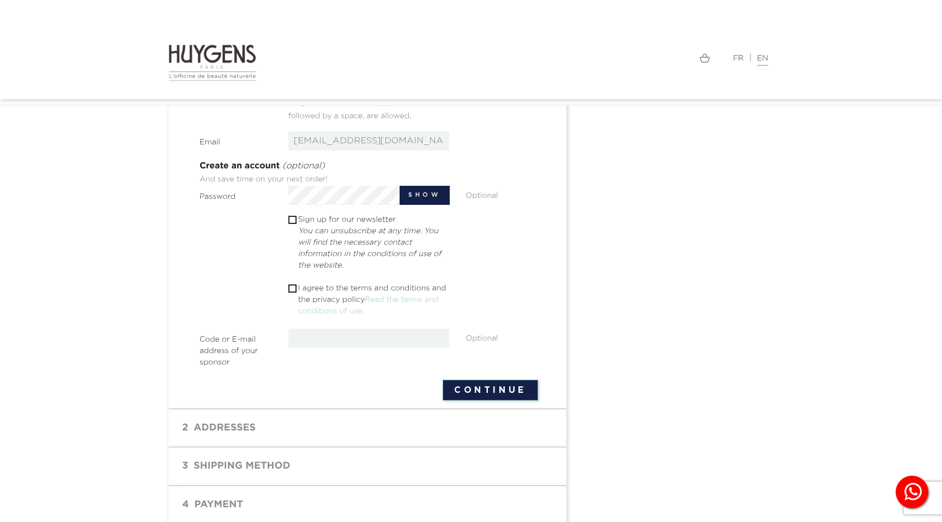
scroll to position [289, 0]
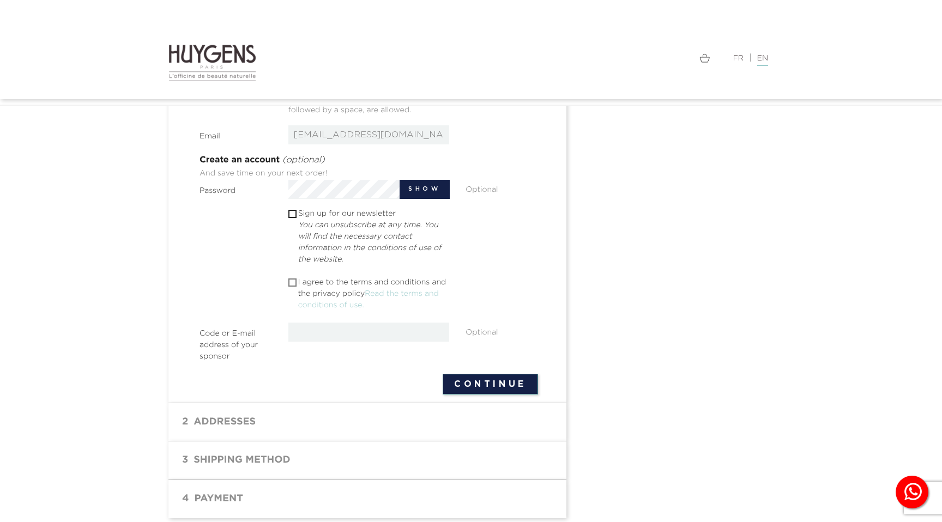
click at [289, 282] on input "checkbox" at bounding box center [291, 282] width 7 height 7
checkbox input "true"
click at [292, 215] on input "checkbox" at bounding box center [291, 214] width 7 height 7
checkbox input "false"
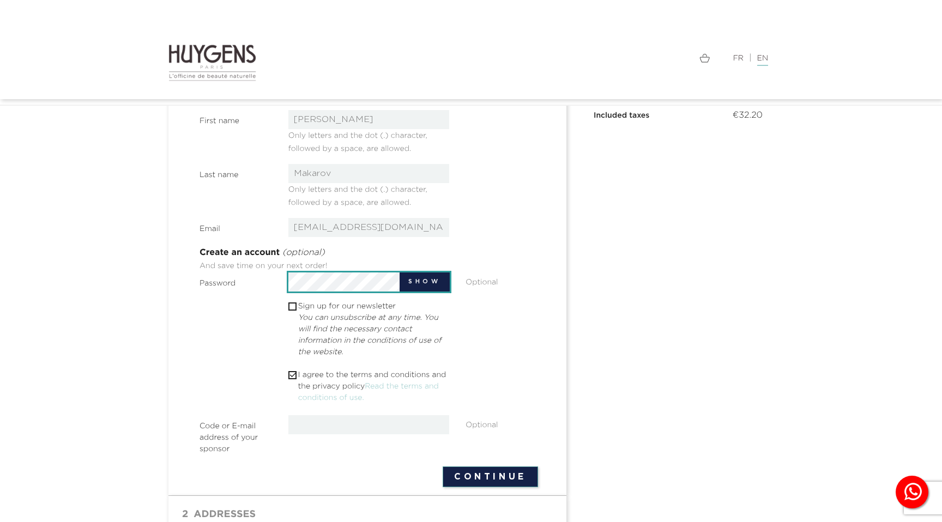
scroll to position [0, 0]
click at [195, 348] on div " Sign up for our newsletter You can unsubscribe at any time. You will find the…" at bounding box center [368, 331] width 355 height 60
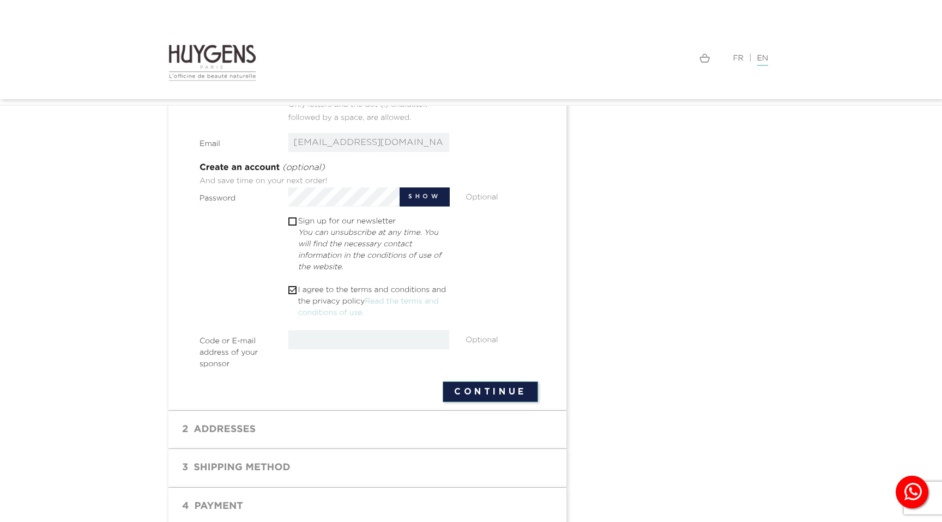
scroll to position [282, 0]
click at [474, 395] on button "Continue" at bounding box center [490, 391] width 95 height 21
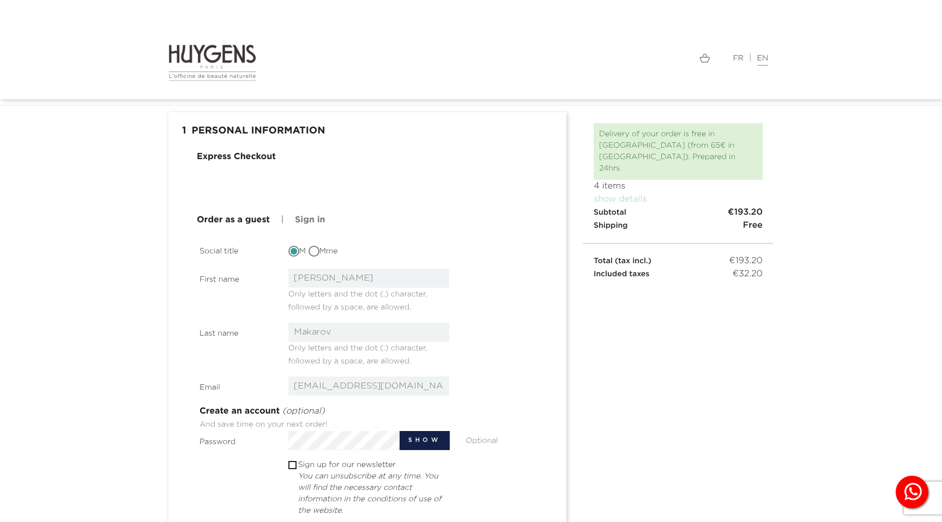
scroll to position [62, 0]
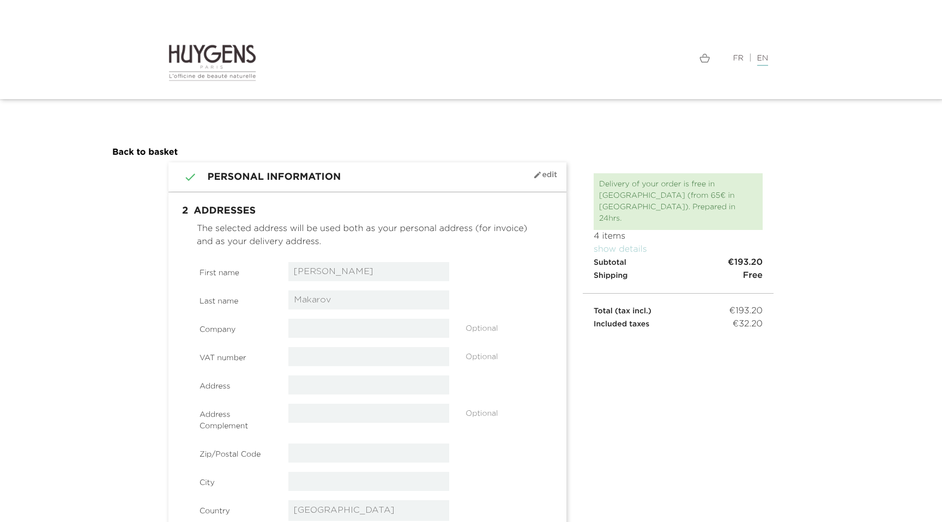
select select "8"
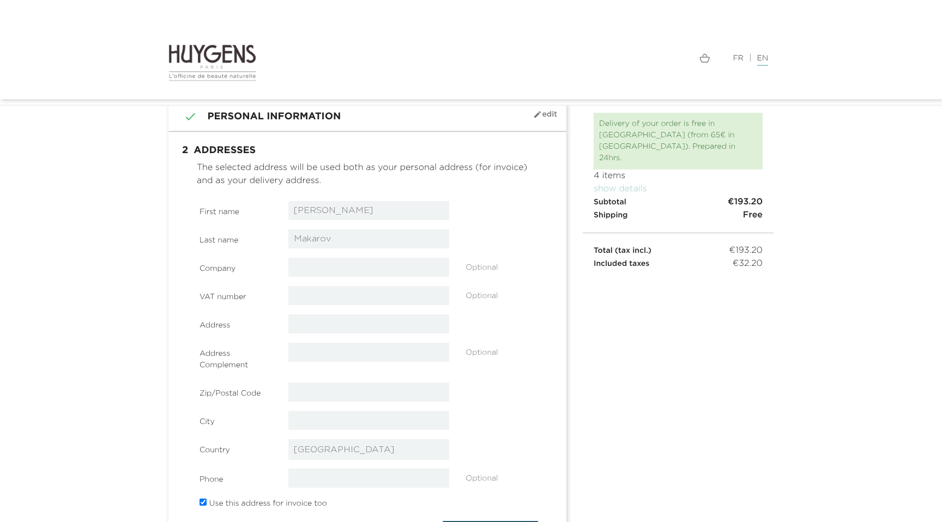
scroll to position [46, 0]
click at [304, 273] on input "text" at bounding box center [368, 269] width 161 height 19
click at [234, 323] on label "Address" at bounding box center [235, 324] width 89 height 17
click at [317, 327] on input "text" at bounding box center [368, 325] width 161 height 19
click at [209, 368] on label "Address Complement" at bounding box center [235, 359] width 89 height 28
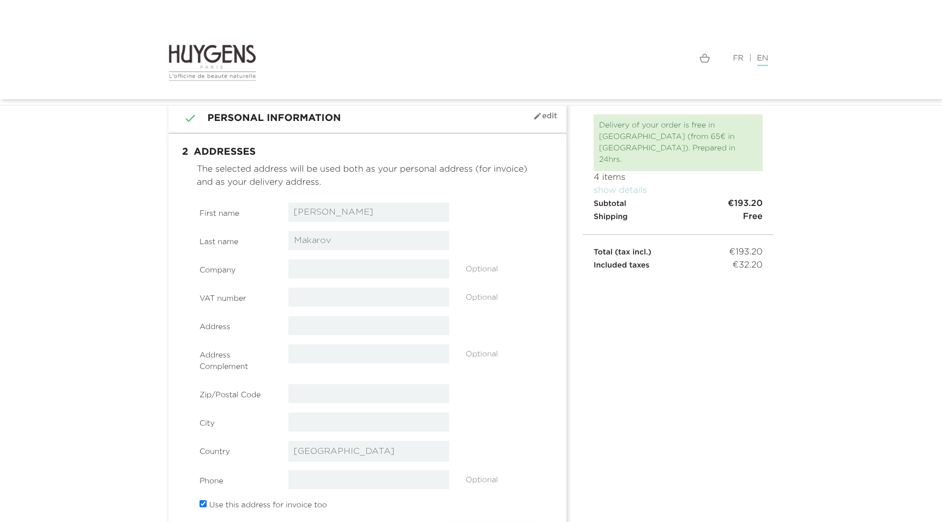
click at [209, 368] on label "Address Complement" at bounding box center [235, 359] width 89 height 28
click at [202, 372] on div at bounding box center [202, 372] width 0 height 0
click at [134, 366] on section " 1 Personal Information mode_edit Edit Connected as [PERSON_NAME] . Not you? L…" at bounding box center [471, 373] width 942 height 539
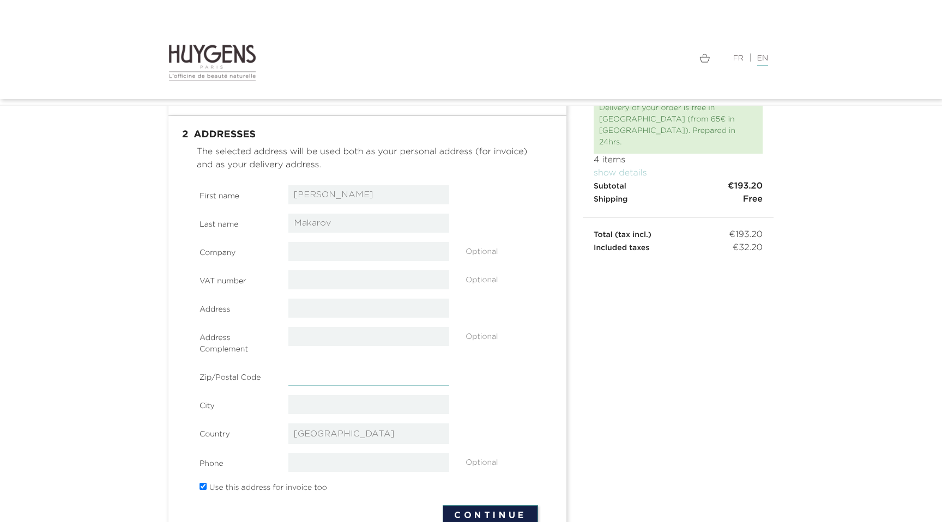
click at [308, 380] on input "text" at bounding box center [368, 376] width 161 height 19
paste input "96-316"
type input "96-316"
click at [632, 395] on div " 1 Personal Information mode_edit Edit Connected as [PERSON_NAME] . Not you? L…" at bounding box center [471, 349] width 622 height 526
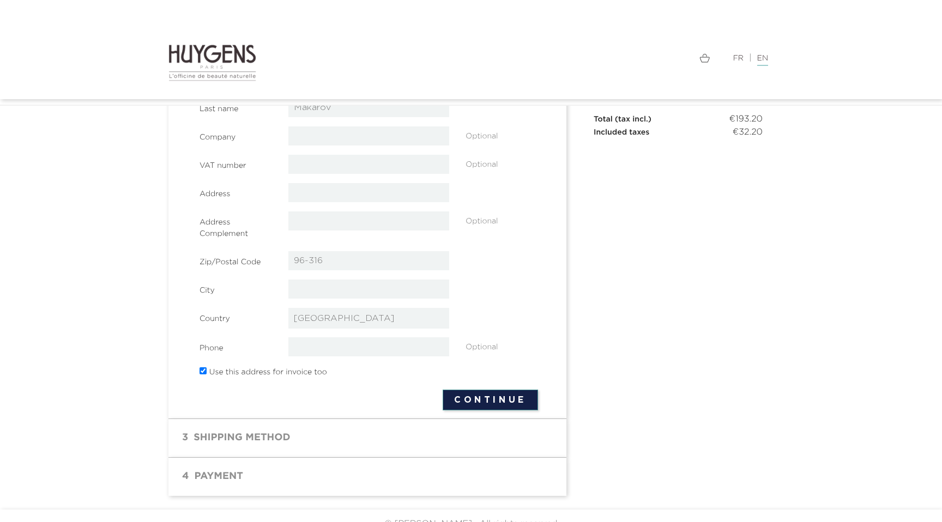
scroll to position [196, 0]
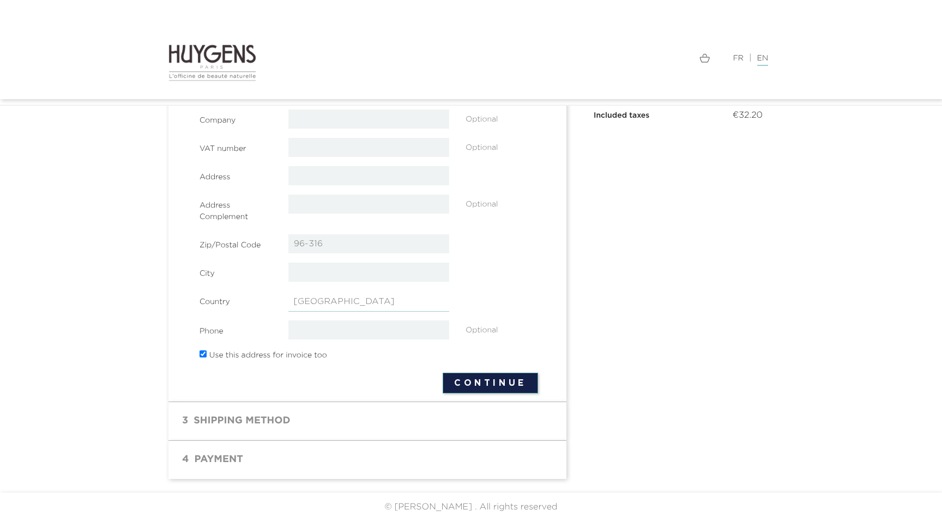
click at [425, 303] on select "-- please choose -- [GEOGRAPHIC_DATA] [GEOGRAPHIC_DATA] [GEOGRAPHIC_DATA] [GEOG…" at bounding box center [368, 301] width 161 height 21
select select "14"
click at [288, 291] on select "-- please choose -- [GEOGRAPHIC_DATA] [GEOGRAPHIC_DATA] [GEOGRAPHIC_DATA] [GEOG…" at bounding box center [368, 301] width 161 height 21
click at [647, 353] on div " 1 Personal Information mode_edit Edit Connected as [PERSON_NAME] . Not you? L…" at bounding box center [471, 217] width 622 height 526
select select "14"
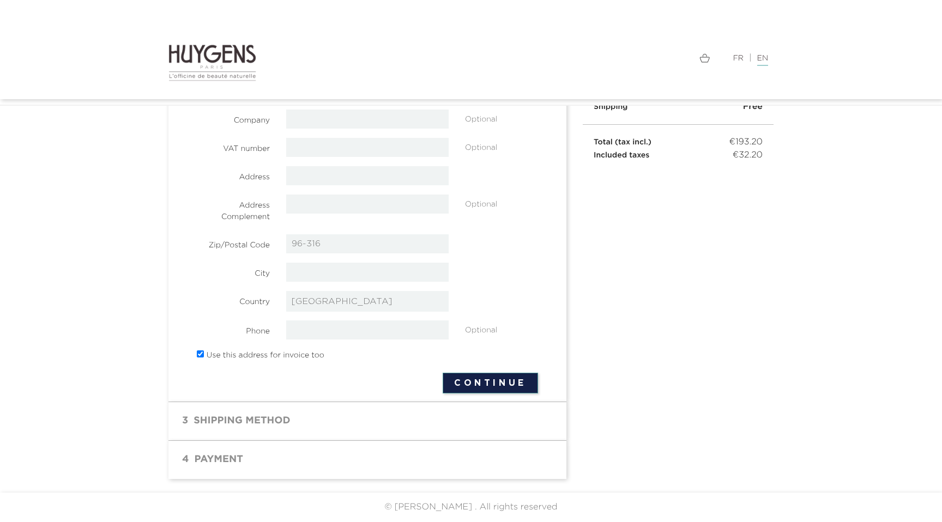
scroll to position [157, 0]
click at [810, 270] on section " 1 Personal Information mode_edit Edit Connected as [PERSON_NAME] . Not you? L…" at bounding box center [471, 243] width 942 height 500
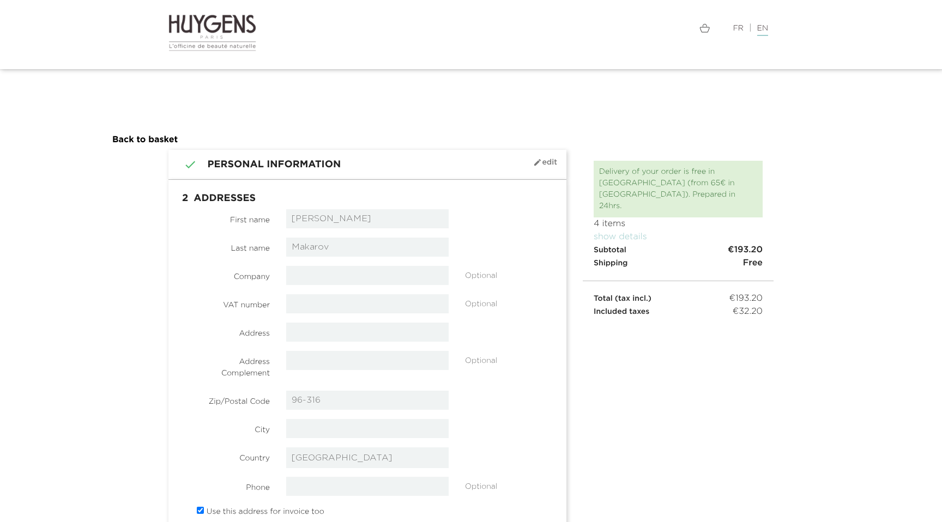
scroll to position [0, 0]
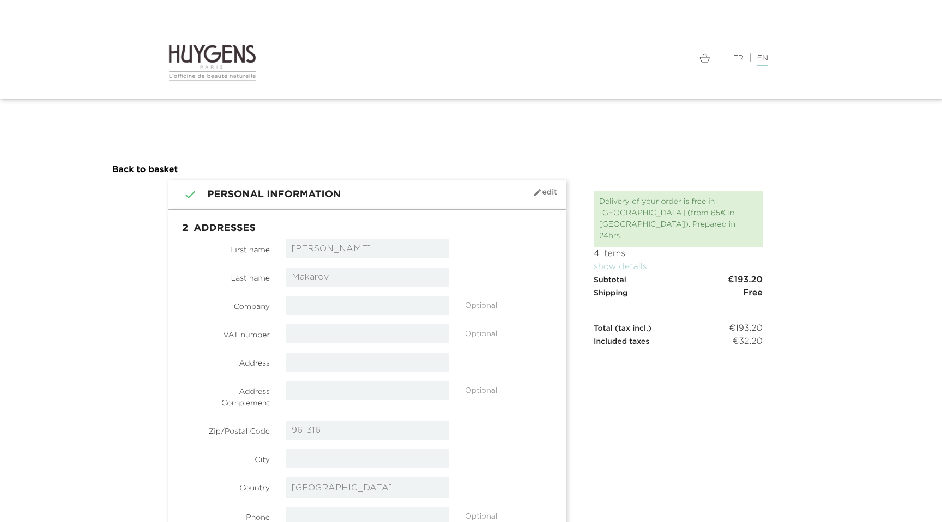
click at [810, 270] on section " 1 Personal Information mode_edit Edit Connected as [PERSON_NAME] . Not you? L…" at bounding box center [471, 430] width 942 height 500
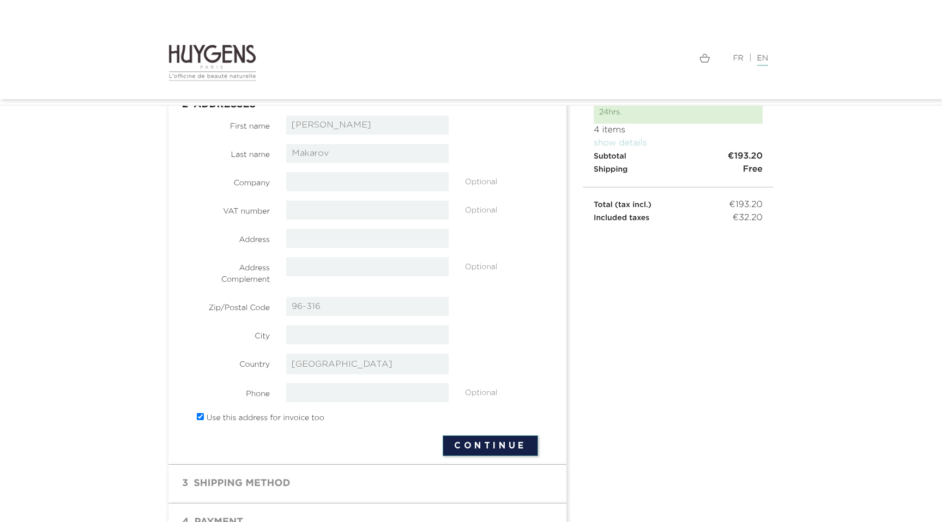
scroll to position [95, 0]
click at [321, 332] on input "text" at bounding box center [367, 333] width 163 height 19
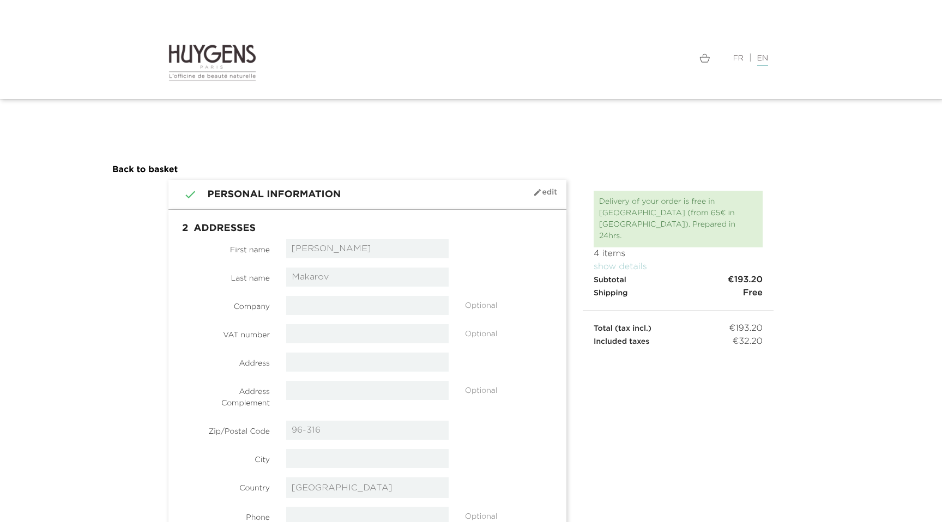
click at [225, 53] on img at bounding box center [213, 63] width 88 height 38
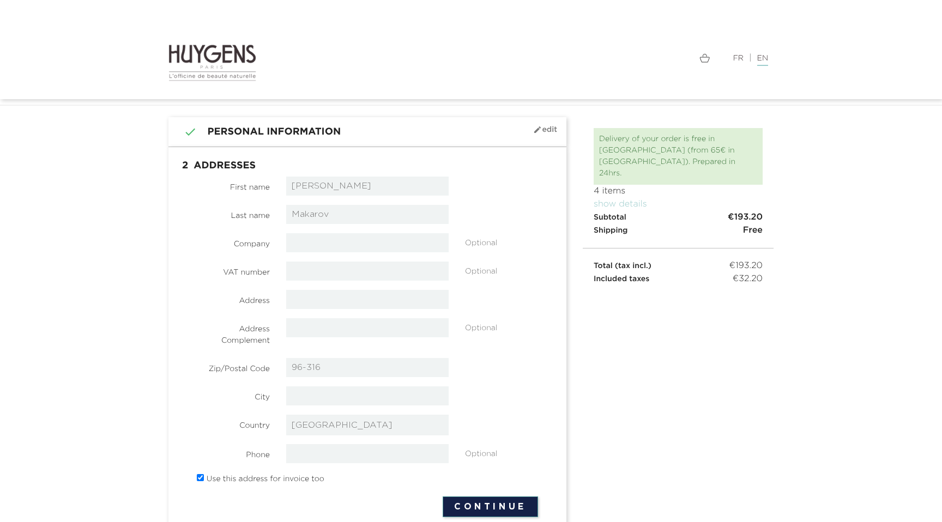
scroll to position [34, 0]
click at [336, 235] on input "text" at bounding box center [367, 241] width 163 height 19
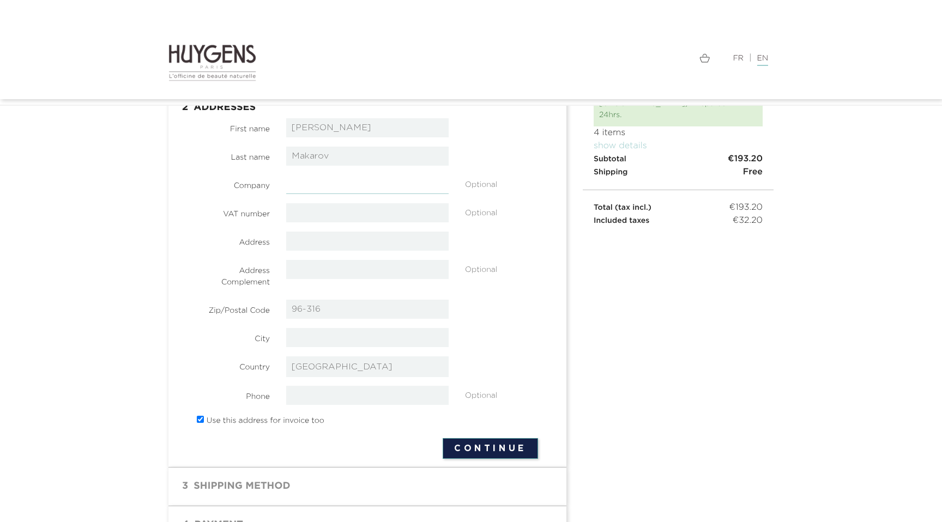
scroll to position [107, 0]
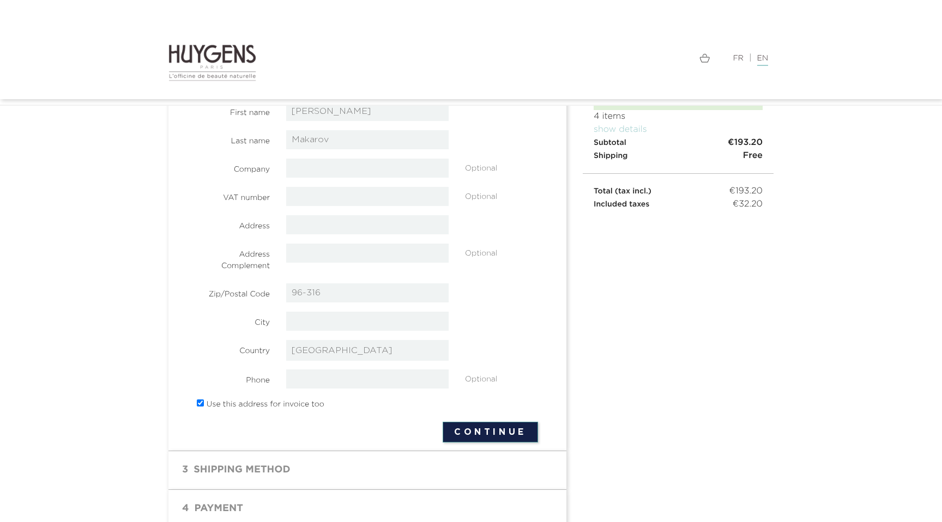
click at [673, 376] on div " 1 Personal Information mode_edit Edit Connected as [PERSON_NAME] . Not you? L…" at bounding box center [471, 286] width 622 height 486
click at [316, 228] on input "text" at bounding box center [367, 224] width 163 height 19
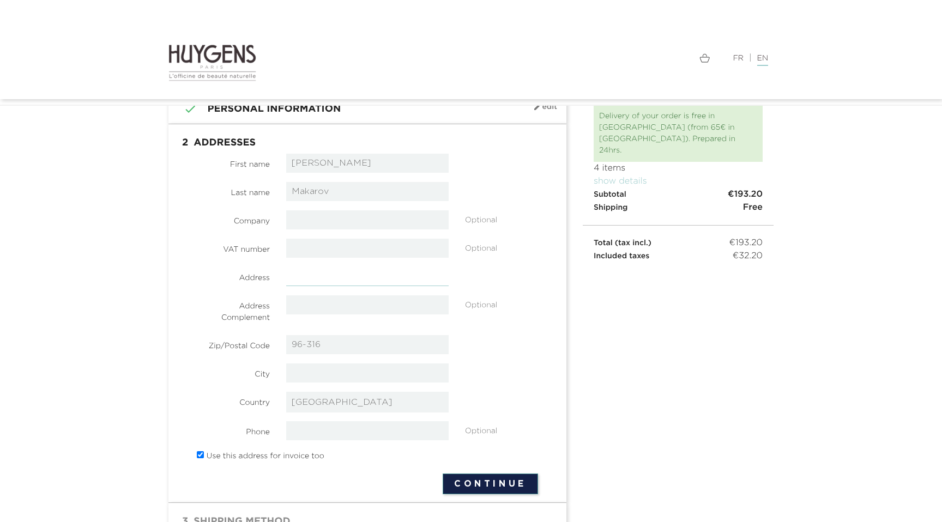
scroll to position [80, 0]
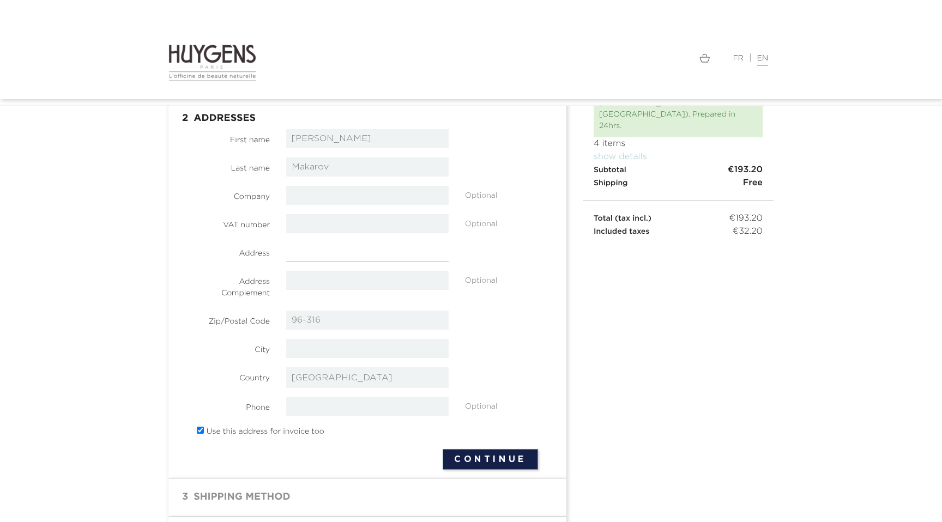
paste input "Figowa 23"
type input "Figowa 23"
click at [622, 316] on div " 1 Personal Information mode_edit Edit Connected as [PERSON_NAME] . Not you? L…" at bounding box center [471, 313] width 622 height 486
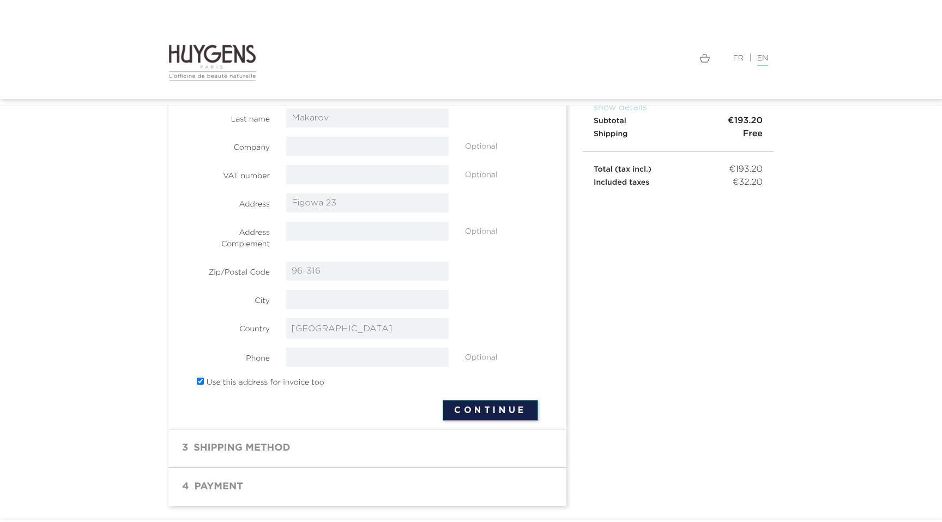
scroll to position [136, 0]
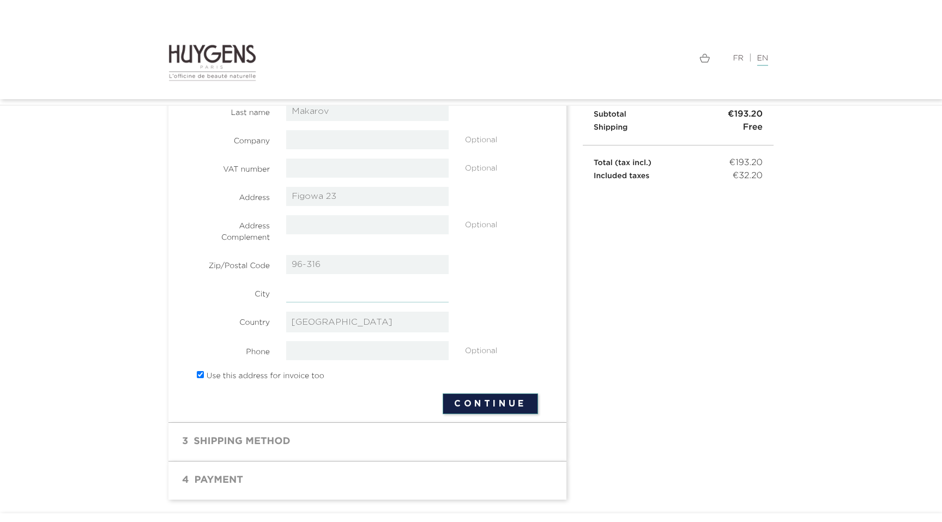
click at [327, 296] on input "text" at bounding box center [367, 293] width 163 height 19
paste input "Mariampol"
type input "Mariampol"
click at [664, 346] on div " 1 Personal Information mode_edit Edit Connected as [PERSON_NAME] . Not you? L…" at bounding box center [471, 257] width 622 height 486
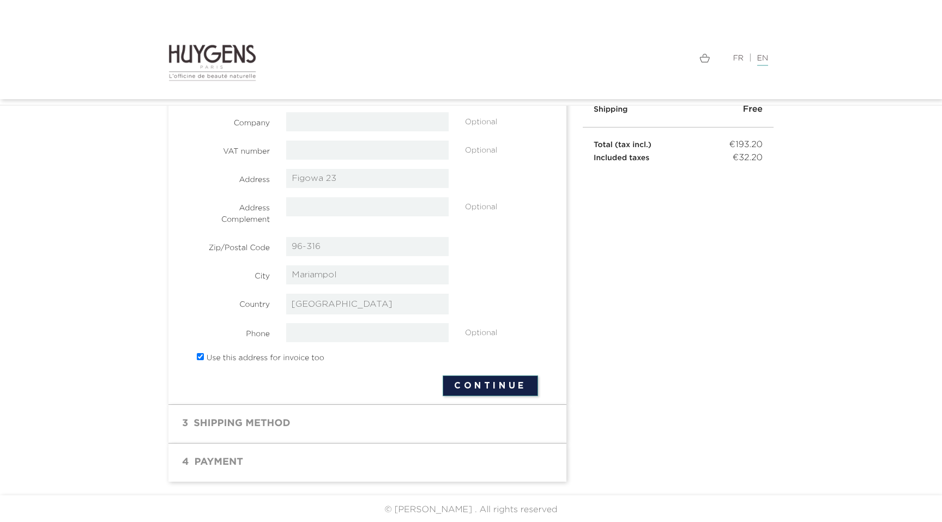
scroll to position [157, 0]
click at [357, 327] on input "tel" at bounding box center [367, 330] width 163 height 19
paste input "‭[PHONE_NUMBER]‬"
type input "‭[PHONE_NUMBER]‬"
click at [696, 363] on div " 1 Personal Information mode_edit Edit Connected as [PERSON_NAME] . Not you? L…" at bounding box center [471, 236] width 622 height 486
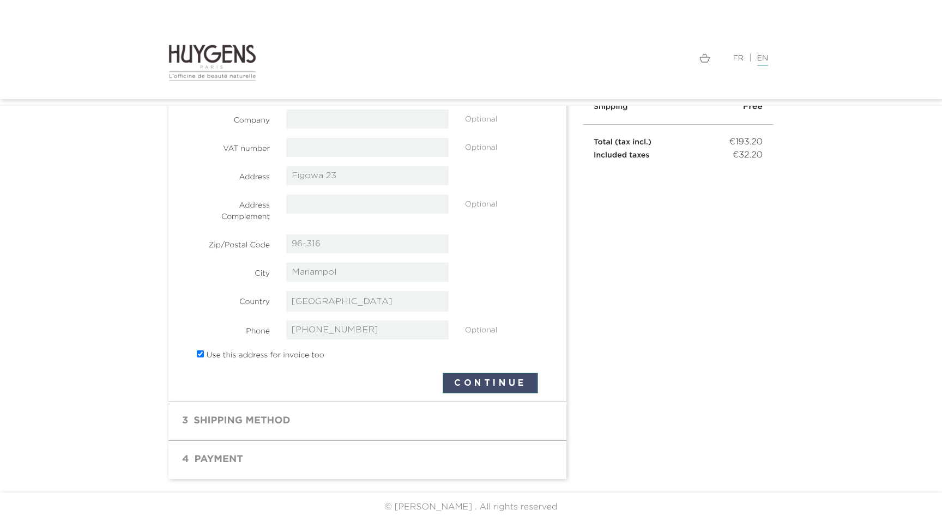
click at [469, 387] on button "Continue" at bounding box center [490, 383] width 95 height 21
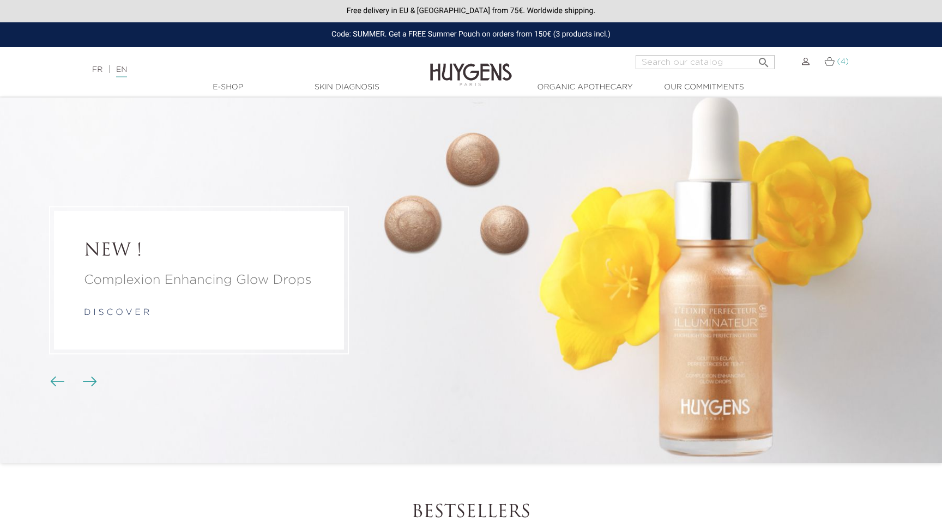
click at [834, 62] on link "(4)" at bounding box center [837, 61] width 25 height 9
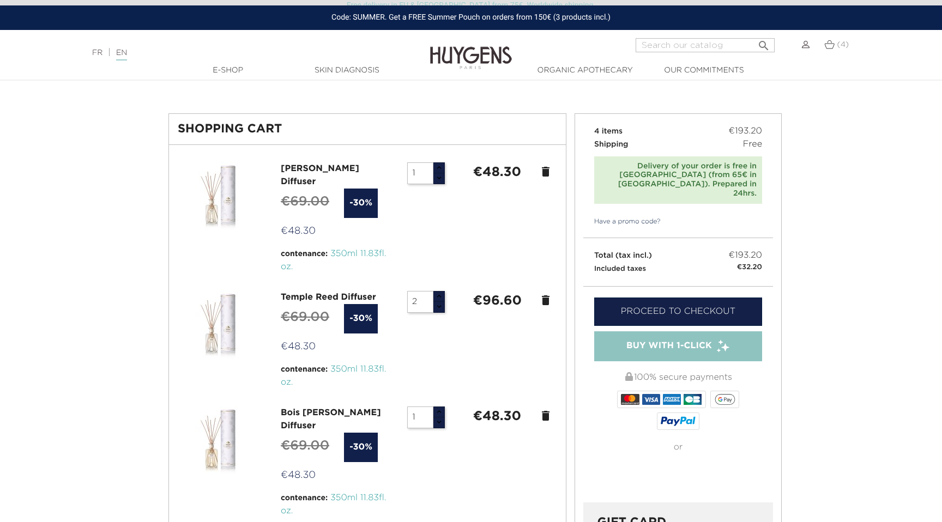
scroll to position [24, 0]
click at [438, 176] on button "button" at bounding box center [439, 177] width 12 height 11
type input "2"
click at [438, 167] on button "button" at bounding box center [439, 167] width 12 height 11
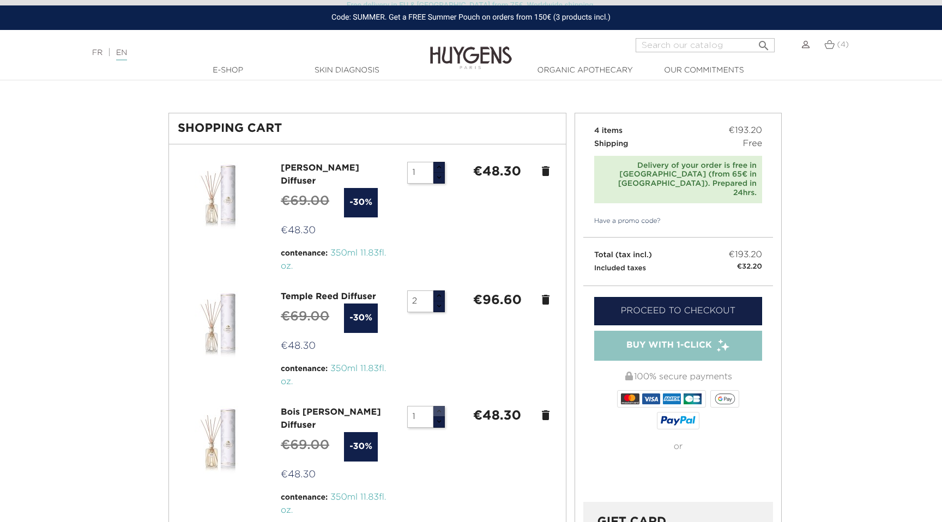
type input "2"
click at [442, 406] on button "button" at bounding box center [439, 411] width 12 height 11
type input "3"
click at [438, 291] on button "button" at bounding box center [439, 296] width 12 height 11
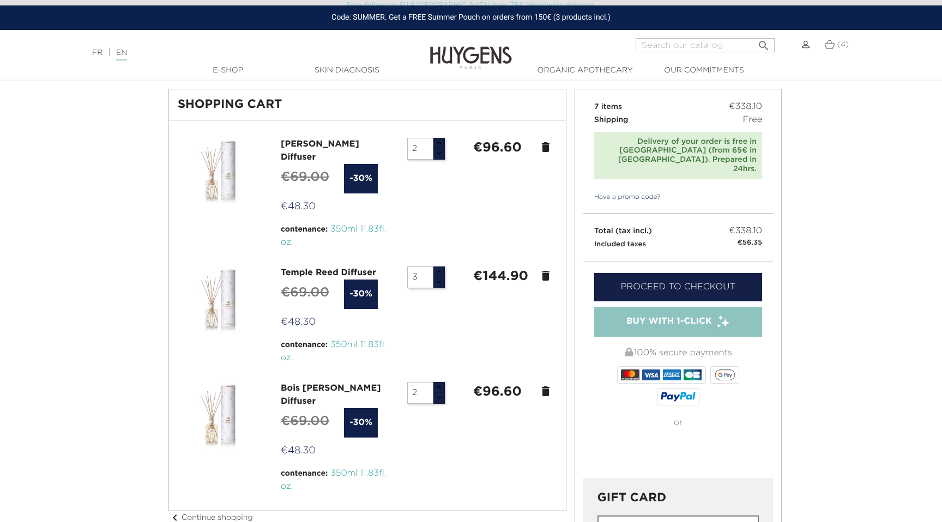
scroll to position [0, 0]
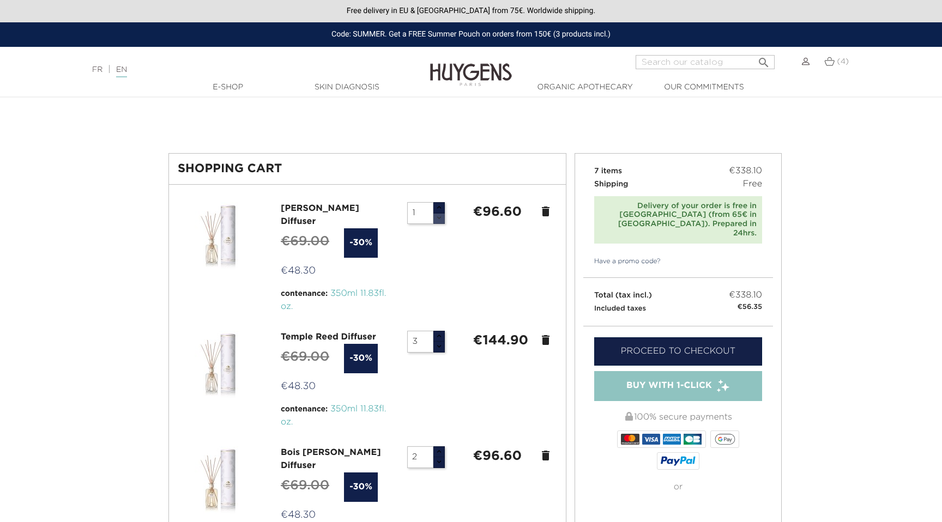
click at [440, 221] on button "button" at bounding box center [439, 218] width 12 height 11
type input "2"
click at [440, 203] on button "button" at bounding box center [439, 207] width 12 height 11
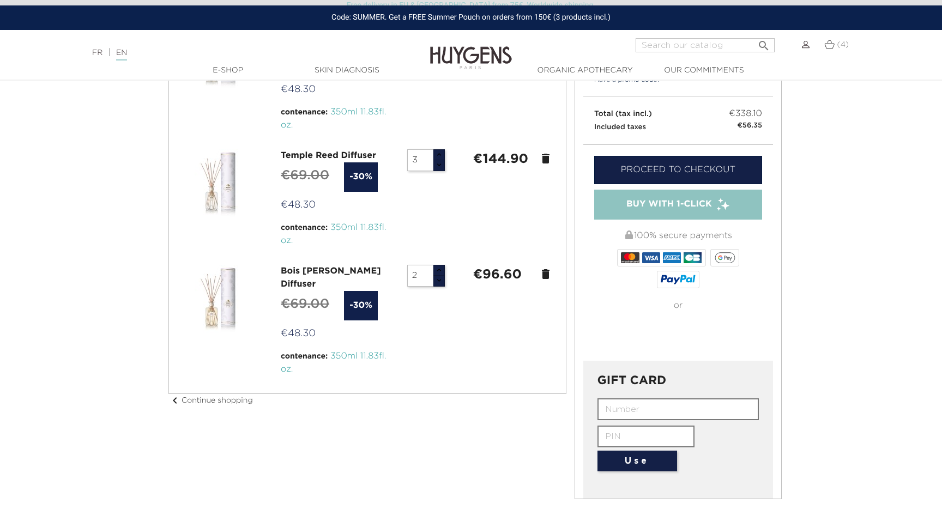
scroll to position [167, 0]
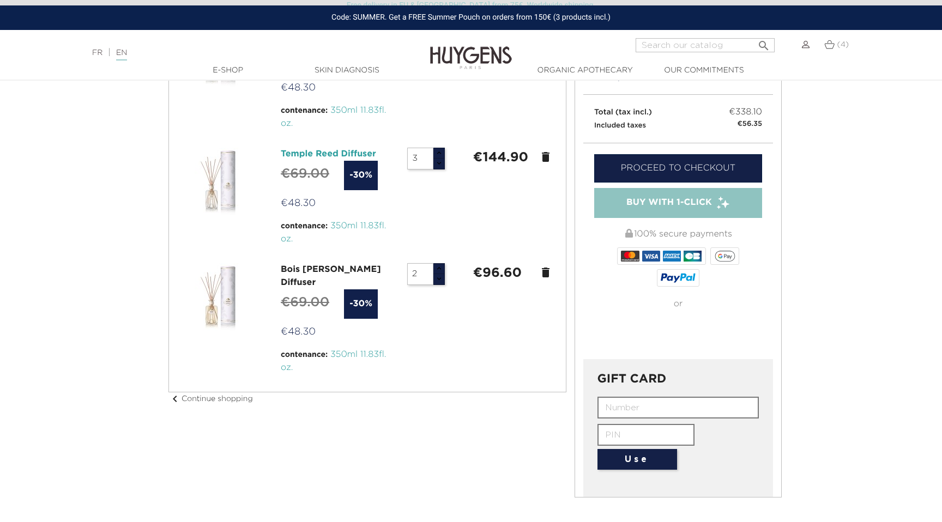
click at [311, 150] on link "Temple Reed Diffuser" at bounding box center [328, 154] width 95 height 9
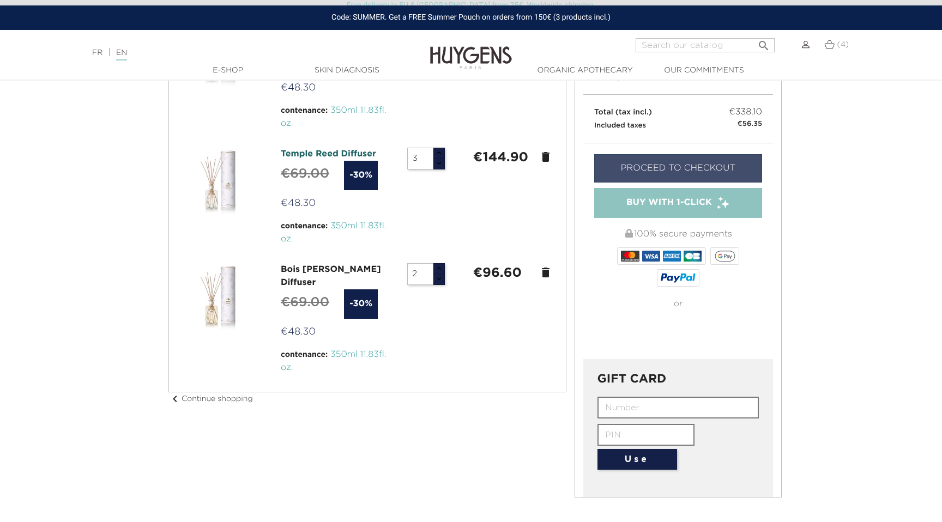
scroll to position [0, 0]
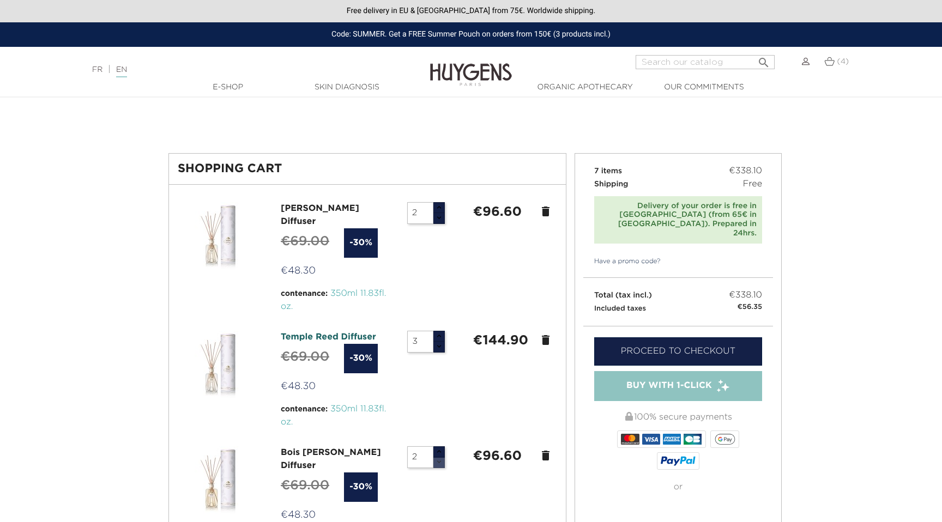
type input "1"
click at [442, 457] on button "button" at bounding box center [439, 462] width 12 height 11
click at [305, 208] on link "[PERSON_NAME] Diffuser" at bounding box center [320, 216] width 79 height 22
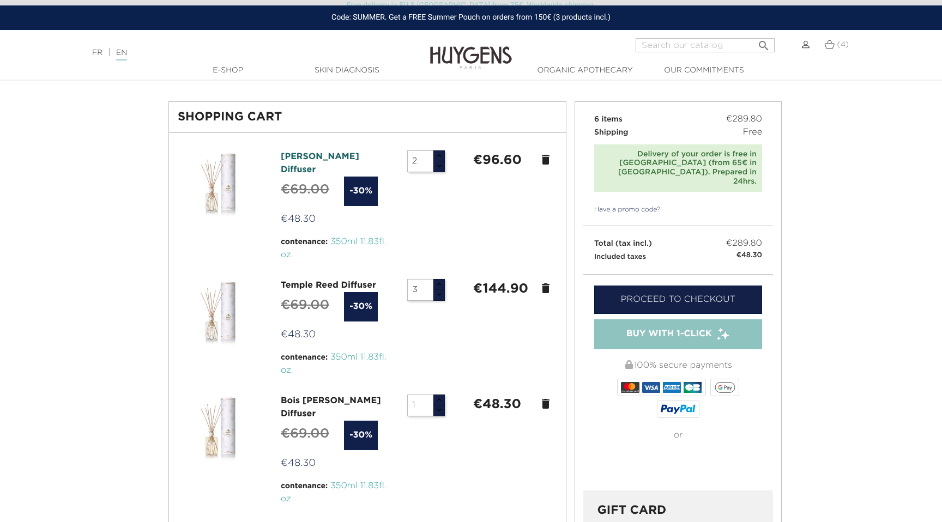
scroll to position [36, 0]
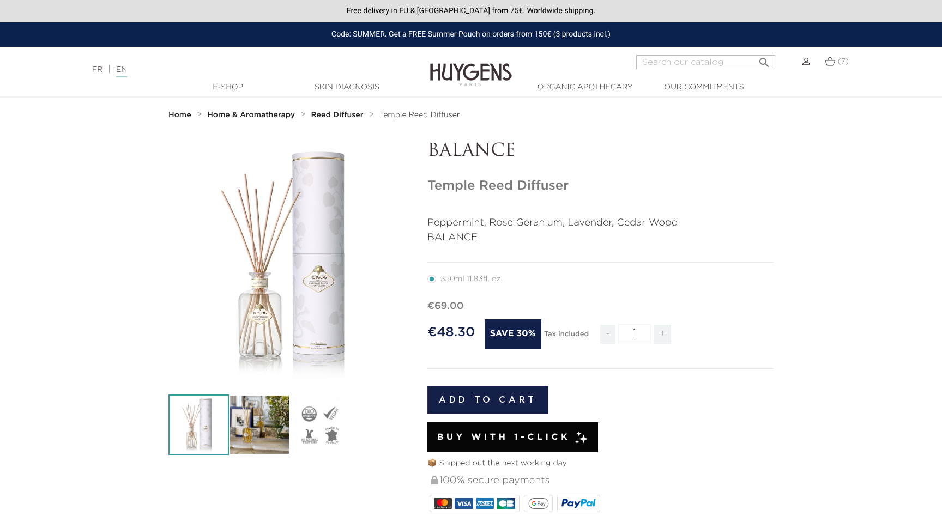
click at [501, 71] on img at bounding box center [471, 67] width 82 height 42
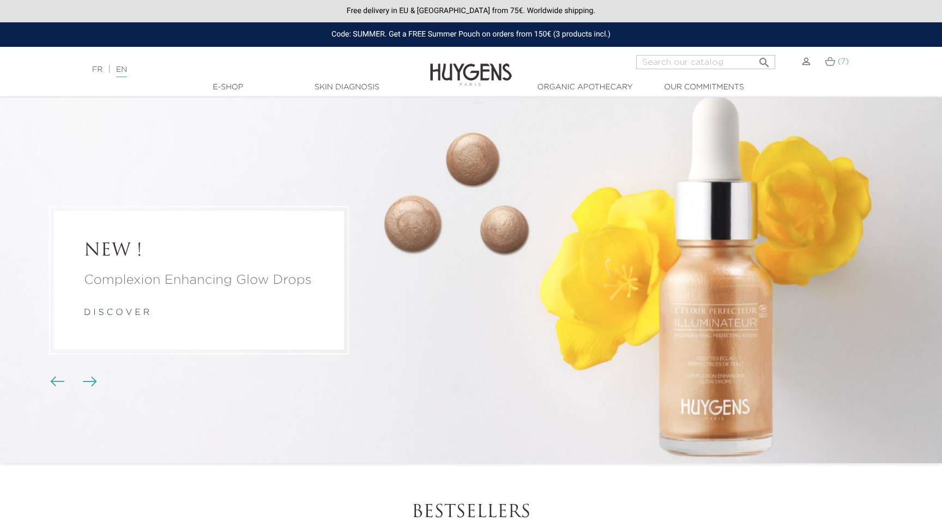
click at [831, 61] on img at bounding box center [830, 61] width 10 height 9
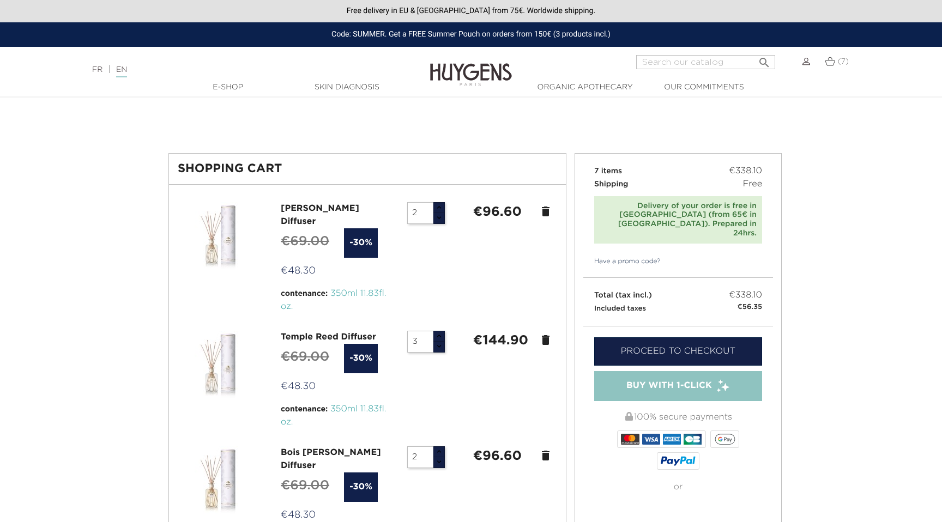
click at [301, 203] on div "[PERSON_NAME] Diffuser" at bounding box center [336, 215] width 110 height 26
drag, startPoint x: 380, startPoint y: 205, endPoint x: 314, endPoint y: 206, distance: 66.0
click at [314, 206] on div "[PERSON_NAME] Diffuser" at bounding box center [336, 215] width 110 height 26
copy link "Reed Diffuser"
click at [343, 207] on link "[PERSON_NAME] Diffuser" at bounding box center [320, 216] width 79 height 22
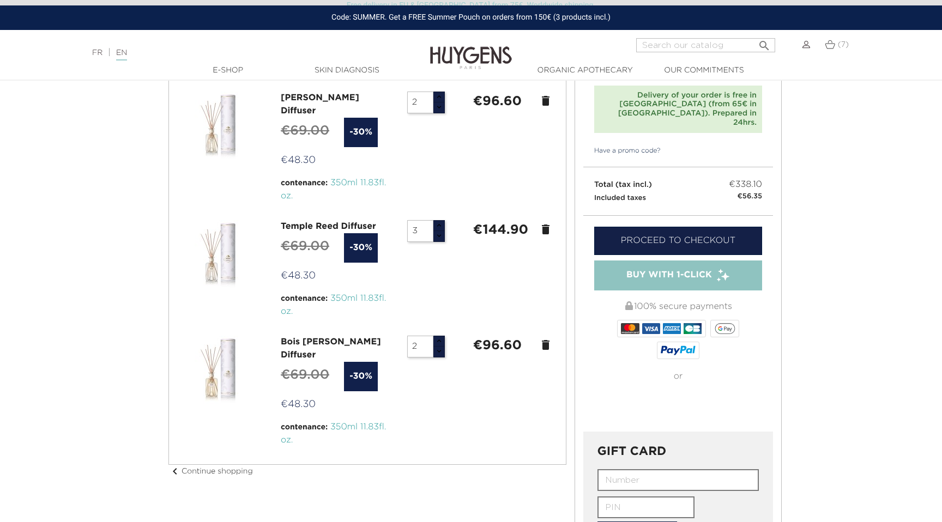
scroll to position [78, 0]
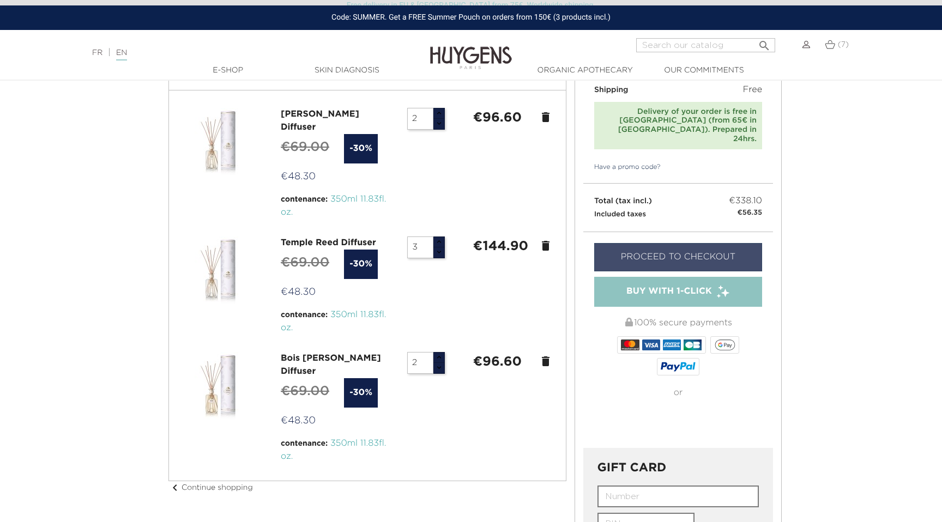
click at [704, 243] on link "Proceed to checkout" at bounding box center [678, 257] width 168 height 28
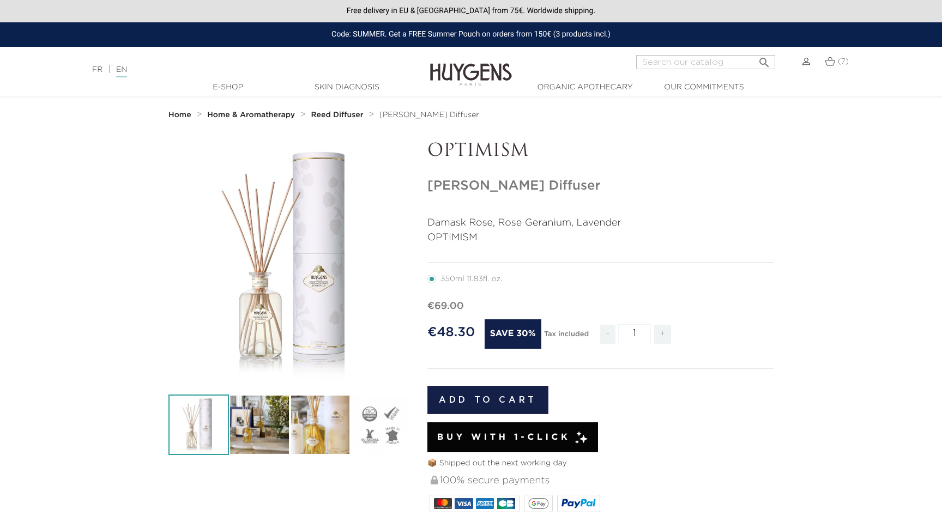
click at [526, 183] on h1 "[PERSON_NAME] Diffuser" at bounding box center [601, 186] width 346 height 16
copy h1 "Diffuser"
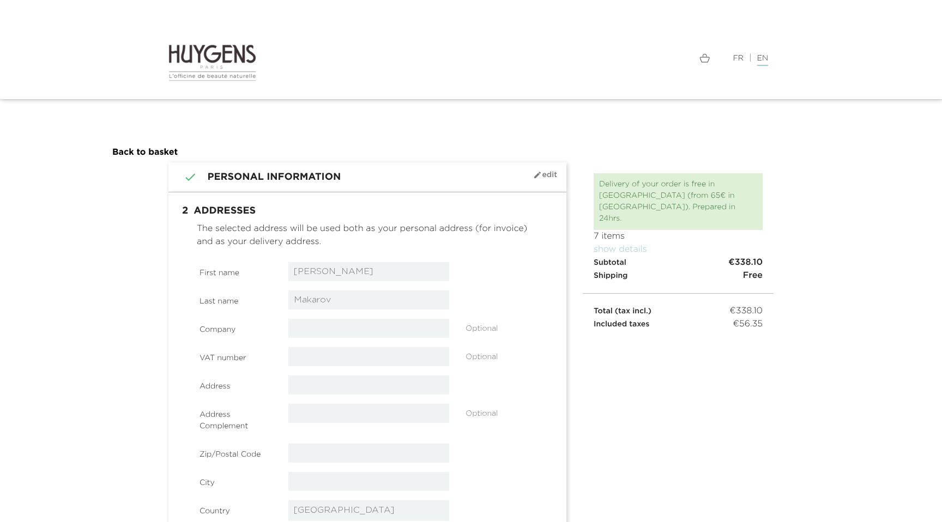
select select "8"
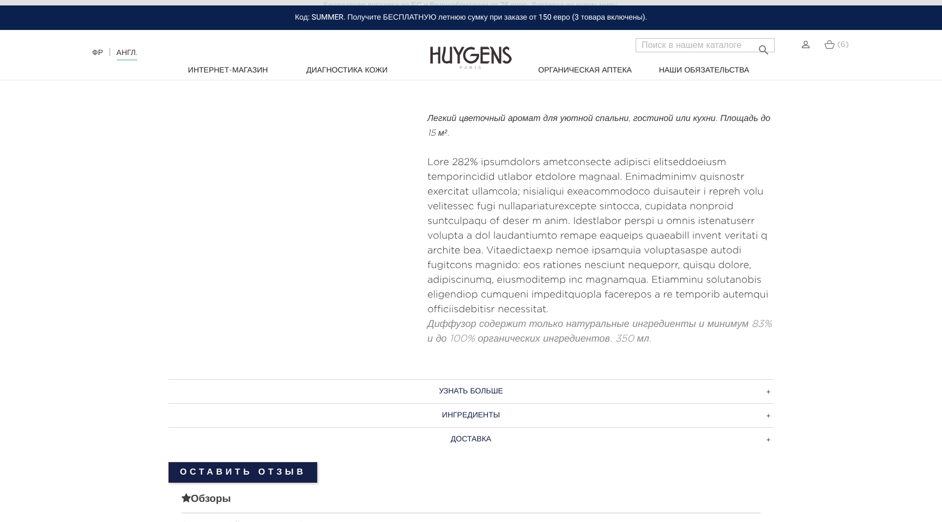
scroll to position [462, 0]
click at [843, 174] on section "-30%   " at bounding box center [471, 20] width 942 height 683
click at [479, 418] on h3 "ИНГРЕДИЕНТЫ" at bounding box center [471, 414] width 605 height 24
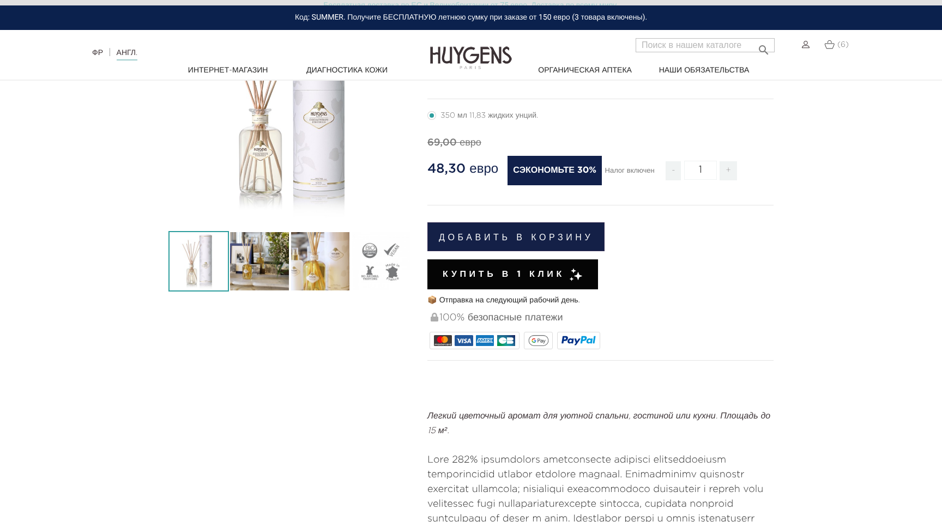
scroll to position [0, 0]
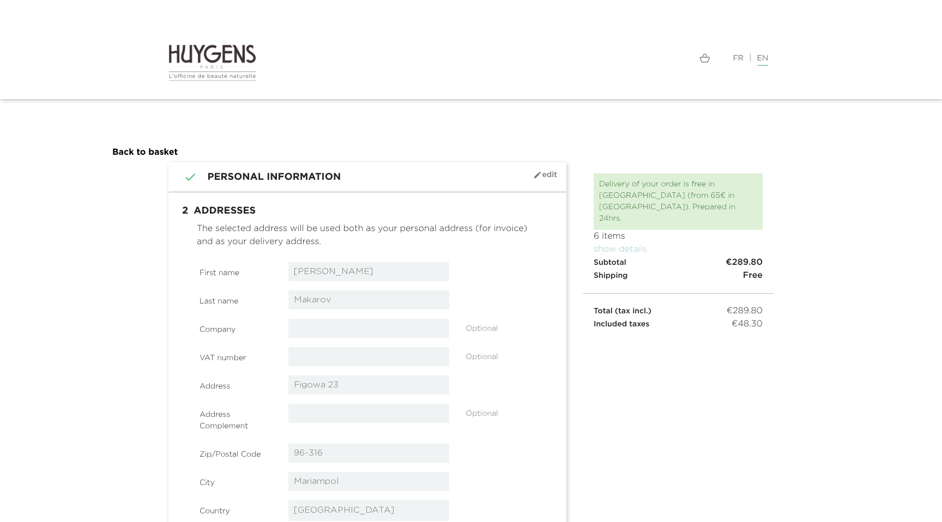
select select "14"
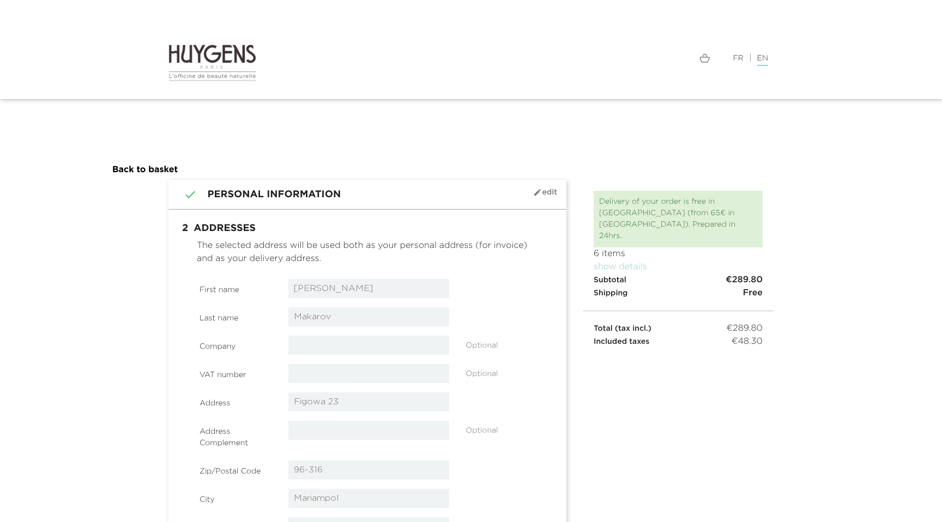
click at [885, 98] on nav "Language: FR | EN Français English  Search (6) " at bounding box center [471, 49] width 942 height 99
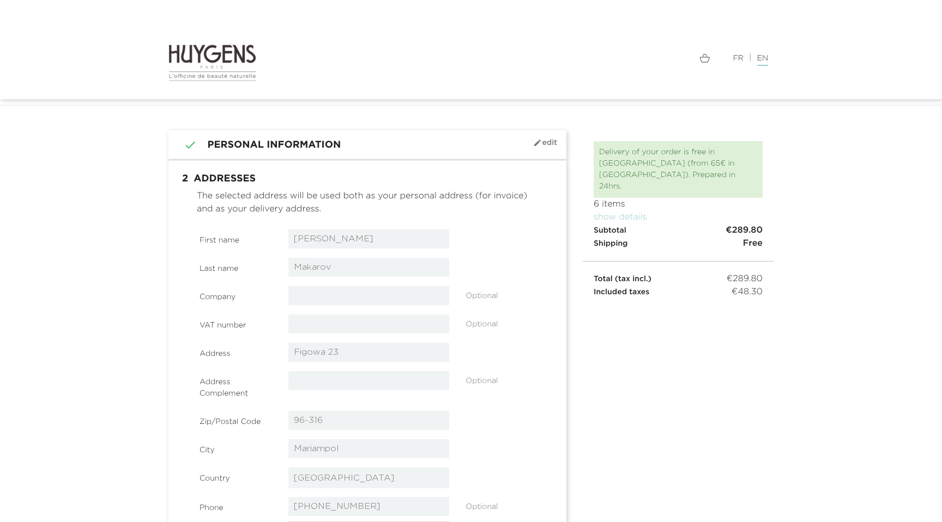
scroll to position [21, 0]
click at [638, 212] on link "show details" at bounding box center [620, 216] width 53 height 9
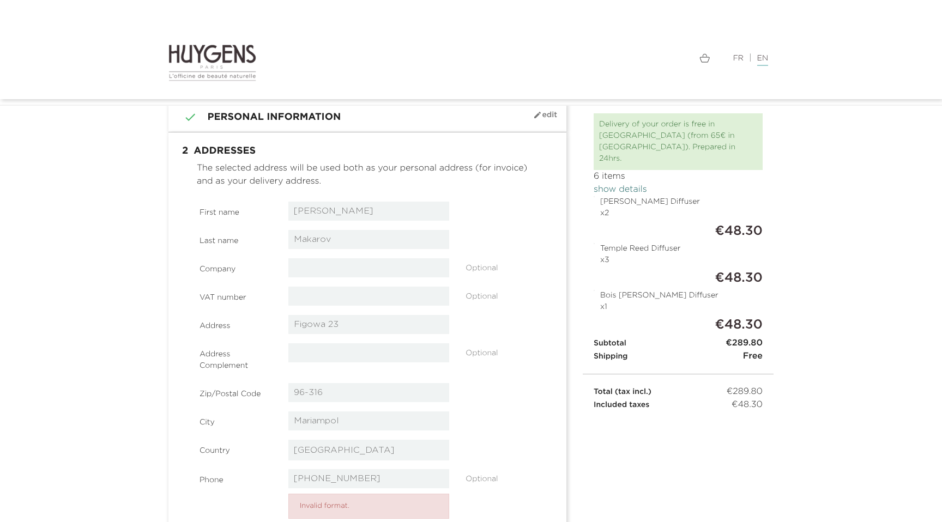
scroll to position [0, 0]
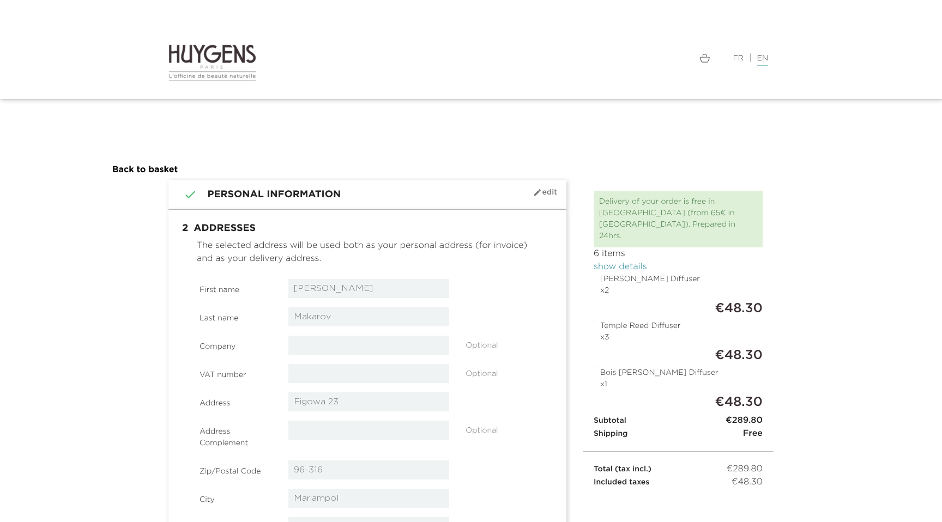
click at [633, 263] on link "show details" at bounding box center [620, 267] width 53 height 9
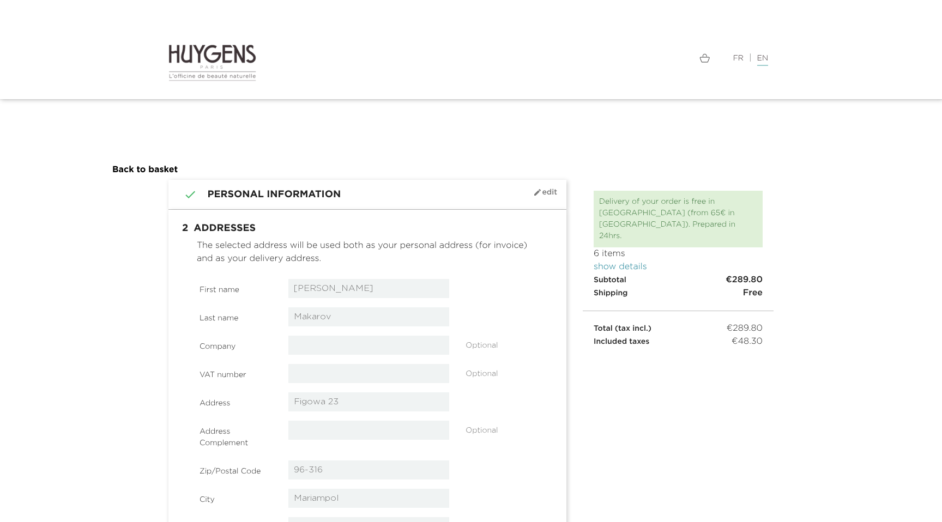
click at [633, 263] on link "show details" at bounding box center [620, 267] width 53 height 9
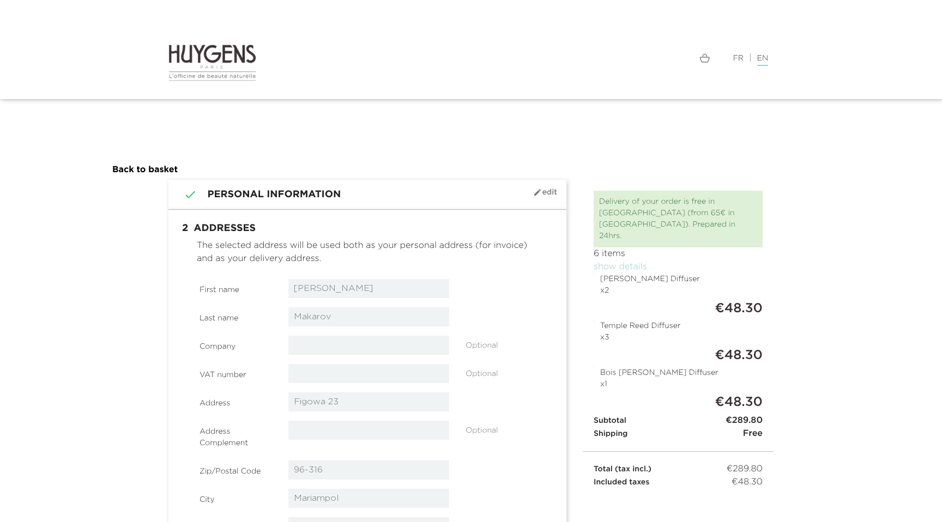
click at [707, 61] on img at bounding box center [705, 57] width 10 height 9
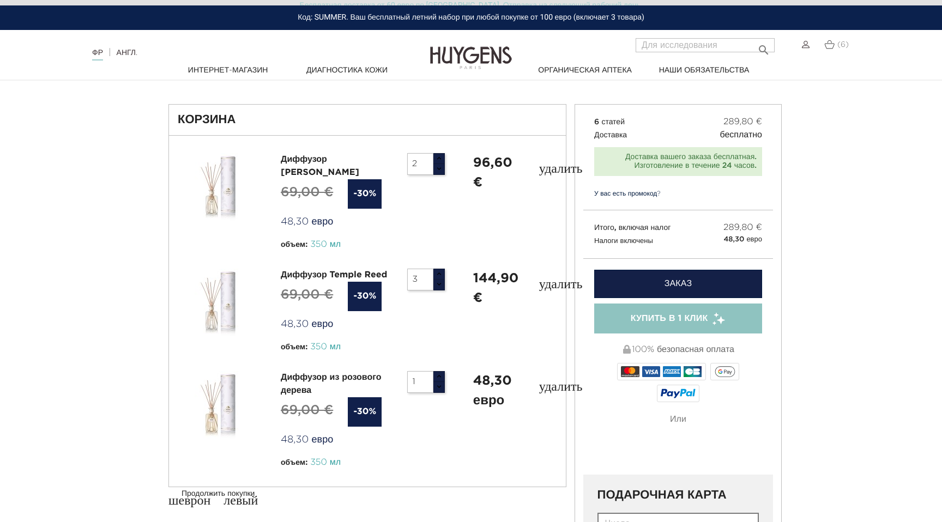
scroll to position [37, 0]
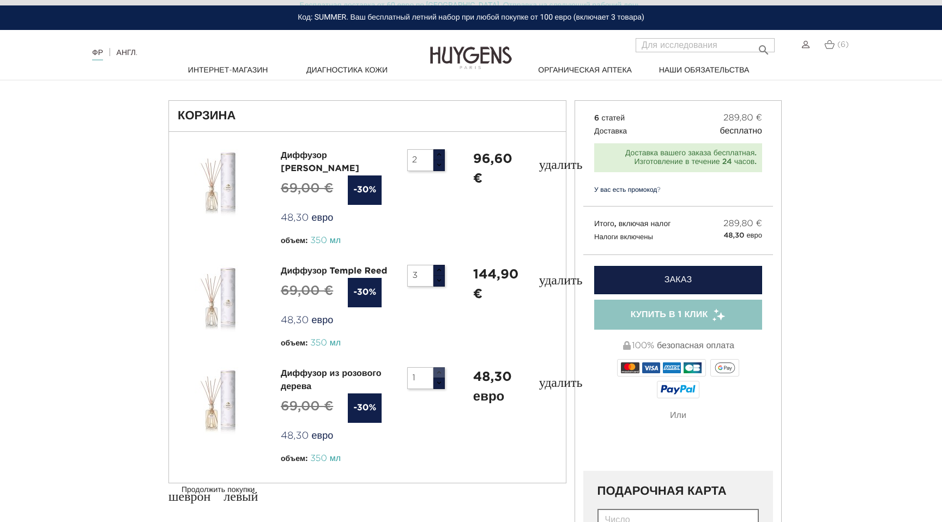
type input "2"
click at [442, 368] on button "button" at bounding box center [439, 373] width 12 height 11
type input "2"
click at [440, 275] on button "button" at bounding box center [439, 280] width 12 height 11
type input "1"
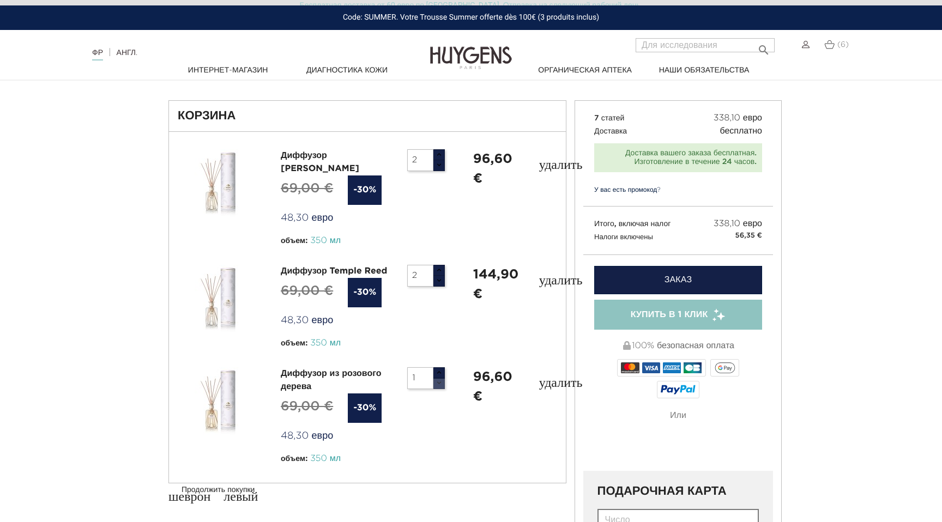
click at [440, 378] on button "button" at bounding box center [439, 383] width 12 height 11
type input "1"
click at [440, 166] on button "button" at bounding box center [439, 165] width 12 height 11
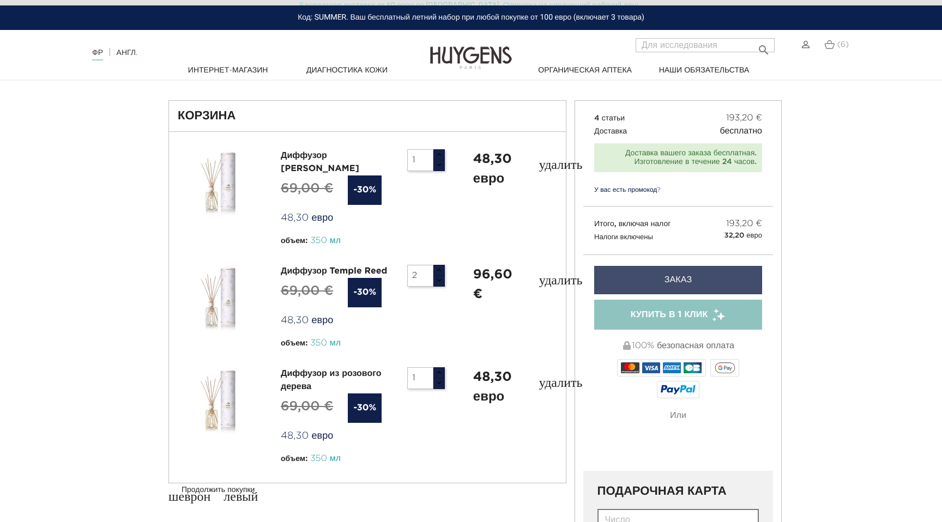
click at [695, 279] on link "Заказ" at bounding box center [678, 280] width 168 height 28
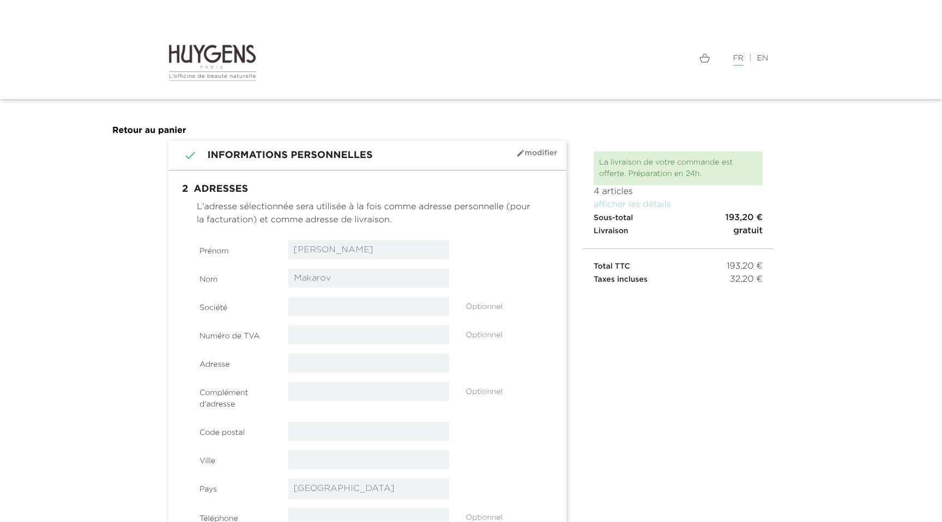
select select "8"
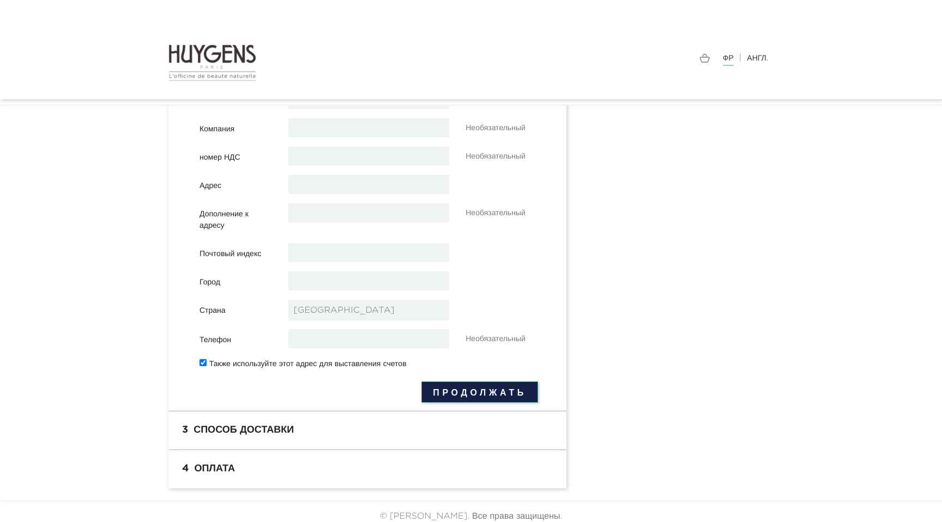
scroll to position [195, 0]
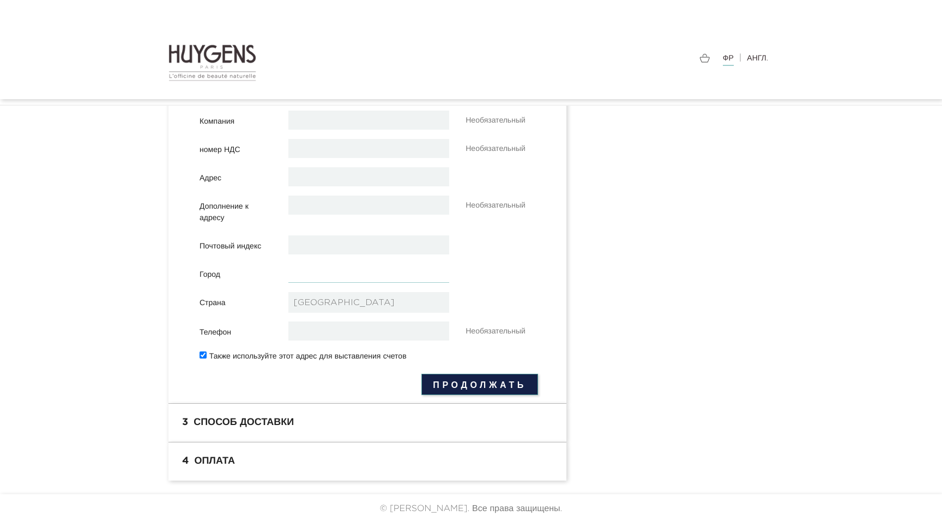
click at [351, 270] on input "text" at bounding box center [368, 273] width 161 height 19
click at [632, 317] on div " 1 Персональная информация режим_редактирования Чтобы изменить Connecté en tan…" at bounding box center [471, 218] width 622 height 526
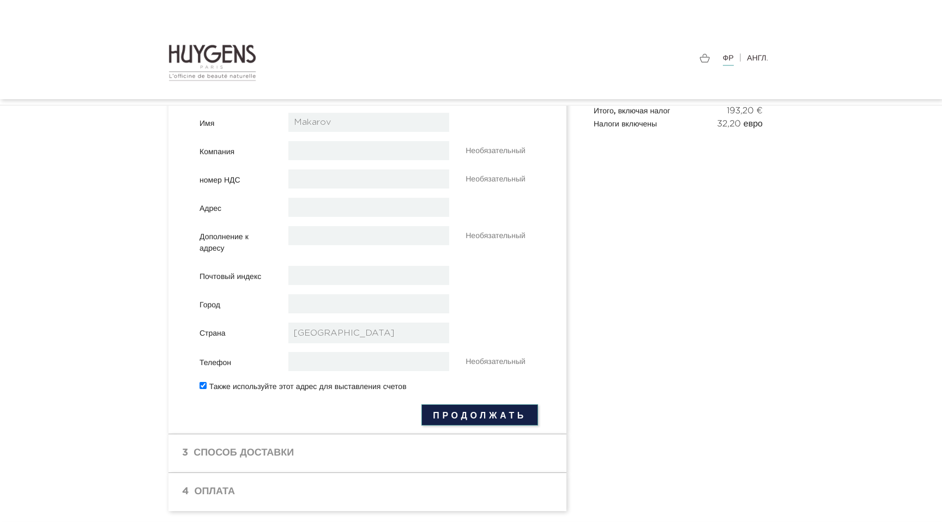
scroll to position [58, 0]
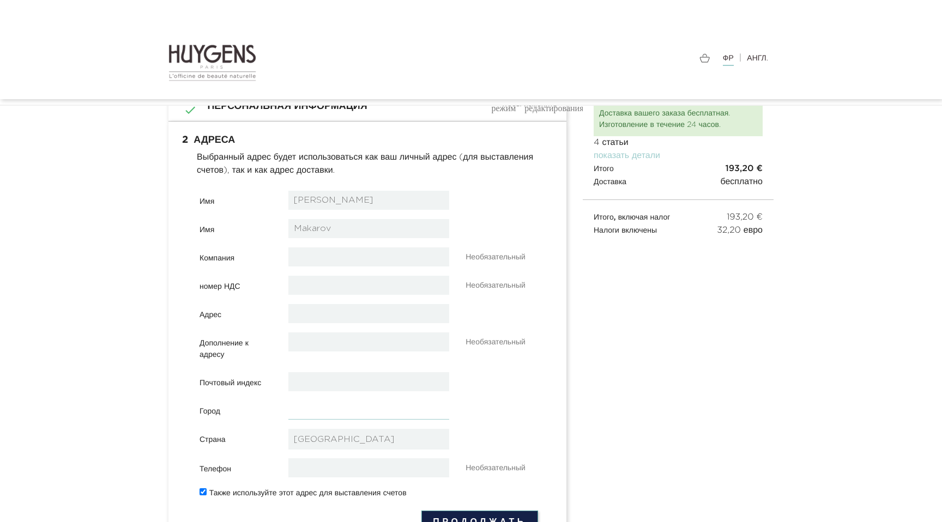
click at [322, 412] on input "text" at bounding box center [368, 410] width 161 height 19
type input "Figowa 23"
type input "96-316"
type input "Mariampol"
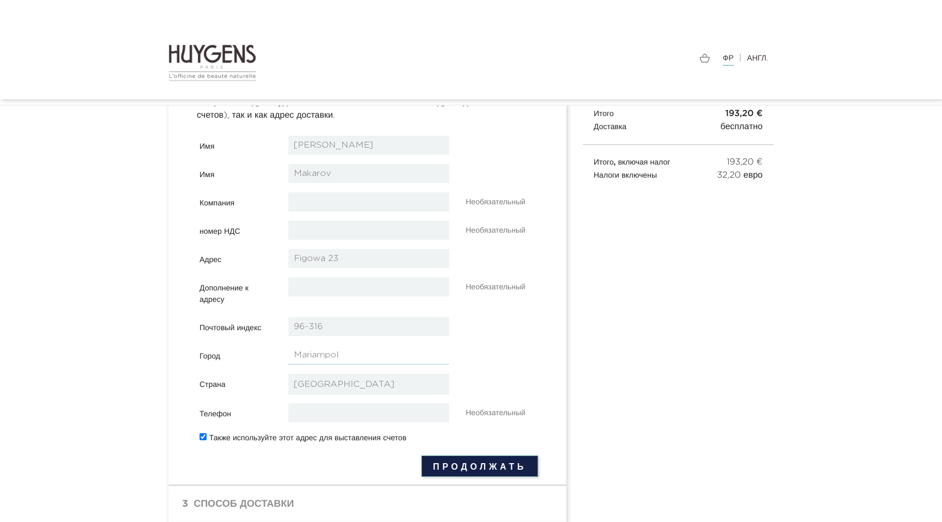
scroll to position [126, 0]
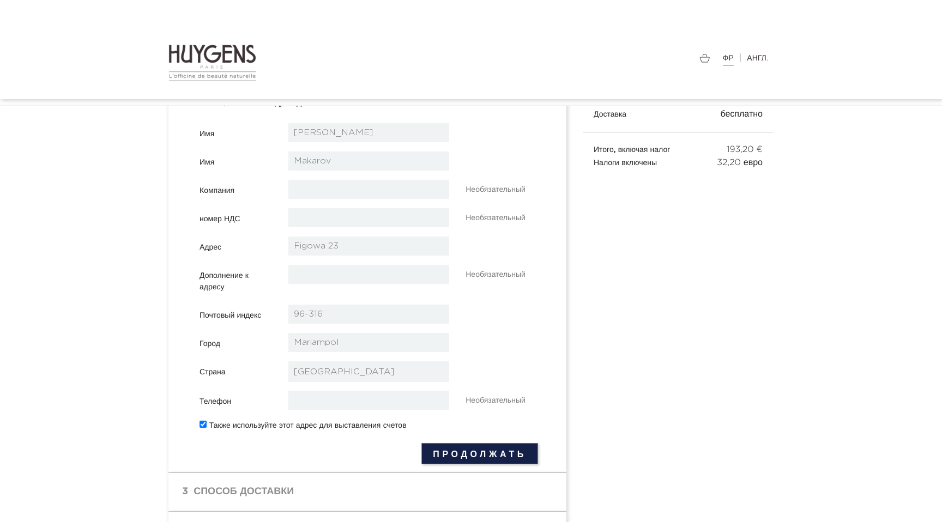
click at [664, 382] on div " 1 Персональная информация режим_редактирования Чтобы изменить Connecté en tan…" at bounding box center [471, 287] width 622 height 526
click at [356, 387] on section "Имя [PERSON_NAME] Имя [GEOGRAPHIC_DATA] Компания Необязательный" at bounding box center [369, 278] width 339 height 311
click at [356, 399] on input "tel" at bounding box center [368, 400] width 161 height 19
type input "[PHONE_NUMBER]"
click at [682, 344] on div " 1 Персональная информация режим_редактирования Чтобы изменить Connecté en tan…" at bounding box center [471, 287] width 622 height 526
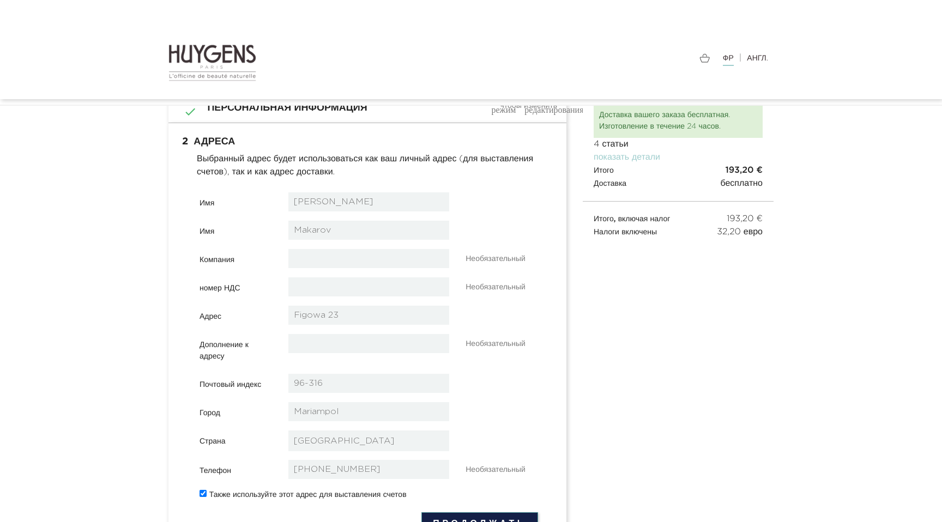
scroll to position [81, 0]
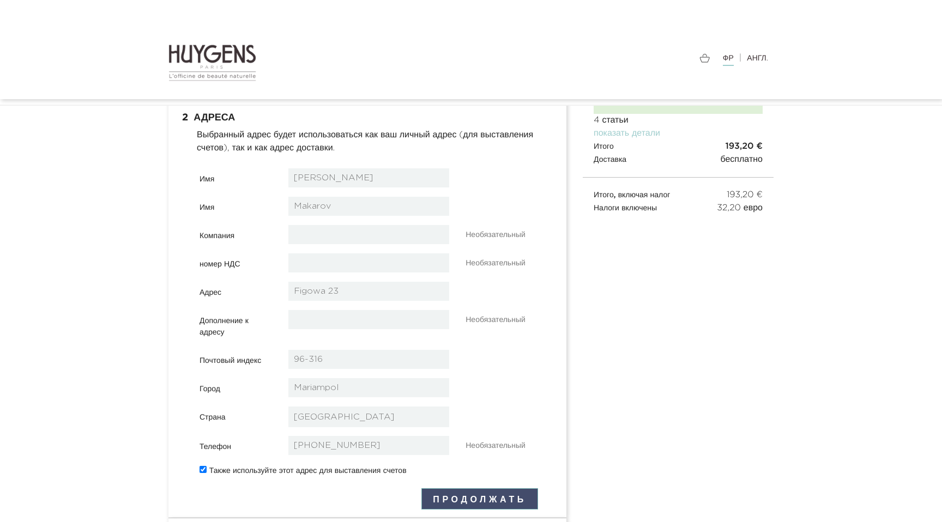
click at [498, 503] on button "Продолжать" at bounding box center [480, 499] width 117 height 21
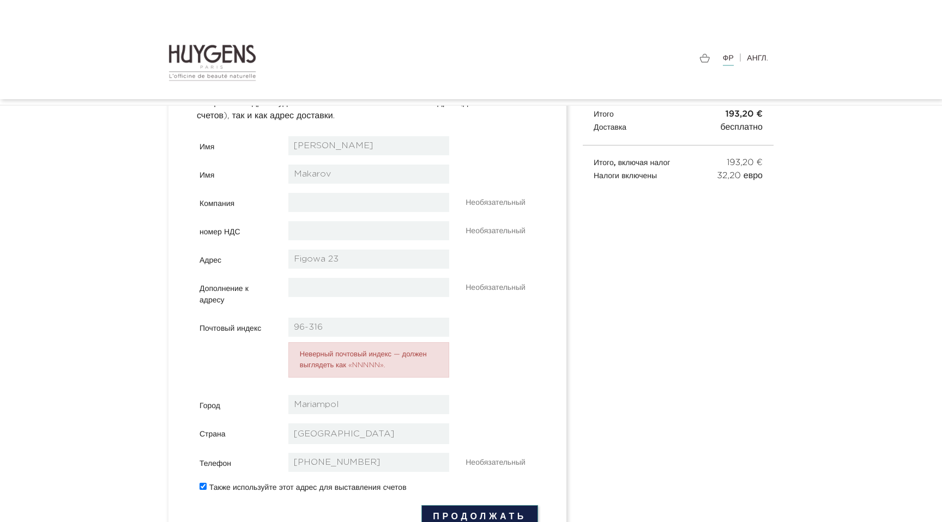
scroll to position [116, 0]
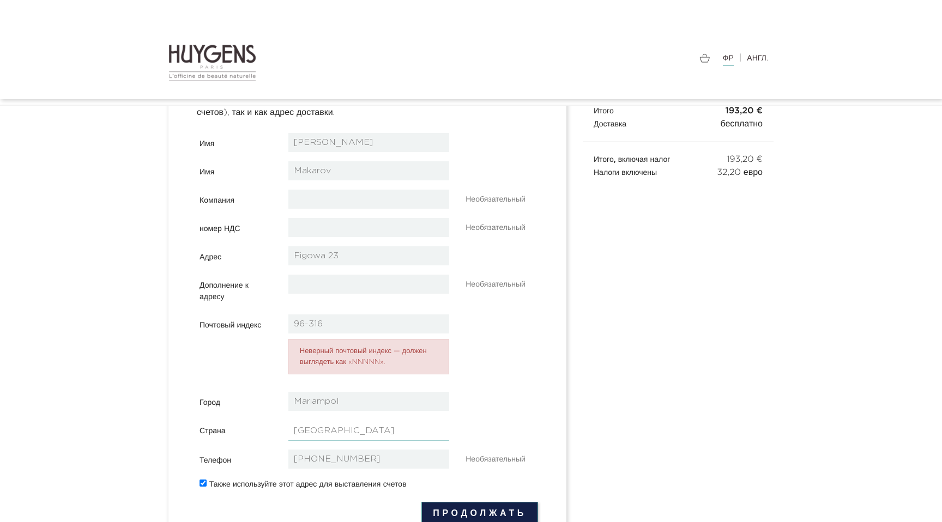
click at [339, 429] on select "-- пожалуйста, выберите -- Афганистан ЮАР Албания Алжир Германия Андорра Ангола…" at bounding box center [368, 430] width 161 height 21
select select "14"
click at [288, 420] on select "-- пожалуйста, выберите -- Афганистан ЮАР Албания Алжир Германия Андорра Ангола…" at bounding box center [368, 430] width 161 height 21
click at [640, 378] on div " 1 Персональная информация режим_редактирования Чтобы изменить Connecté en tan…" at bounding box center [471, 321] width 622 height 575
select select "14"
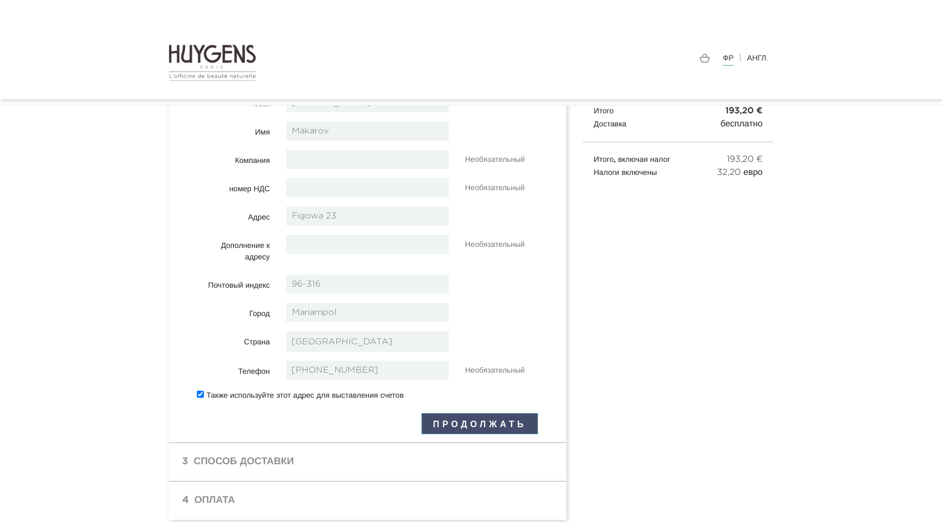
click at [498, 428] on button "Продолжать" at bounding box center [480, 423] width 117 height 21
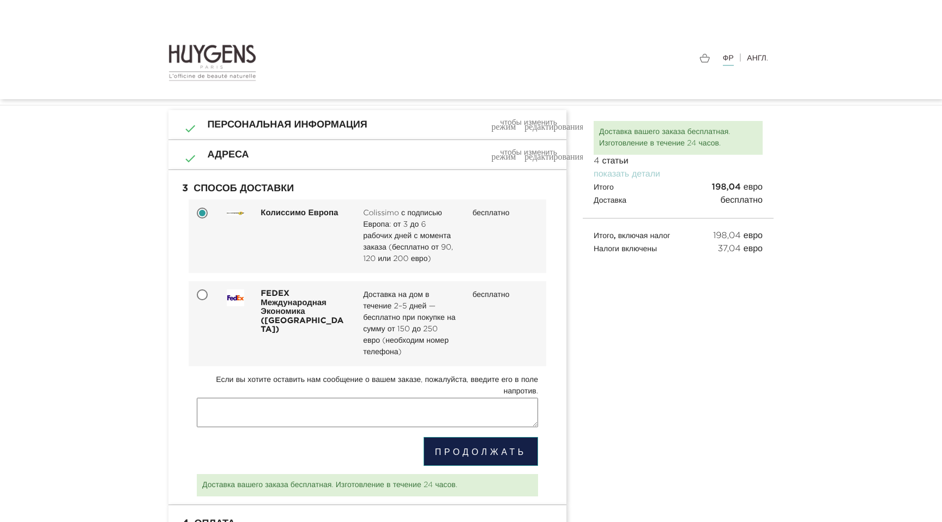
scroll to position [42, 0]
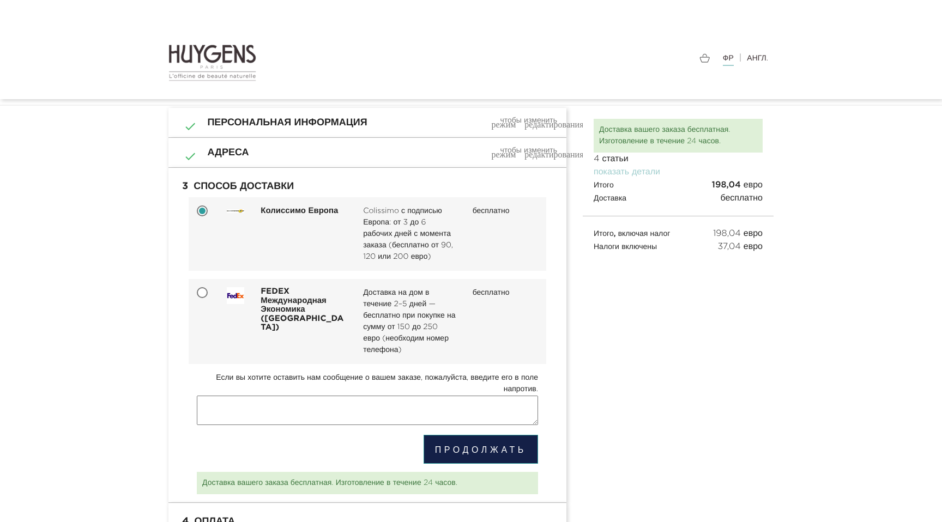
click at [201, 291] on input "FEDEX Международная Экономика ([GEOGRAPHIC_DATA]) Доставка на дом в течение 2–5…" at bounding box center [203, 293] width 11 height 11
radio input "true"
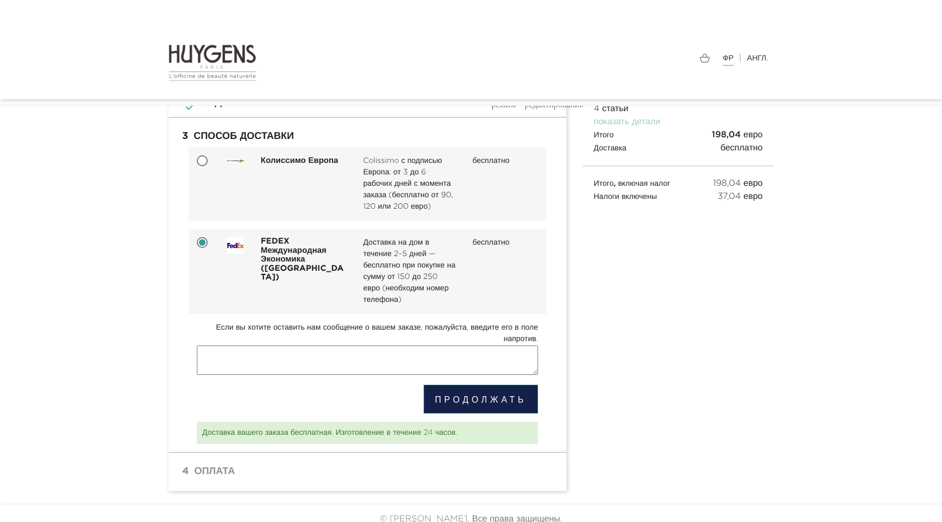
scroll to position [104, 0]
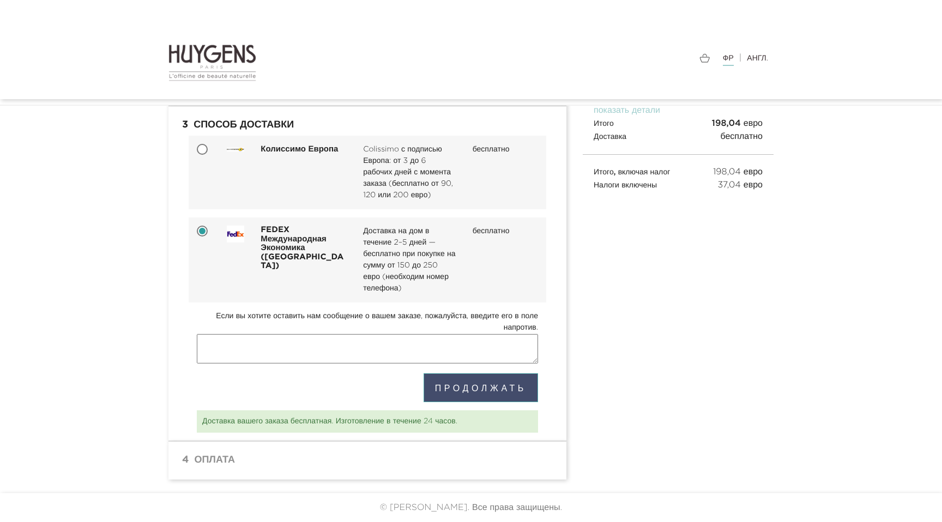
click at [523, 381] on button "Продолжать" at bounding box center [481, 388] width 115 height 29
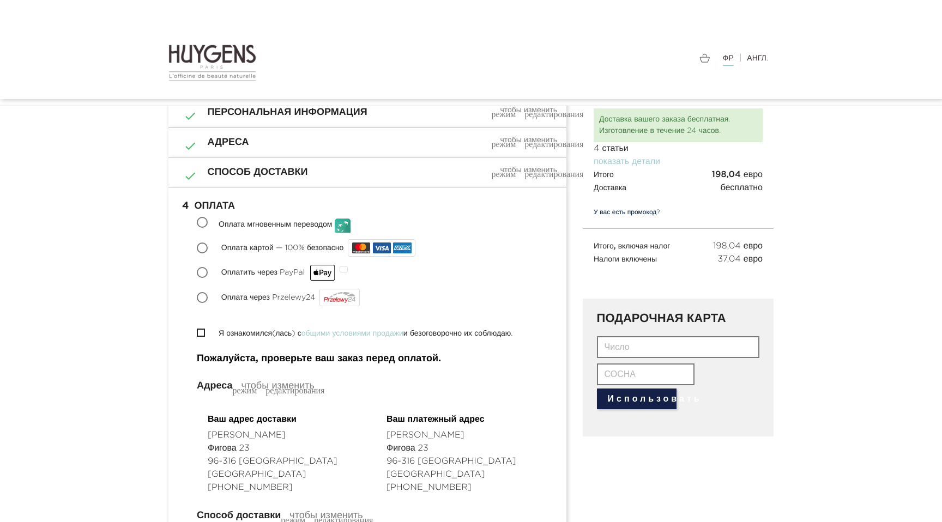
scroll to position [57, 0]
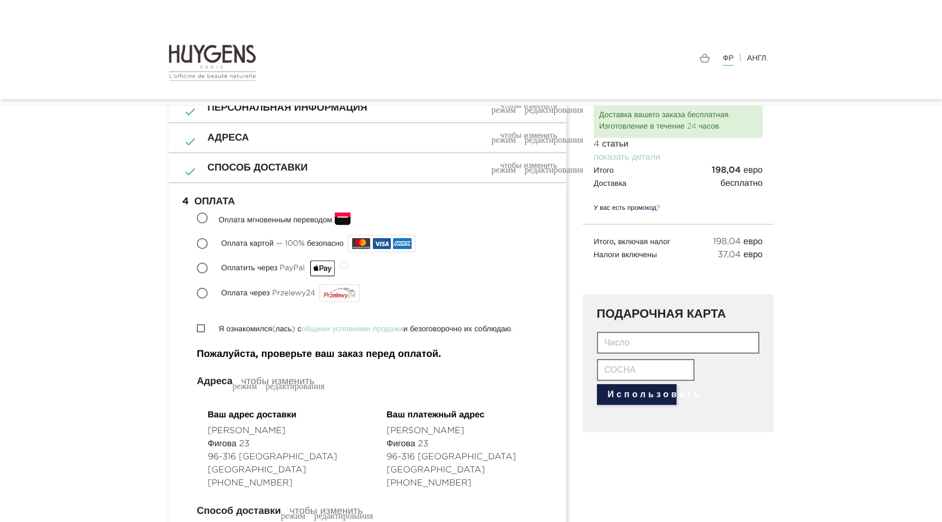
click at [203, 329] on input "Я ознакомился(лась) с общими условиями продажи и безоговорочно их соблюдаю." at bounding box center [200, 328] width 7 height 7
checkbox input "true"
click at [206, 244] on input "Оплата картой — 100% безопасно" at bounding box center [203, 244] width 11 height 11
radio input "true"
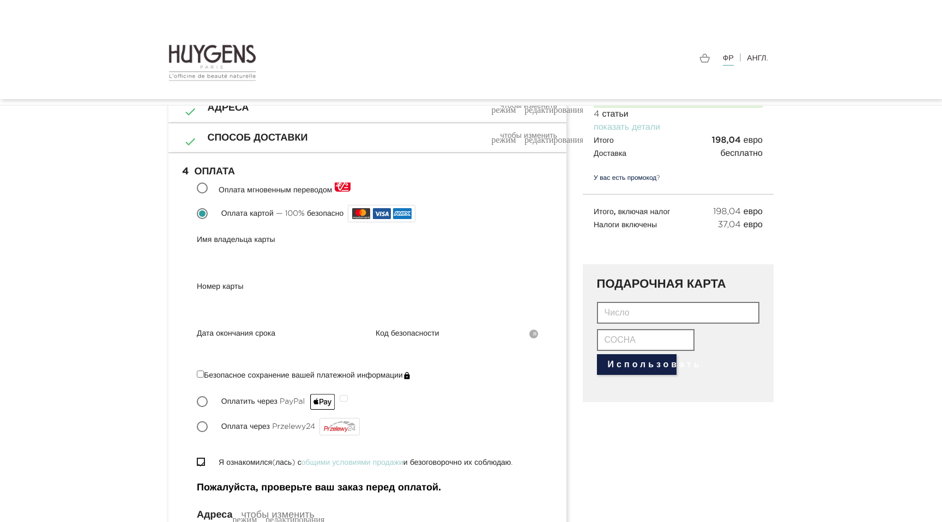
scroll to position [106, 0]
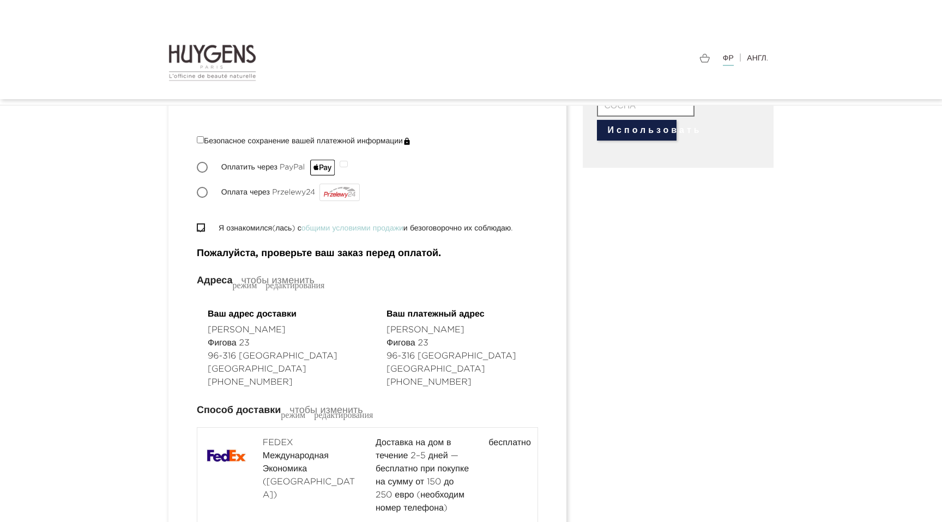
scroll to position [332, 0]
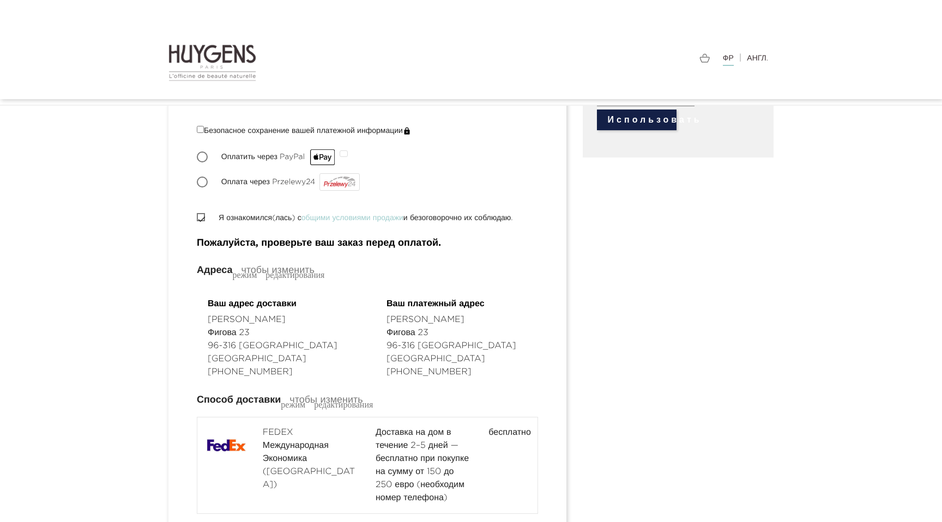
click at [201, 217] on input "Я ознакомился(лась) с общими условиями продажи и безоговорочно их соблюдаю." at bounding box center [200, 217] width 7 height 7
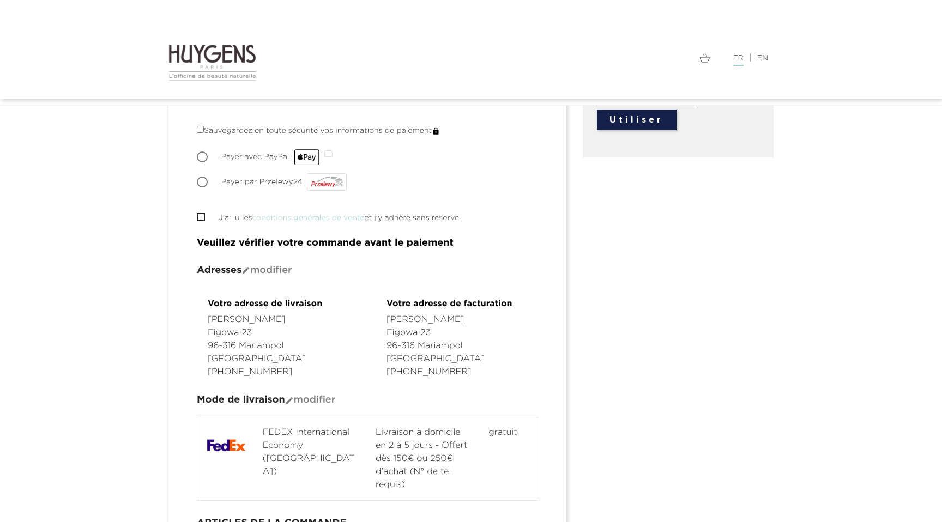
click at [97, 229] on section " 1 Informations personnelles mode_edit Modifier Connecté en tant que Sergei Ma…" at bounding box center [471, 388] width 942 height 1140
click at [197, 217] on input "J'ai lu les conditions générales de vente et j'y adhère sans réserve." at bounding box center [200, 217] width 7 height 7
checkbox input "true"
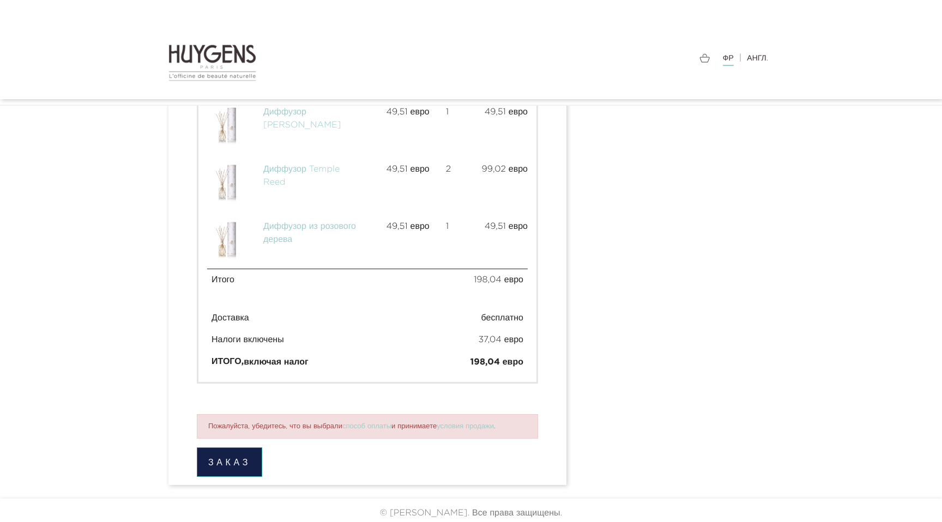
scroll to position [800, 0]
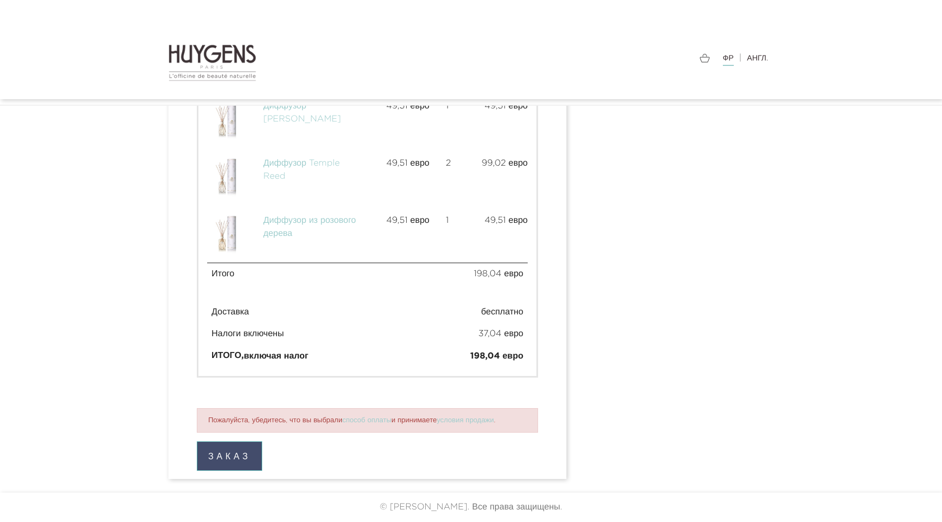
click at [231, 465] on button "Заказ" at bounding box center [229, 456] width 65 height 29
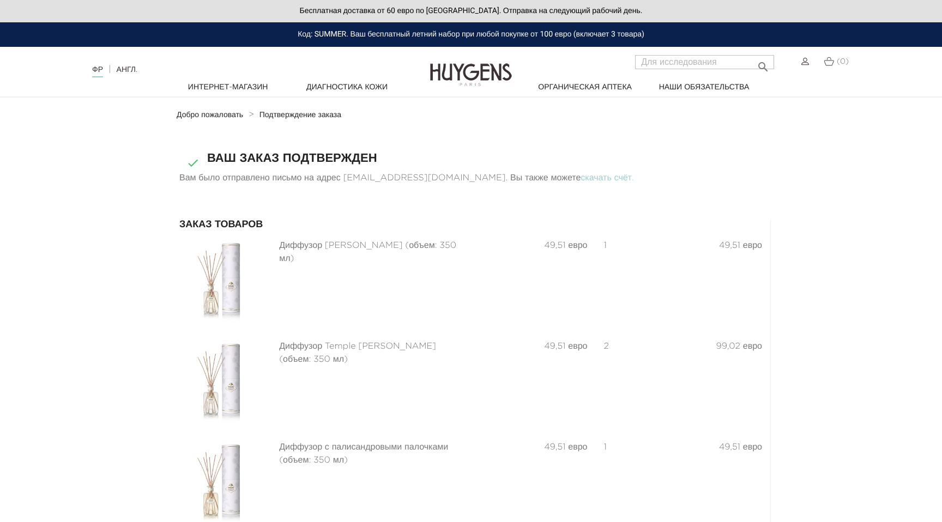
drag, startPoint x: 684, startPoint y: 173, endPoint x: 666, endPoint y: 160, distance: 22.7
click at [672, 165] on div " Ваш заказ подтвержден Вам было отправлено письмо на адрес [EMAIL_ADDRESS][DOM…" at bounding box center [471, 175] width 600 height 46
click at [585, 181] on font "скачать счёт." at bounding box center [607, 178] width 53 height 9
